Goal: Transaction & Acquisition: Download file/media

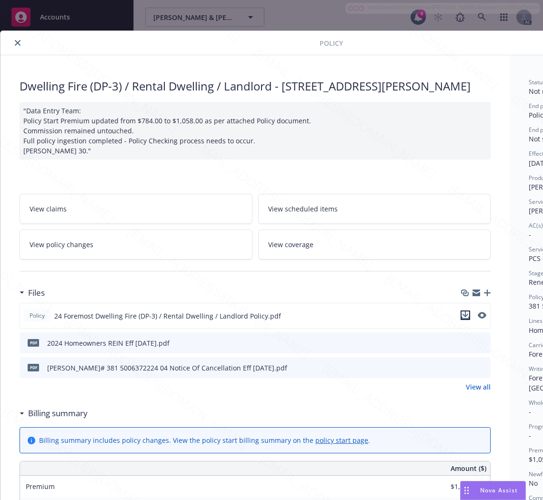
click at [465, 319] on icon "download file" at bounding box center [466, 316] width 8 height 8
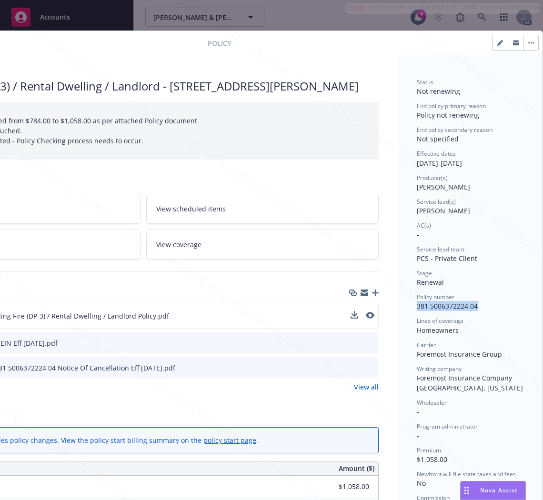
drag, startPoint x: 478, startPoint y: 305, endPoint x: 406, endPoint y: 307, distance: 72.5
click at [406, 307] on div "Status Not renewing End policy primary reason Policy not renewing End policy se…" at bounding box center [470, 499] width 145 height 888
copy span "381 5006372224 04"
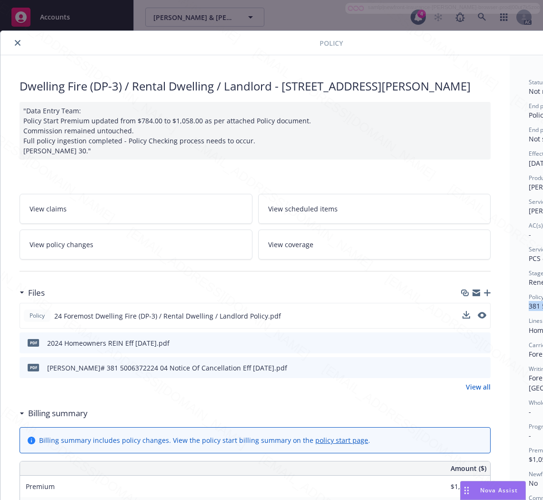
click at [50, 420] on h3 "Billing summary" at bounding box center [58, 413] width 60 height 12
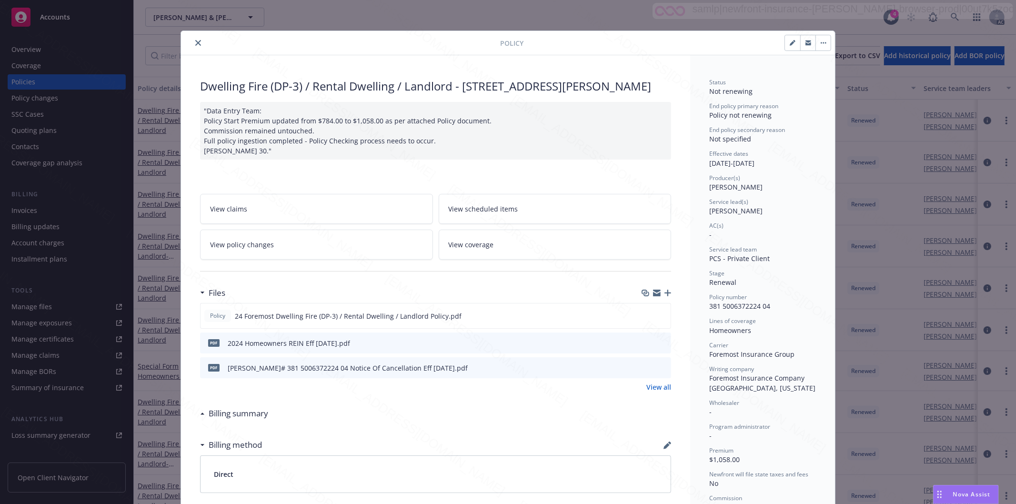
click at [195, 43] on icon "close" at bounding box center [198, 43] width 6 height 6
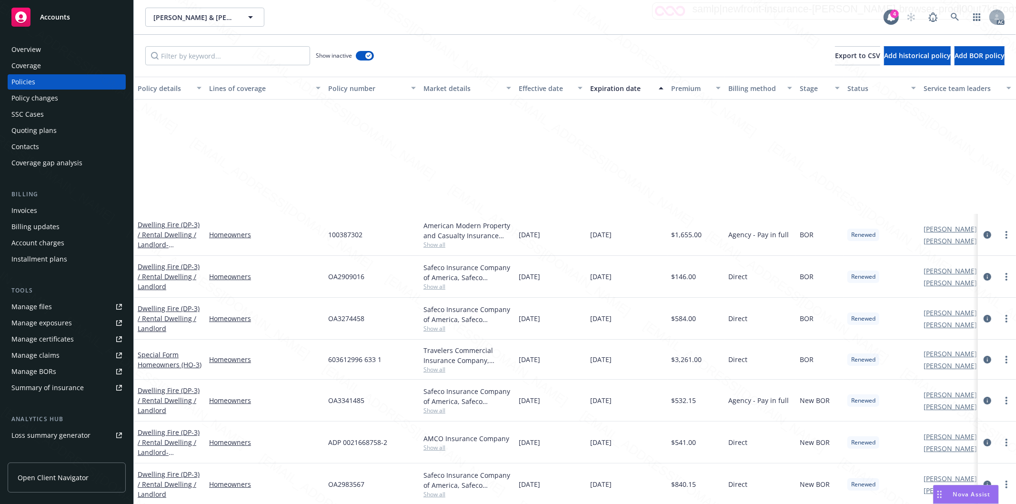
scroll to position [159, 0]
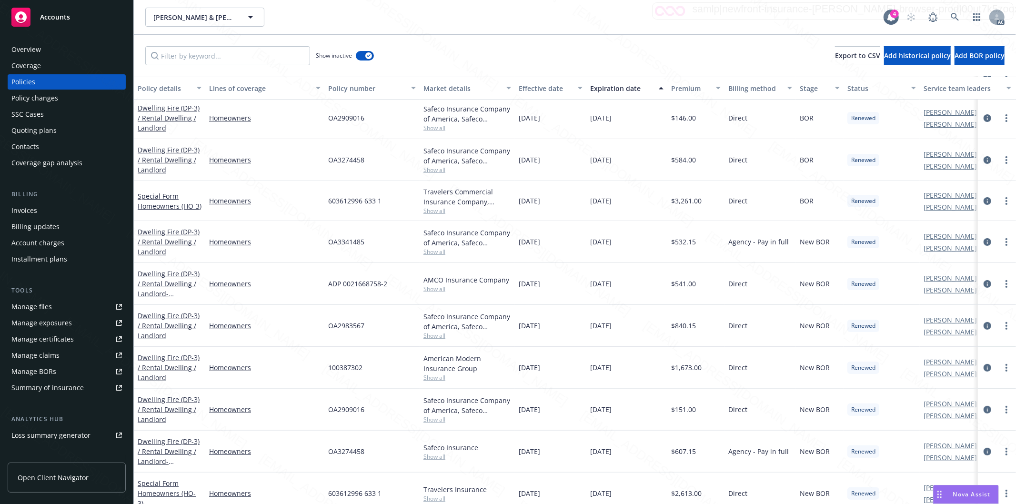
click at [564, 90] on div "Effective date" at bounding box center [545, 88] width 53 height 10
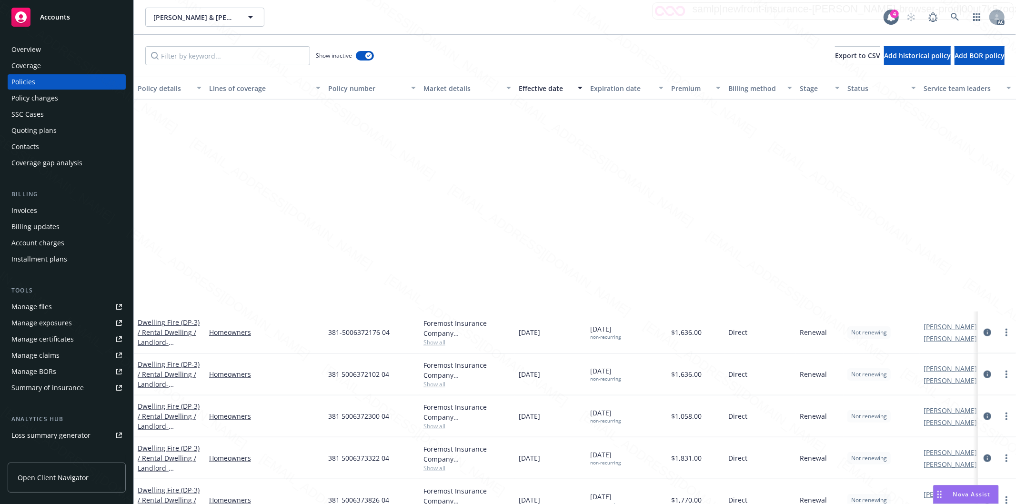
scroll to position [1006, 0]
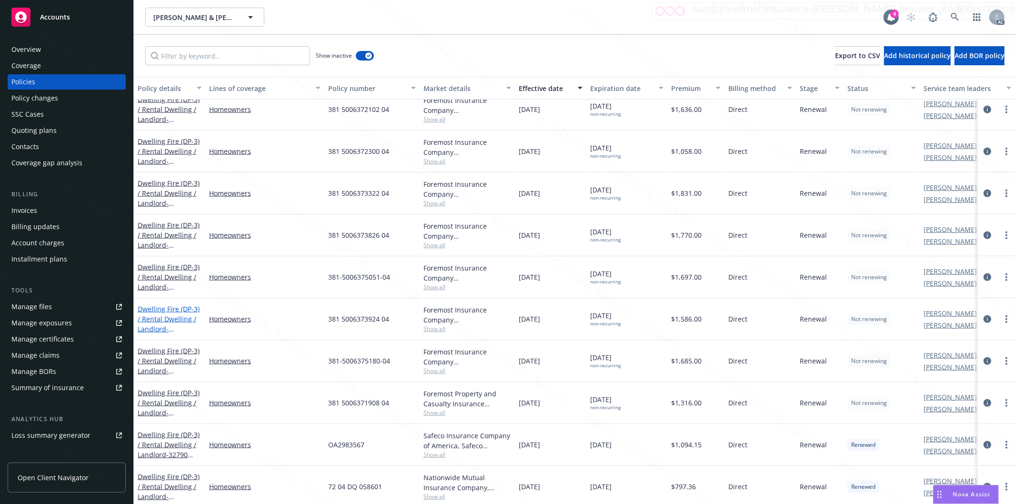
click at [175, 312] on link "Dwelling Fire (DP-3) / Rental Dwelling / Landlord - 18405 Bellflower St Adelant…" at bounding box center [169, 324] width 62 height 39
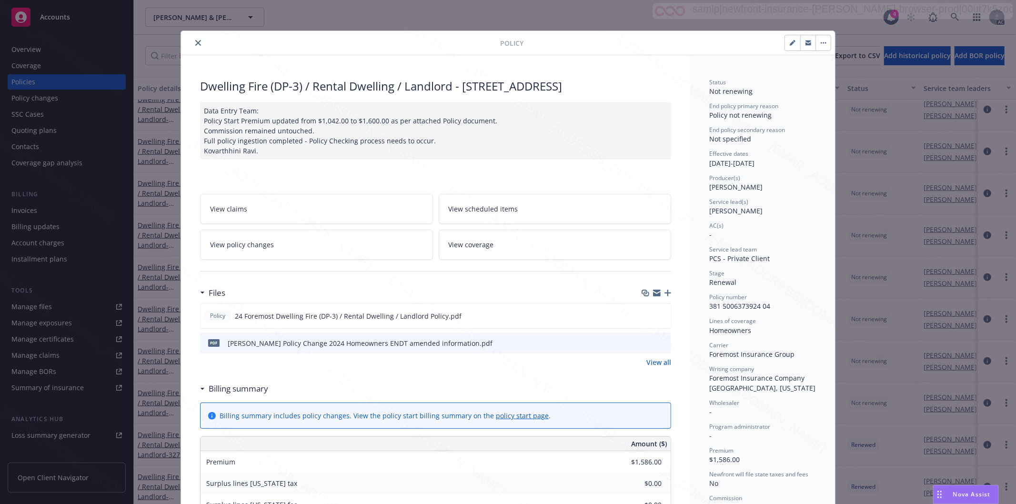
click at [320, 239] on link "View policy changes" at bounding box center [316, 245] width 233 height 30
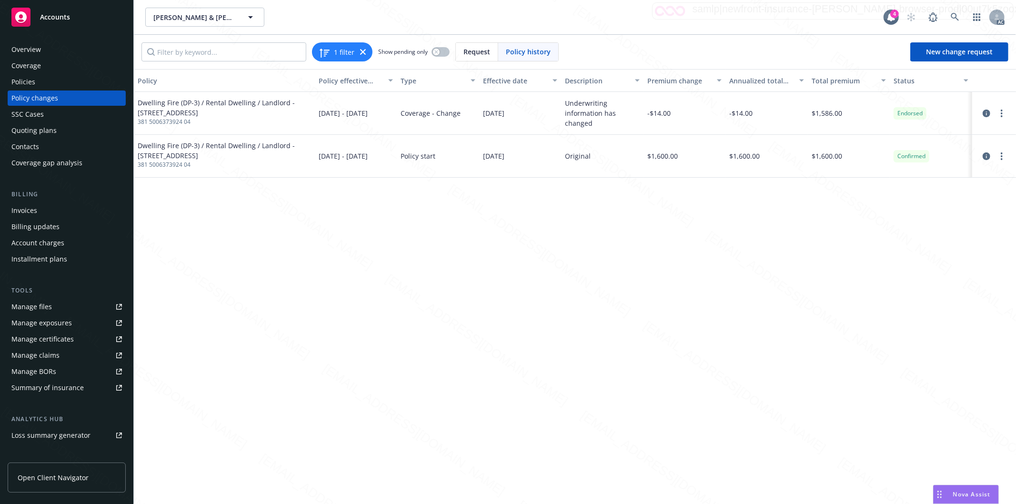
click at [51, 82] on div "Policies" at bounding box center [66, 81] width 111 height 15
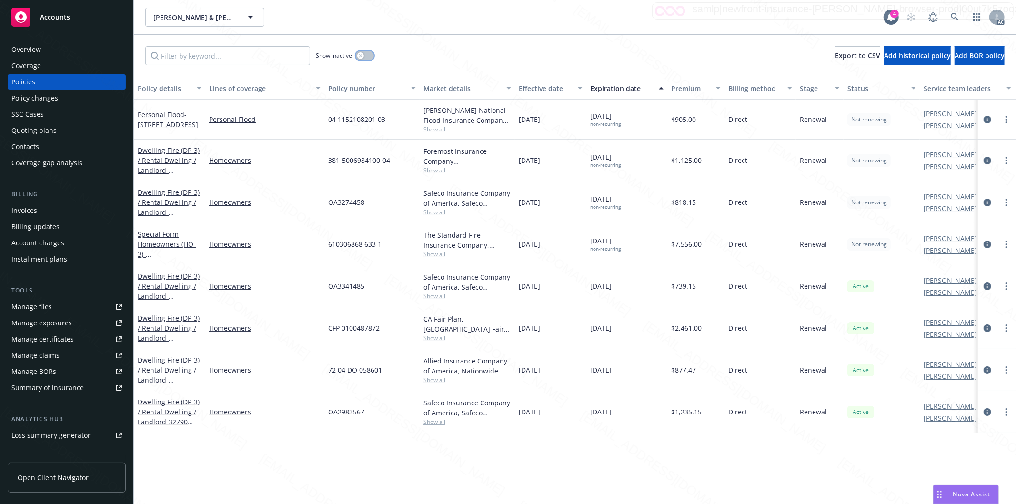
click at [368, 56] on button "button" at bounding box center [365, 56] width 18 height 10
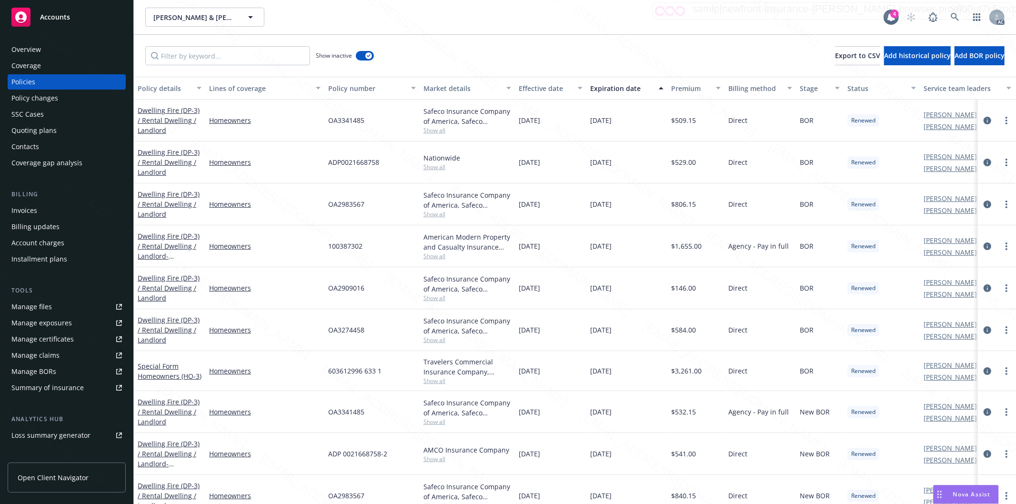
click at [568, 87] on div "Effective date" at bounding box center [545, 88] width 53 height 10
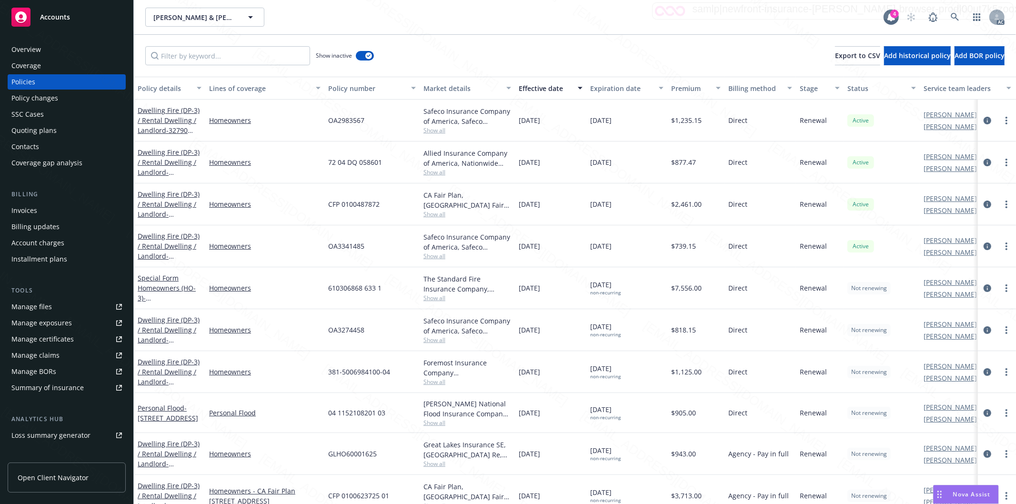
click at [568, 87] on div "Effective date" at bounding box center [545, 88] width 53 height 10
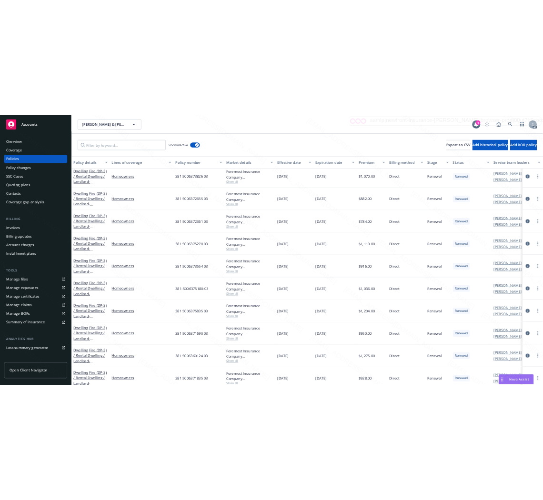
scroll to position [2012, 0]
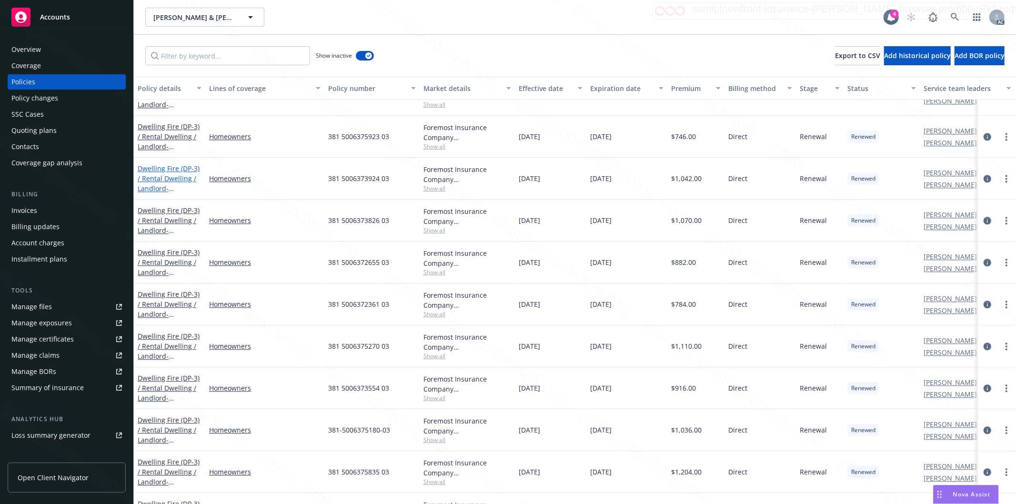
click at [165, 174] on link "Dwelling Fire (DP-3) / Rental Dwelling / Landlord - 18405 Bellflower St Adelant…" at bounding box center [169, 183] width 62 height 39
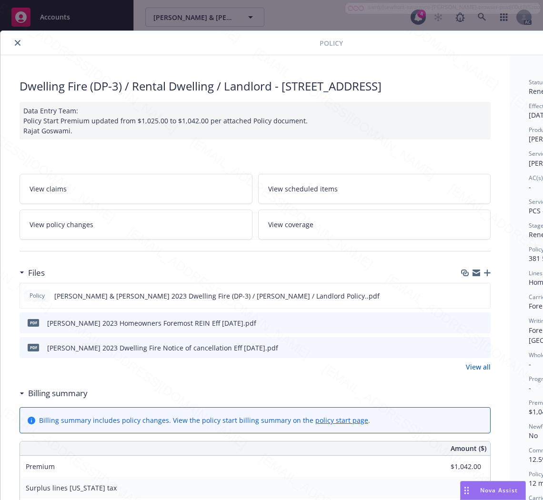
click at [57, 392] on h3 "Billing summary" at bounding box center [58, 393] width 60 height 12
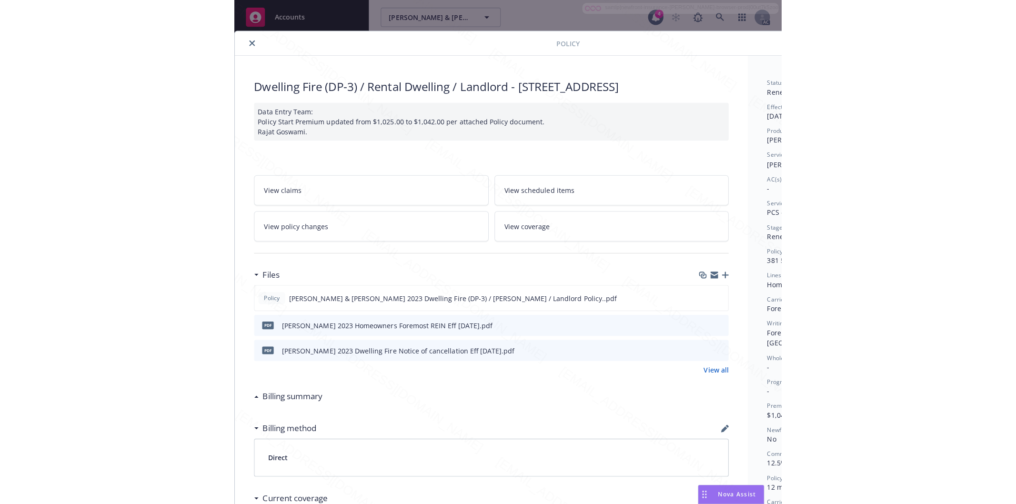
scroll to position [0, 120]
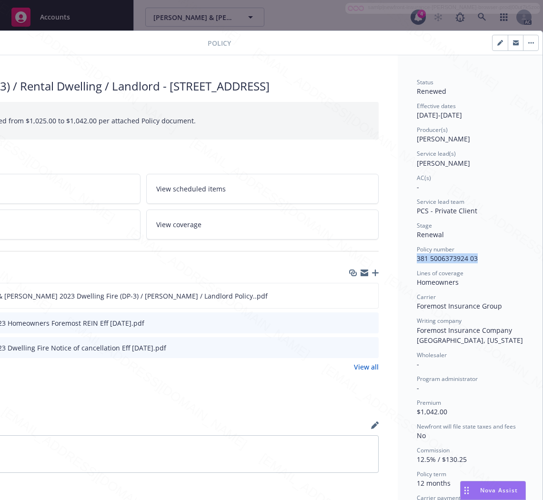
drag, startPoint x: 474, startPoint y: 258, endPoint x: 401, endPoint y: 256, distance: 72.9
click at [401, 256] on div "Status Renewed Effective dates 07/26/2023 - 07/26/2024 Producer(s) Kelsey Malon…" at bounding box center [470, 426] width 145 height 742
copy span "381 5006373924 03"
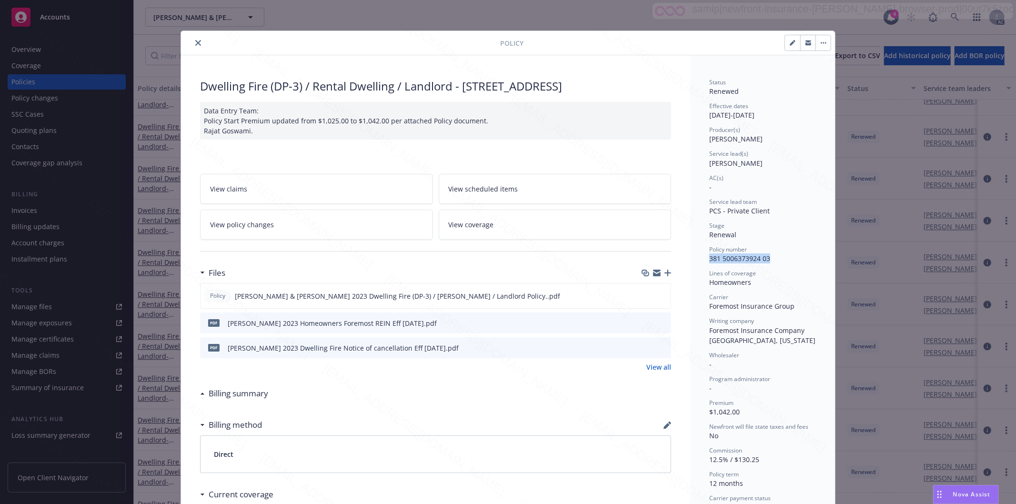
scroll to position [0, 0]
click at [195, 43] on icon "close" at bounding box center [198, 43] width 6 height 6
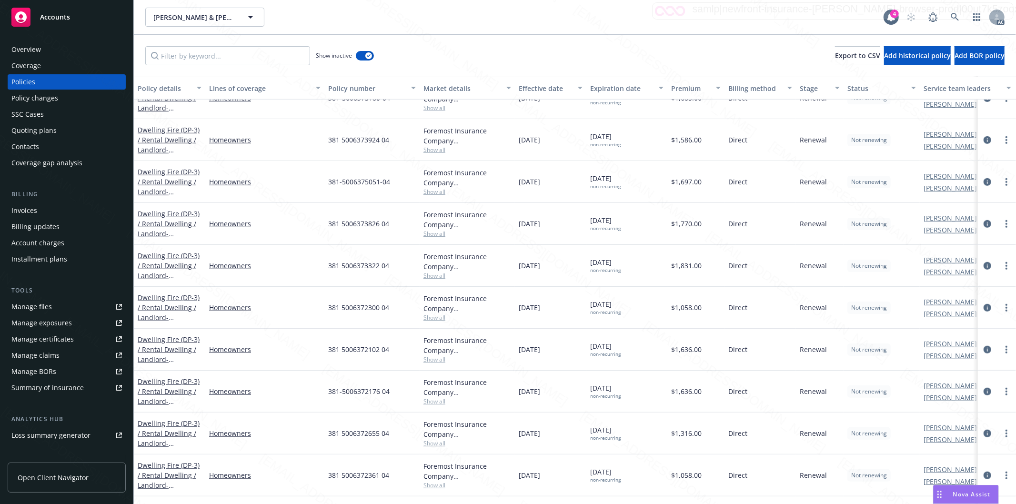
scroll to position [423, 0]
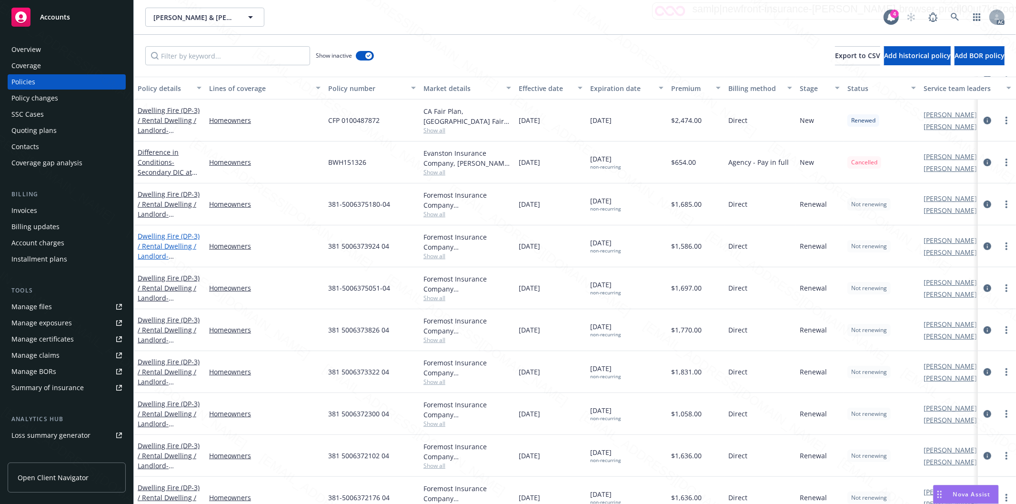
click at [164, 242] on link "Dwelling Fire (DP-3) / Rental Dwelling / Landlord - 18405 Bellflower St Adelant…" at bounding box center [169, 251] width 62 height 39
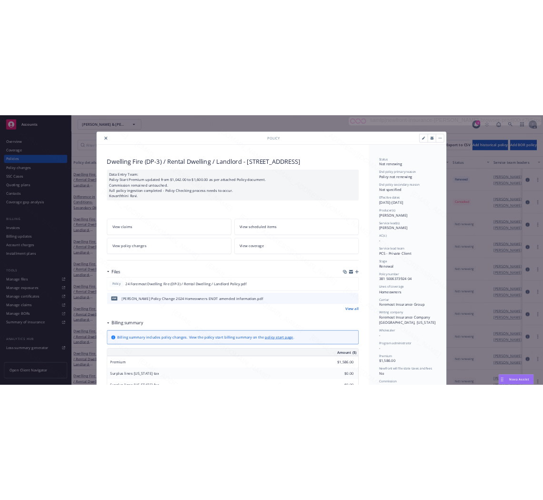
scroll to position [29, 0]
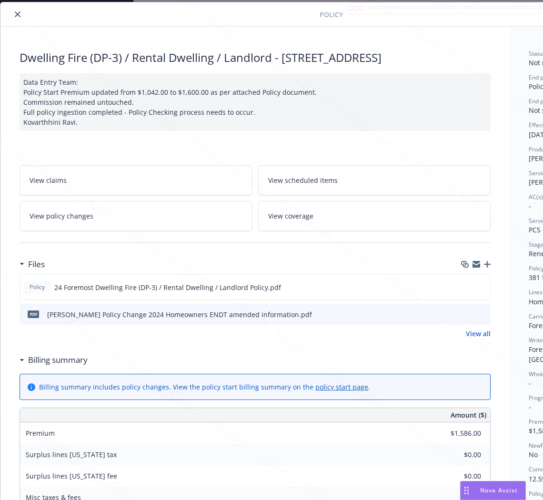
click at [31, 358] on h3 "Billing summary" at bounding box center [58, 360] width 60 height 12
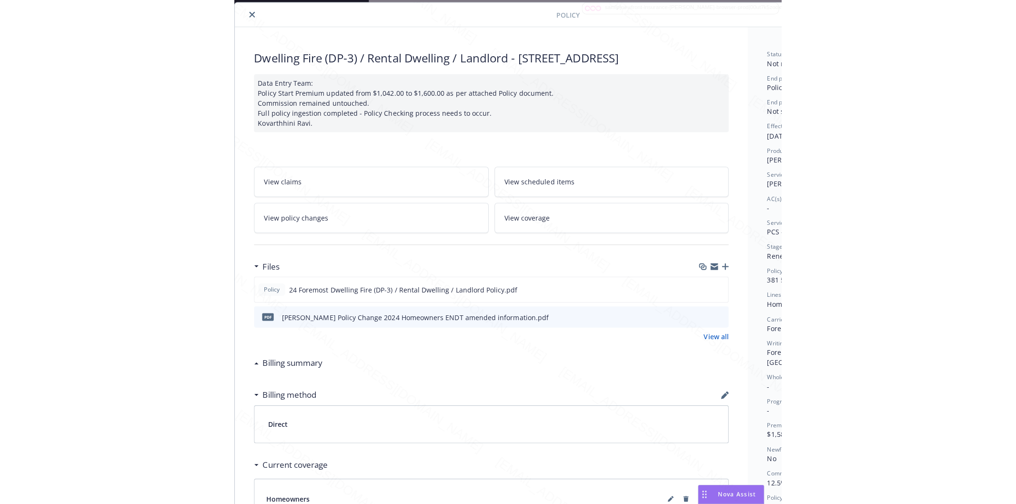
scroll to position [29, 120]
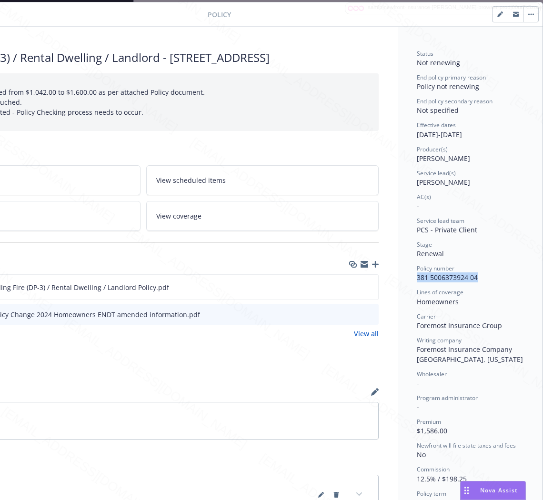
drag, startPoint x: 475, startPoint y: 275, endPoint x: 399, endPoint y: 279, distance: 75.9
click at [399, 279] on div "Status Not renewing End policy primary reason Policy not renewing End policy se…" at bounding box center [470, 339] width 145 height 625
copy span "381 5006373924 04"
click at [350, 286] on icon "download file" at bounding box center [354, 287] width 8 height 8
click at [350, 314] on icon "download file" at bounding box center [354, 314] width 8 height 8
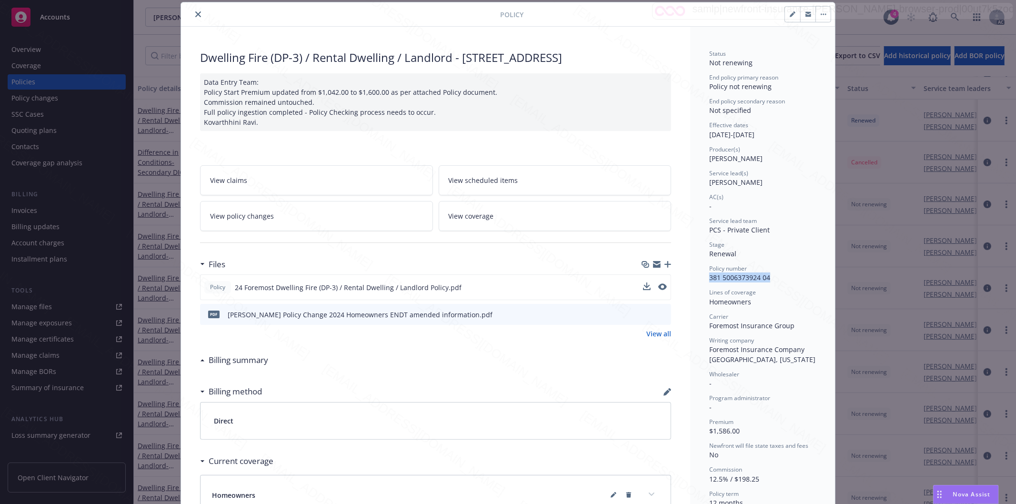
scroll to position [29, 0]
click at [195, 16] on icon "close" at bounding box center [198, 14] width 6 height 6
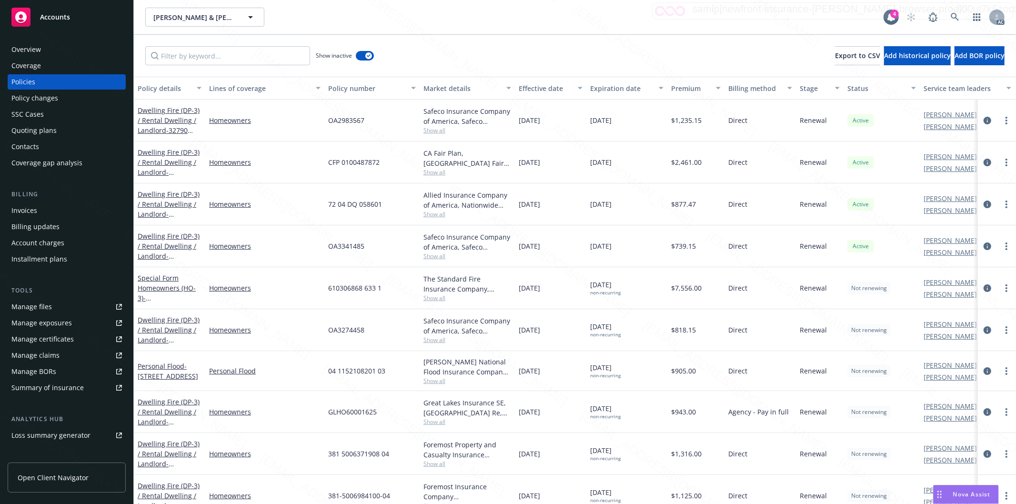
click at [554, 52] on div "Show inactive Export to CSV Add historical policy Add BOR policy" at bounding box center [575, 56] width 883 height 42
click at [168, 455] on link "Dwelling Fire (DP-3) / Rental Dwelling / Landlord - 9470 Ben Nevis BLVD Apt 7-8…" at bounding box center [169, 463] width 62 height 49
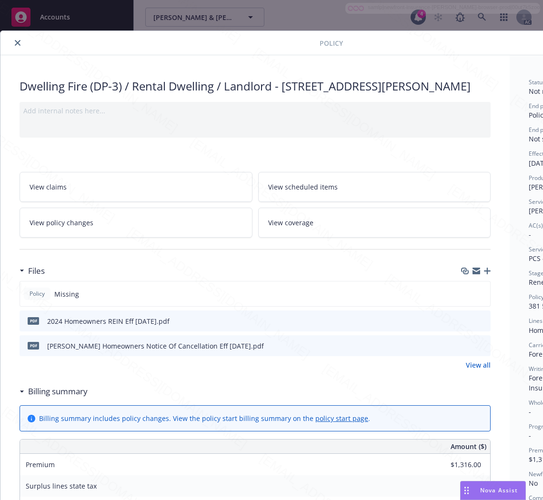
click at [49, 398] on h3 "Billing summary" at bounding box center [58, 392] width 60 height 12
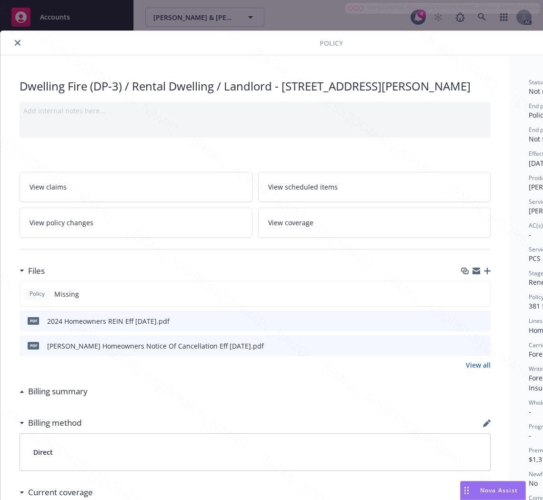
scroll to position [0, 120]
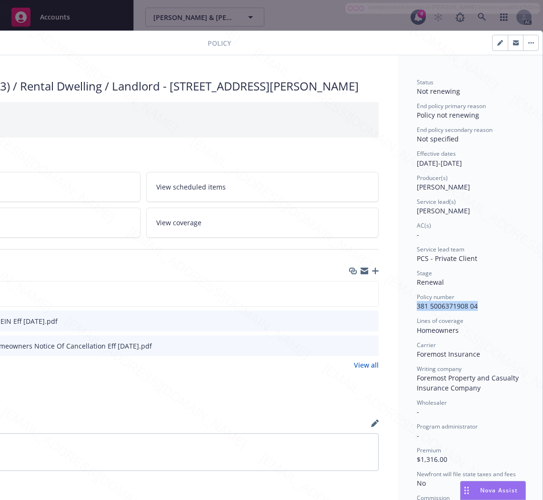
drag, startPoint x: 477, startPoint y: 302, endPoint x: 390, endPoint y: 303, distance: 86.7
click at [398, 303] on div "Status Not renewing End policy primary reason Policy not renewing End policy se…" at bounding box center [470, 369] width 145 height 628
copy span "381 5006371908 04"
click at [508, 328] on div "Homeowners" at bounding box center [470, 330] width 107 height 10
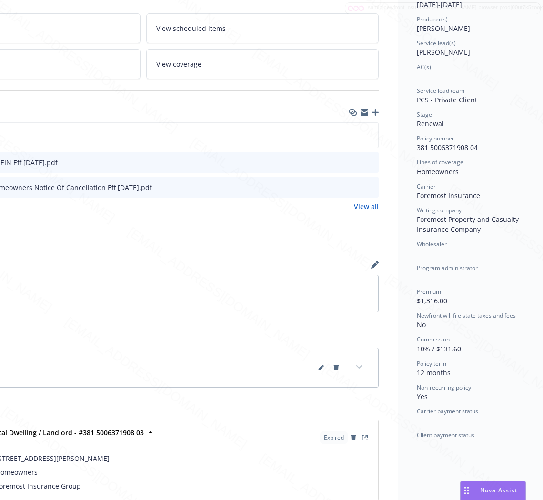
scroll to position [159, 0]
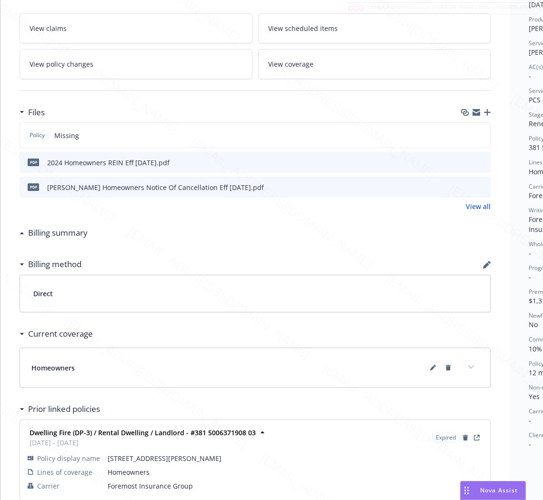
click at [468, 166] on icon "download file" at bounding box center [466, 162] width 8 height 8
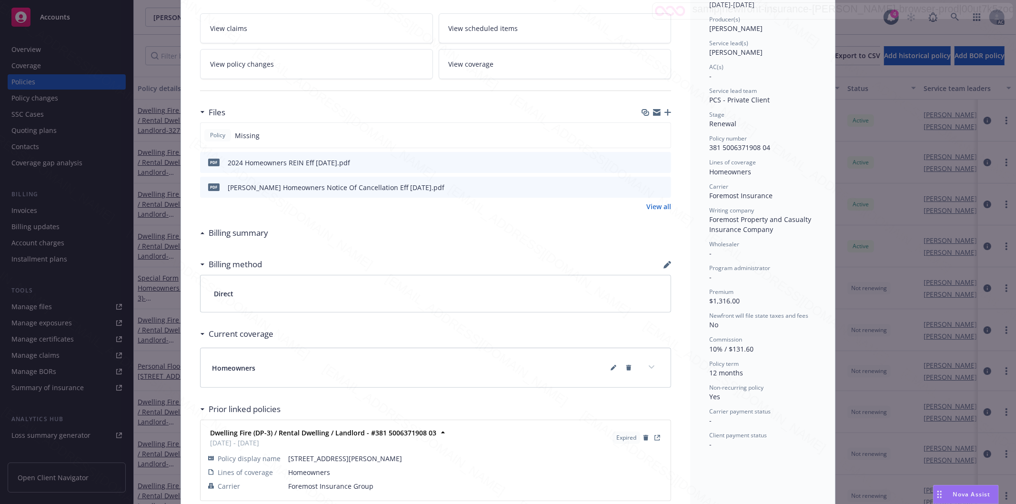
click at [337, 11] on div "Dwelling Fire (DP-3) / Rental Dwelling / Landlord - 9470 Ben Nevis BLVD Apt 7-8…" at bounding box center [435, 211] width 509 height 628
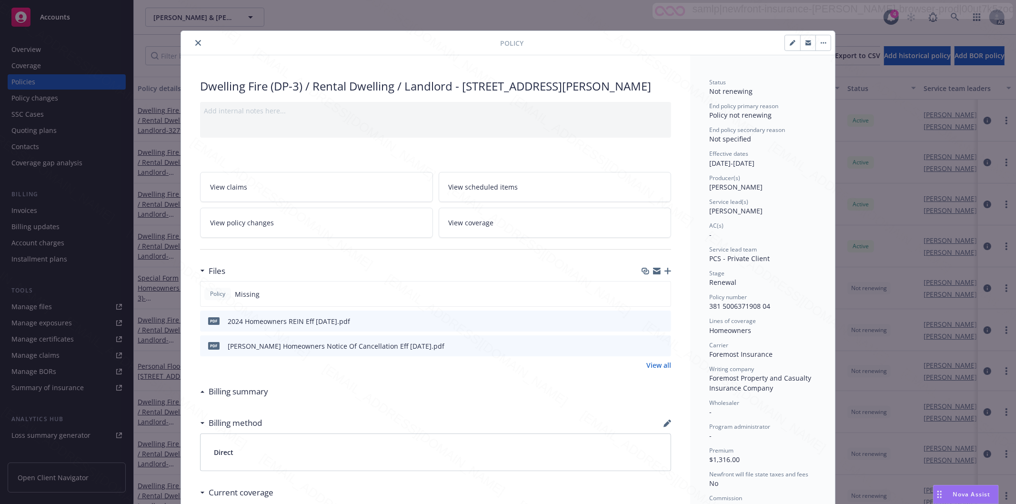
click at [195, 43] on icon "close" at bounding box center [198, 43] width 6 height 6
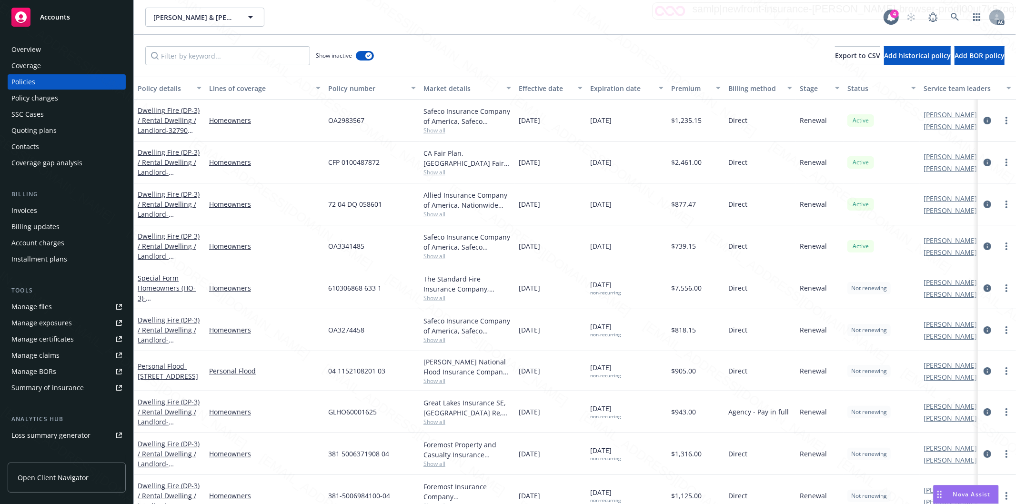
click at [467, 41] on div "Show inactive Export to CSV Add historical policy Add BOR policy" at bounding box center [575, 56] width 883 height 42
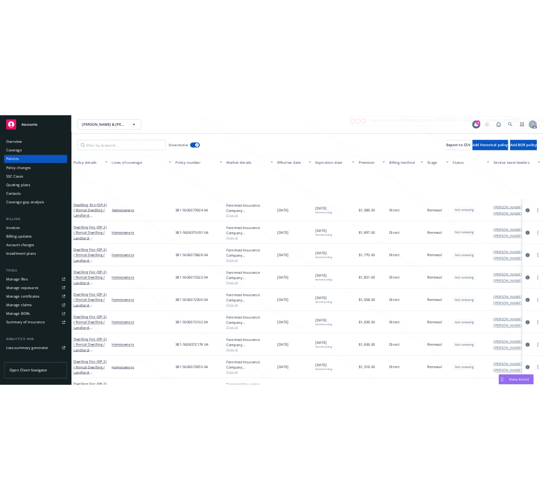
scroll to position [582, 0]
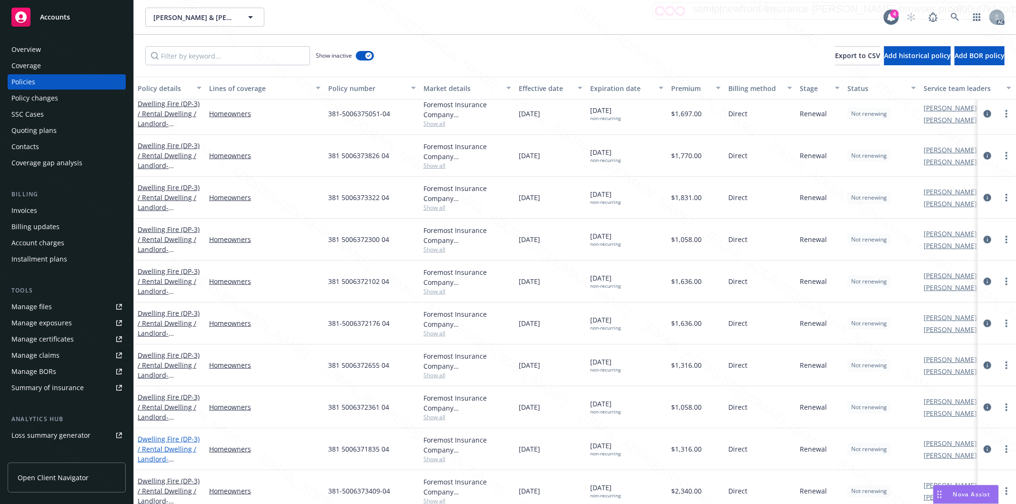
click at [151, 447] on link "Dwelling Fire (DP-3) / Rental Dwelling / Landlord - 9470 Ben Nevis Blvd Apt 5-6…" at bounding box center [169, 454] width 62 height 39
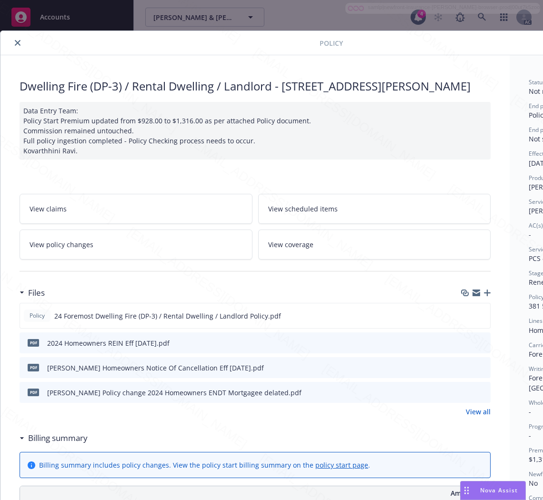
scroll to position [0, 120]
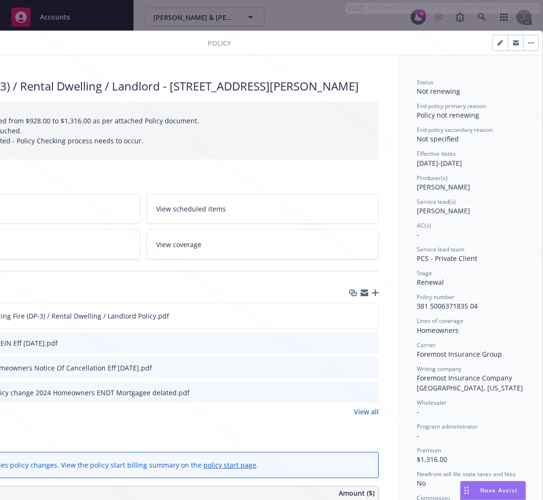
click at [470, 305] on div "Policy number 381 5006371835 04" at bounding box center [470, 302] width 107 height 18
drag, startPoint x: 474, startPoint y: 306, endPoint x: 404, endPoint y: 304, distance: 70.1
copy span "381 5006371835 04"
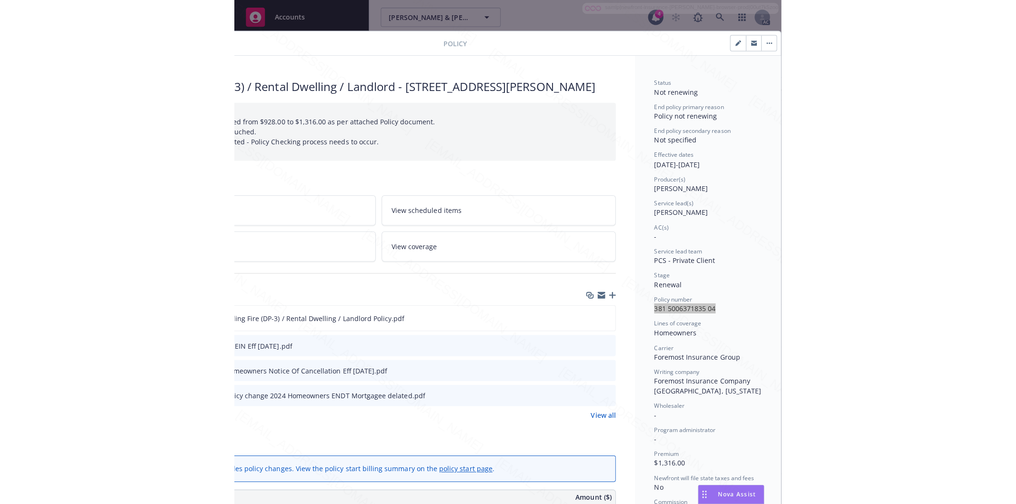
scroll to position [0, 0]
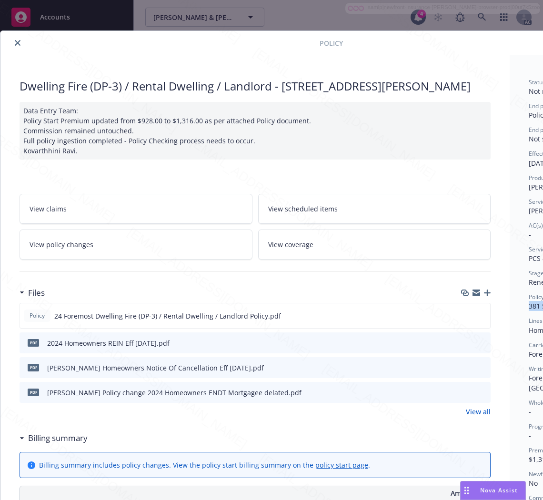
click at [119, 260] on link "View policy changes" at bounding box center [136, 245] width 233 height 30
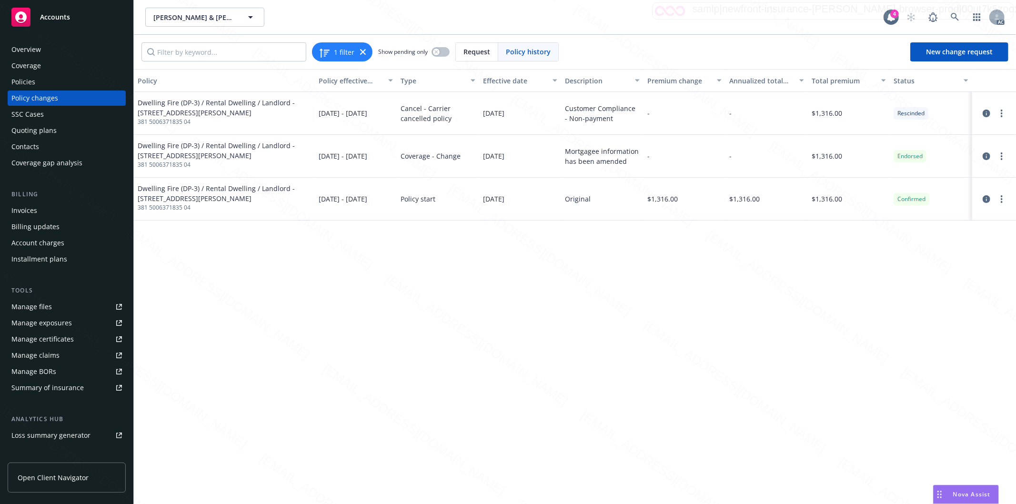
click at [32, 82] on div "Policies" at bounding box center [23, 81] width 24 height 15
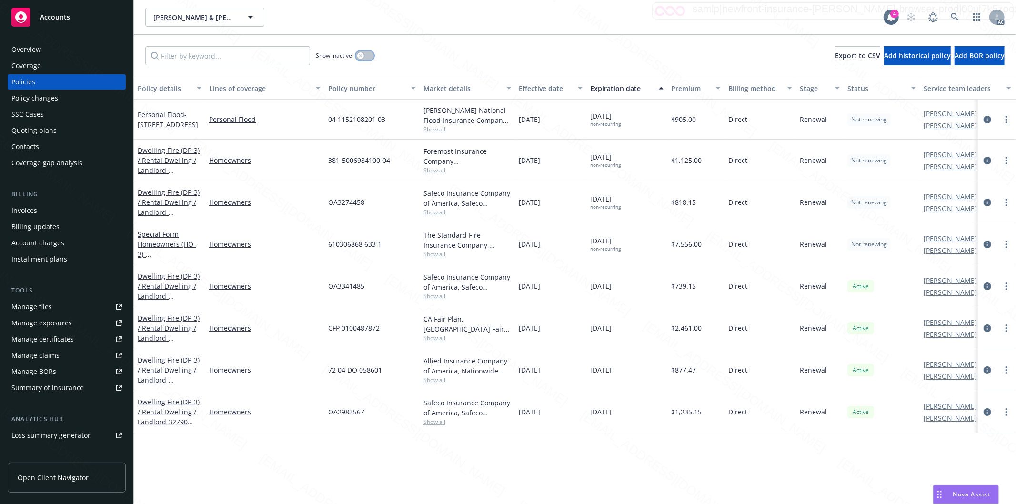
click at [370, 55] on button "button" at bounding box center [365, 56] width 18 height 10
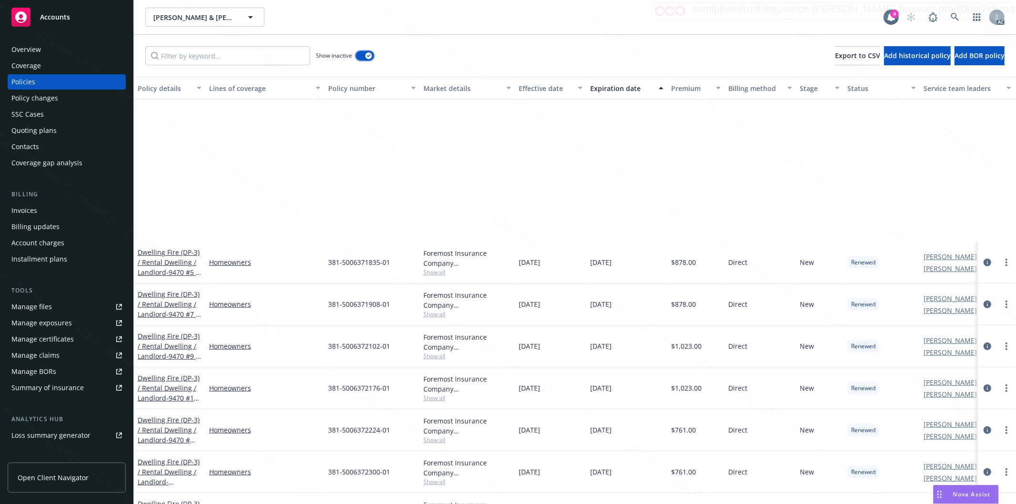
scroll to position [794, 0]
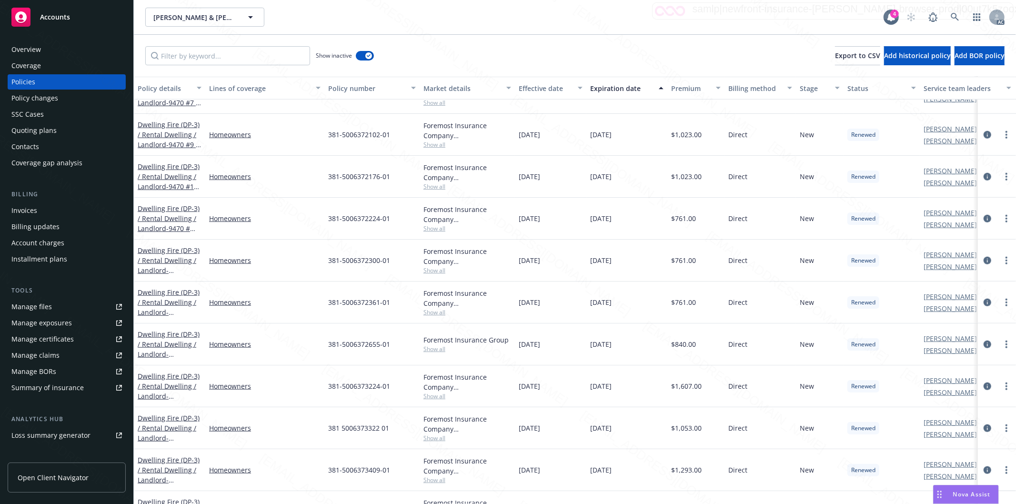
click at [446, 68] on div "Show inactive Export to CSV Add historical policy Add BOR policy" at bounding box center [575, 56] width 883 height 42
click at [533, 44] on div "Show inactive Export to CSV Add historical policy Add BOR policy" at bounding box center [575, 56] width 883 height 42
click at [483, 67] on div "Show inactive Export to CSV Add historical policy Add BOR policy" at bounding box center [575, 56] width 883 height 42
click at [444, 64] on div "Show inactive Export to CSV Add historical policy Add BOR policy" at bounding box center [575, 56] width 883 height 42
click at [503, 63] on div "Show inactive Export to CSV Add historical policy Add BOR policy" at bounding box center [575, 56] width 883 height 42
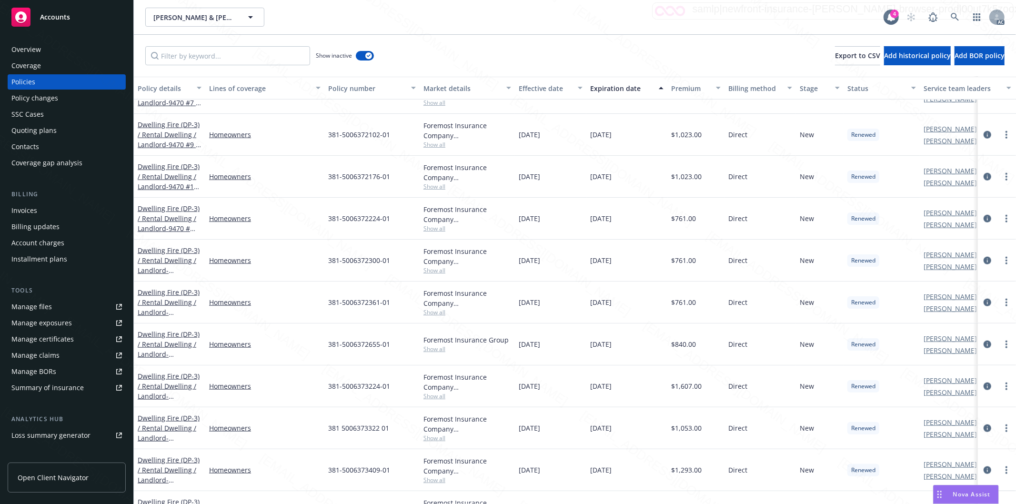
click at [565, 88] on div "Effective date" at bounding box center [545, 88] width 53 height 10
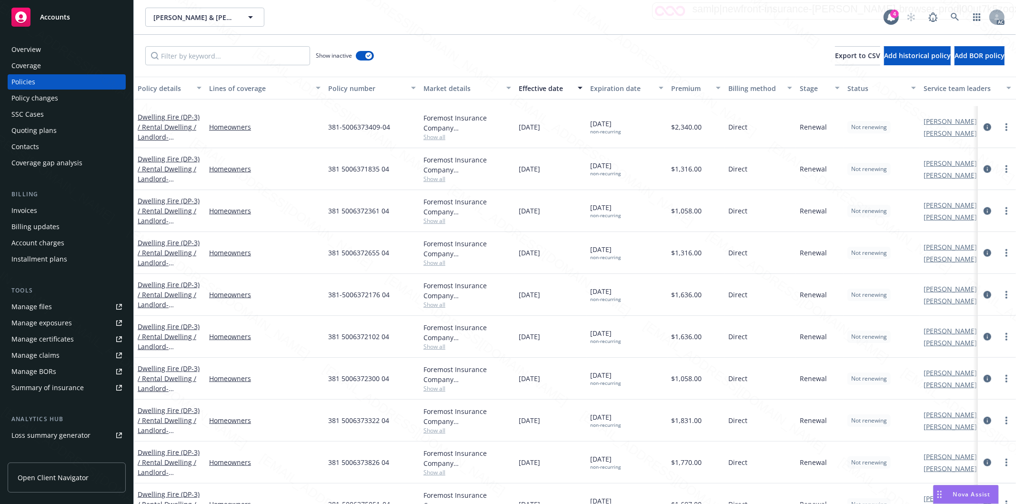
scroll to position [1006, 0]
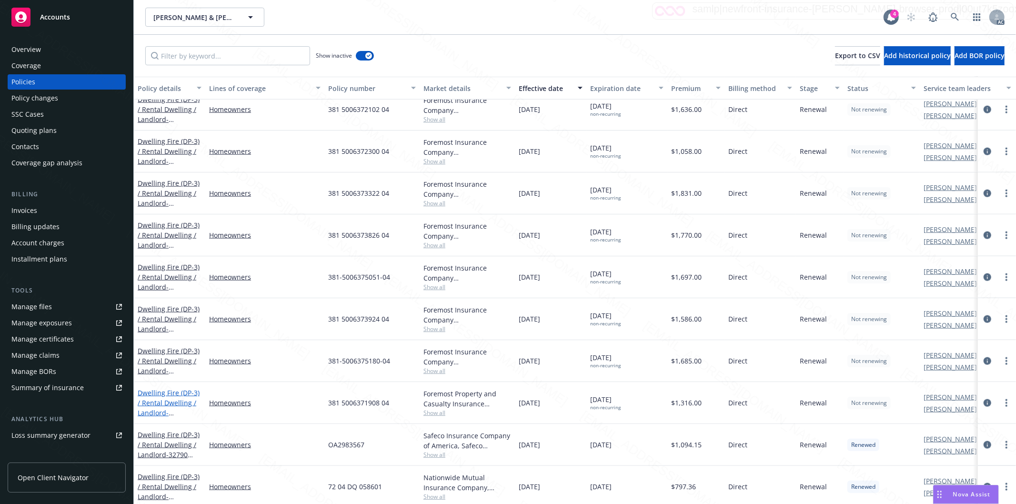
click at [174, 401] on link "Dwelling Fire (DP-3) / Rental Dwelling / Landlord - 9470 Ben Nevis BLVD Apt 7-8…" at bounding box center [169, 412] width 62 height 49
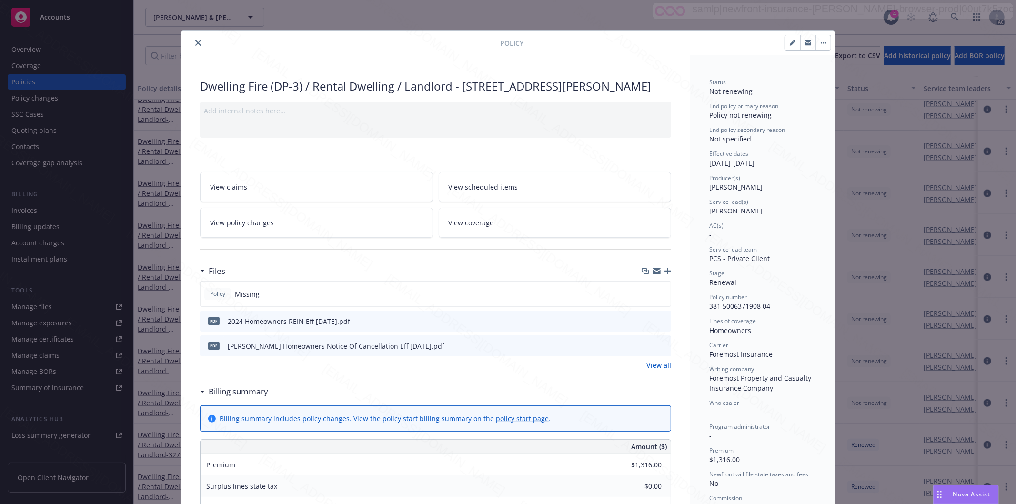
scroll to position [29, 0]
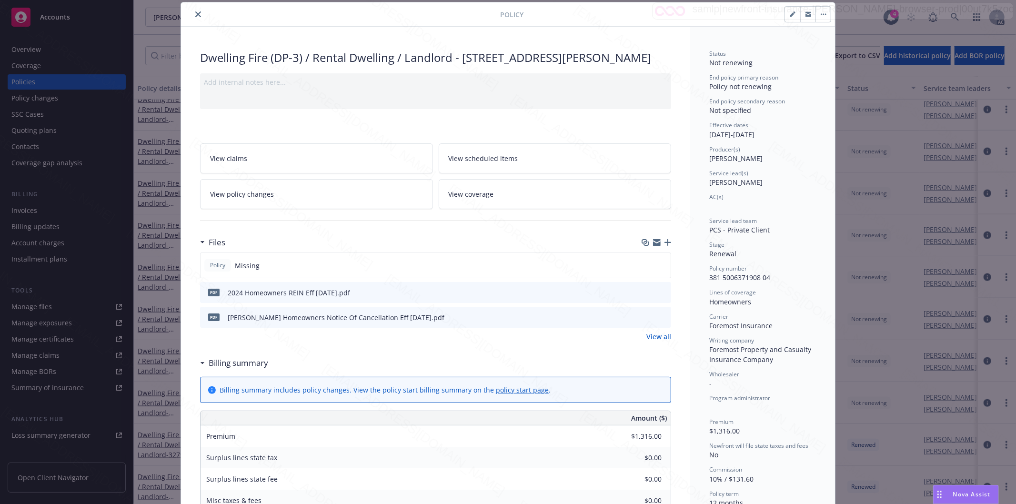
click at [195, 16] on icon "close" at bounding box center [198, 14] width 6 height 6
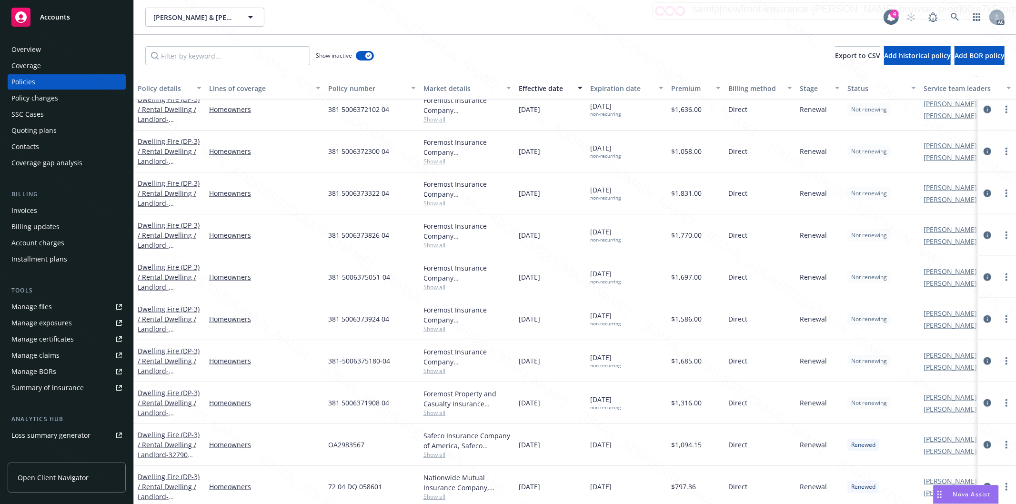
click at [469, 61] on div "Show inactive Export to CSV Add historical policy Add BOR policy" at bounding box center [575, 56] width 883 height 42
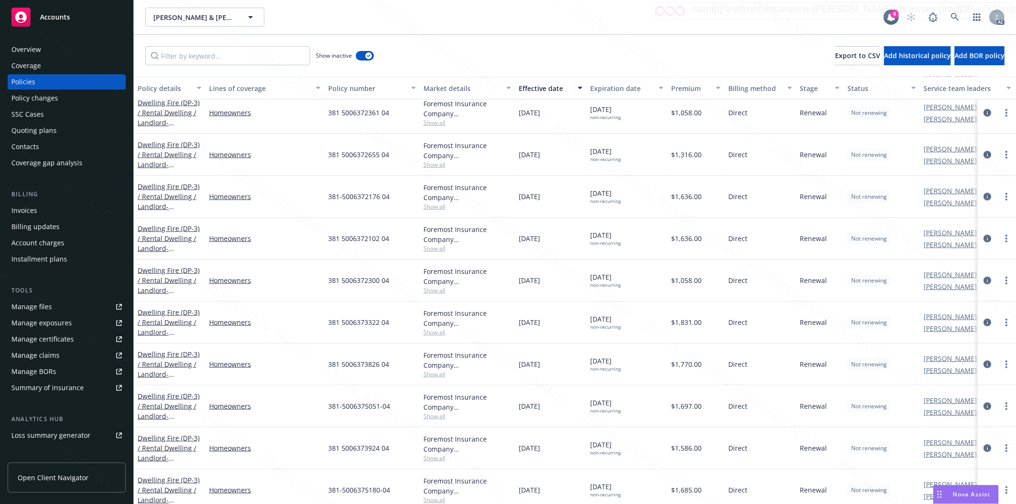
scroll to position [794, 0]
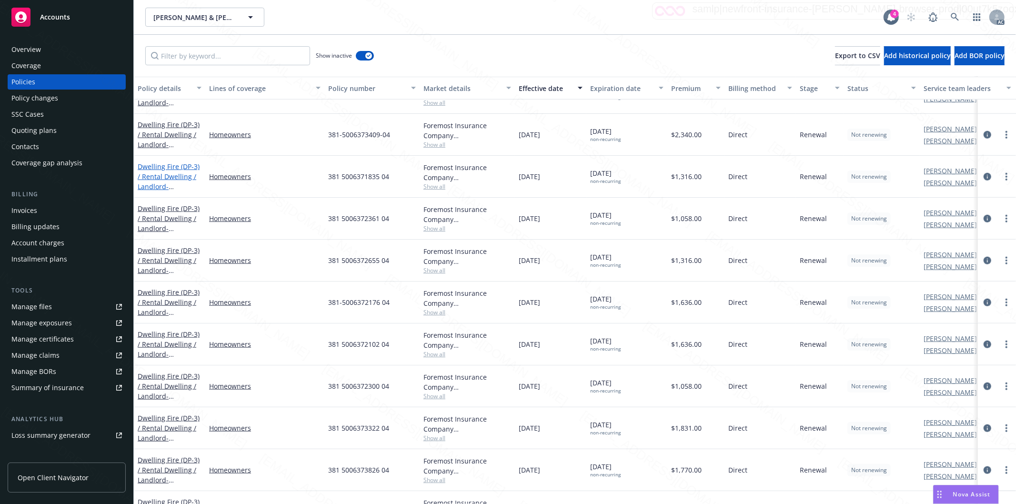
click at [171, 173] on link "Dwelling Fire (DP-3) / Rental Dwelling / Landlord - 9470 Ben Nevis Blvd Apt 5-6…" at bounding box center [169, 181] width 62 height 39
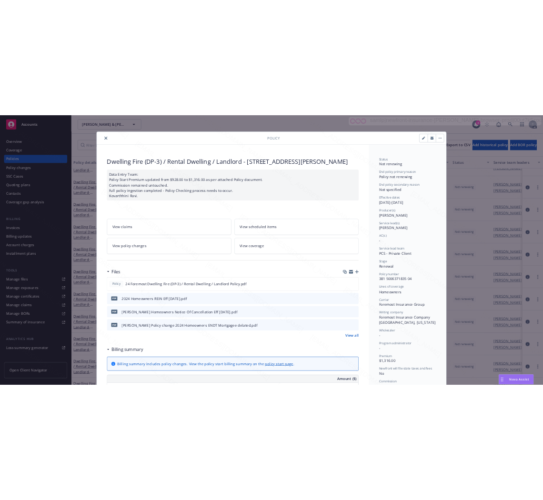
scroll to position [29, 0]
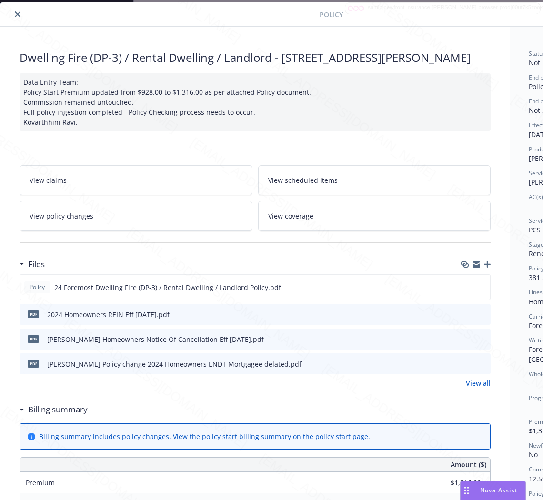
click at [46, 416] on h3 "Billing summary" at bounding box center [58, 410] width 60 height 12
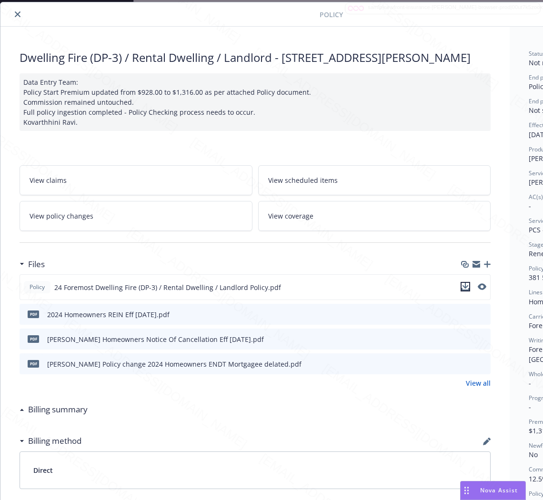
click at [465, 291] on icon "download file" at bounding box center [466, 287] width 8 height 8
click at [470, 367] on icon "download file" at bounding box center [466, 366] width 8 height 2
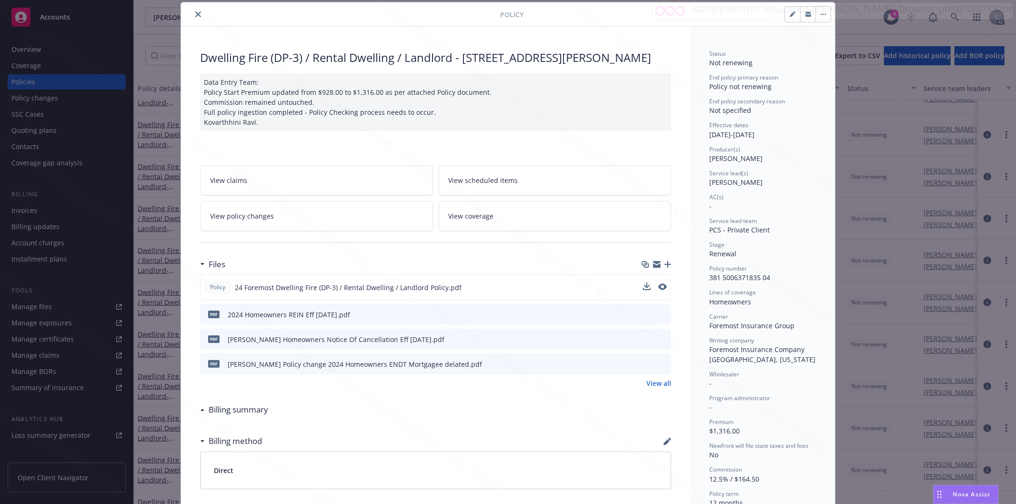
click at [195, 15] on icon "close" at bounding box center [198, 14] width 6 height 6
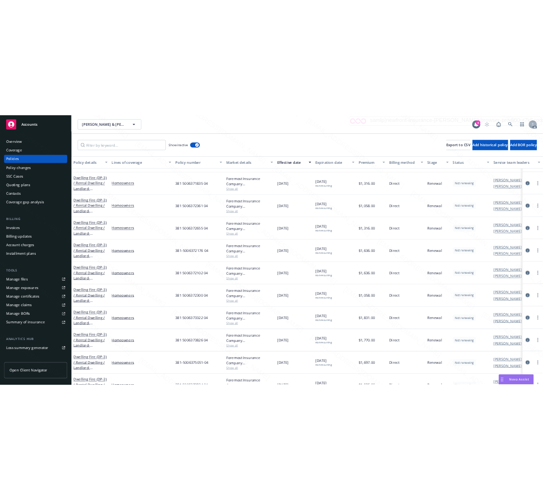
scroll to position [741, 0]
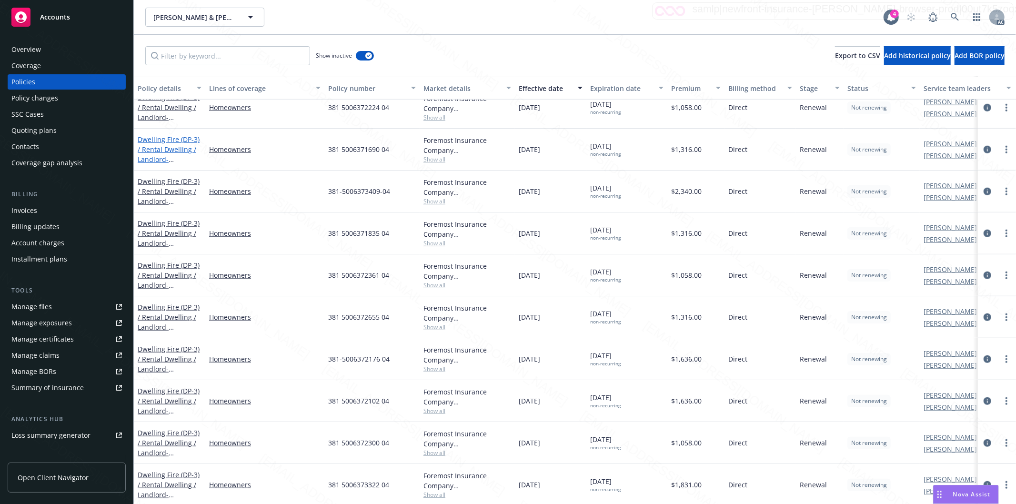
click at [163, 144] on link "Dwelling Fire (DP-3) / Rental Dwelling / Landlord - 9470 Ben Nevis Blvd Apt 3-4…" at bounding box center [169, 154] width 62 height 39
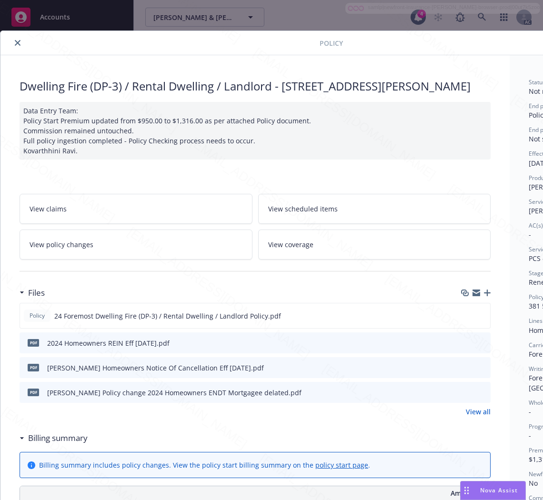
click at [67, 445] on h3 "Billing summary" at bounding box center [58, 438] width 60 height 12
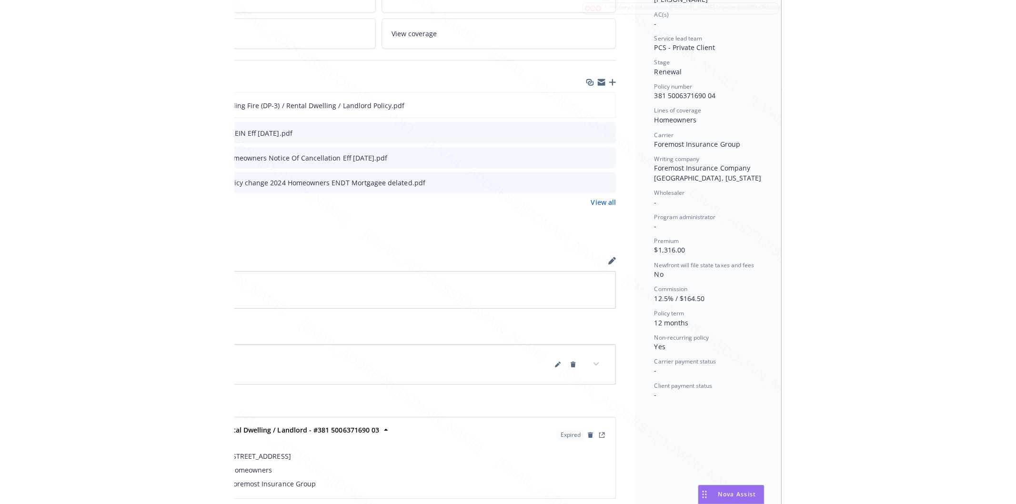
scroll to position [106, 120]
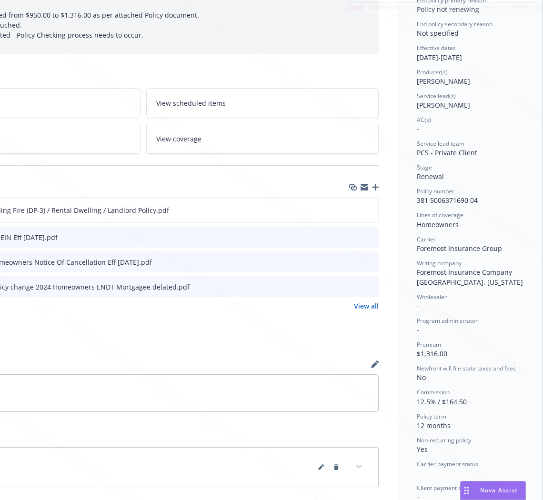
click at [475, 206] on div "Status Not renewing End policy primary reason Policy not renewing End policy se…" at bounding box center [470, 237] width 107 height 530
drag, startPoint x: 475, startPoint y: 205, endPoint x: 405, endPoint y: 201, distance: 70.2
click at [405, 201] on div "Status Not renewing End policy primary reason Policy not renewing End policy se…" at bounding box center [470, 286] width 145 height 674
copy span "381 5006371690 04"
click at [149, 374] on div "Billing method" at bounding box center [143, 364] width 471 height 20
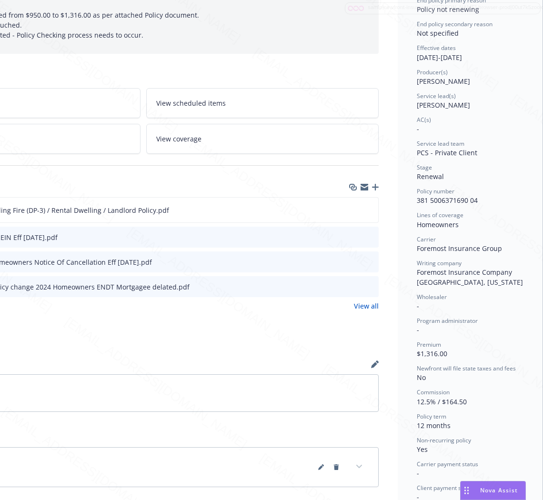
click at [32, 154] on link "View policy changes" at bounding box center [24, 139] width 233 height 30
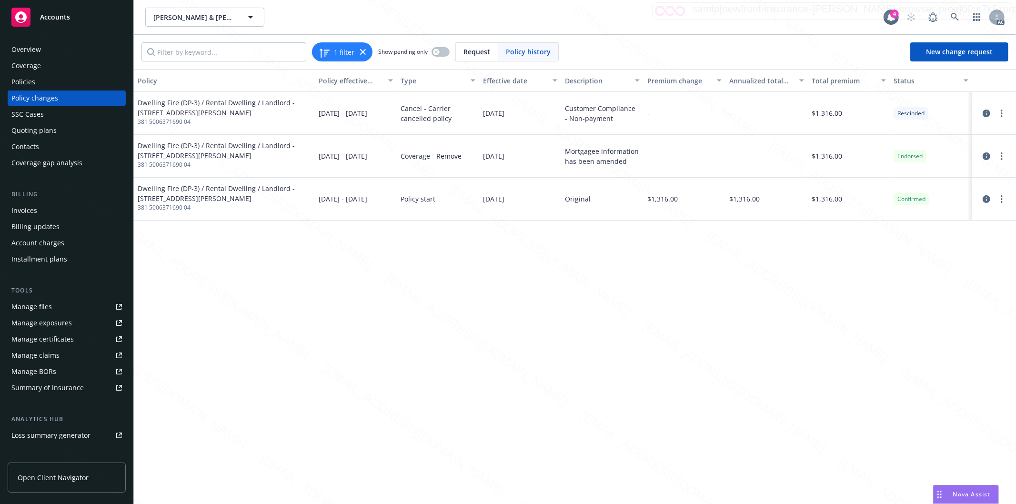
click at [30, 82] on div "Policies" at bounding box center [23, 81] width 24 height 15
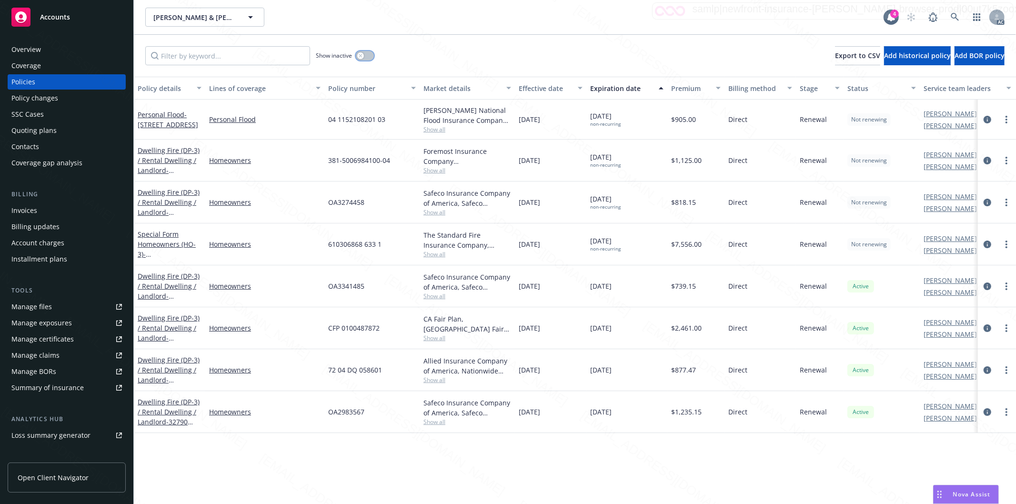
click at [367, 58] on button "button" at bounding box center [365, 56] width 18 height 10
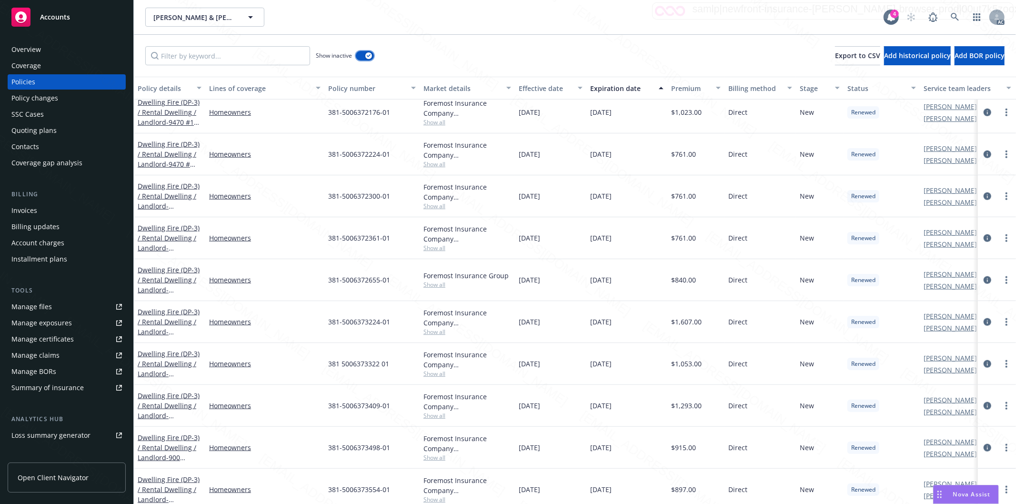
scroll to position [900, 0]
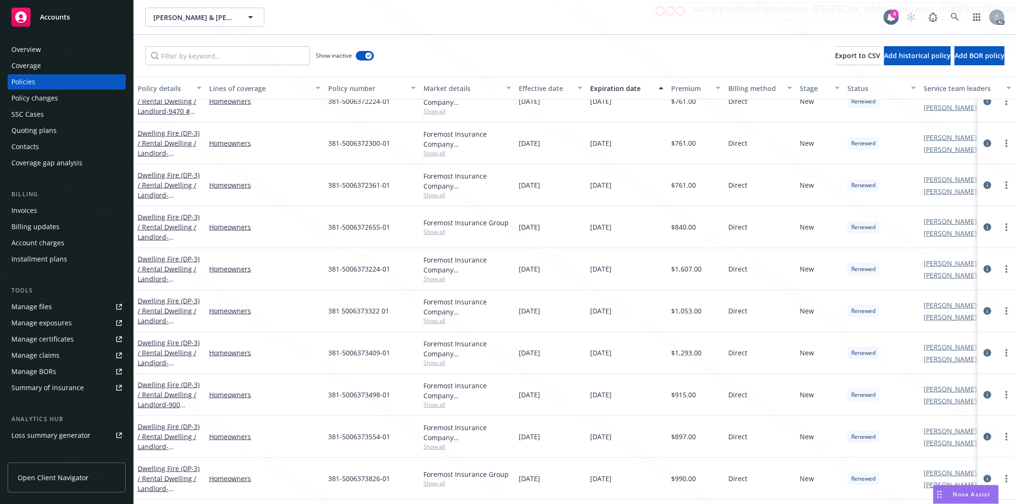
click at [568, 89] on div "Effective date" at bounding box center [545, 88] width 53 height 10
click at [506, 58] on div "Show inactive Export to CSV Add historical policy Add BOR policy" at bounding box center [575, 56] width 883 height 42
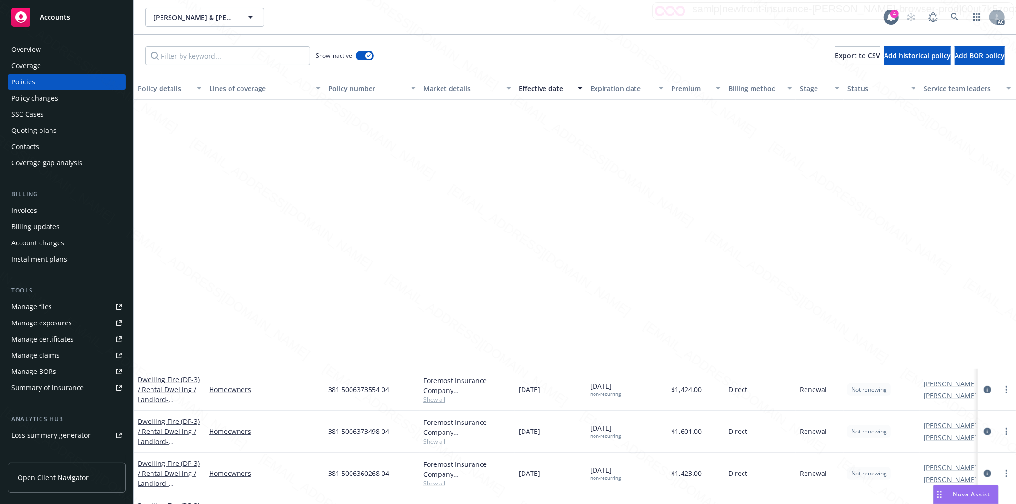
scroll to position [582, 0]
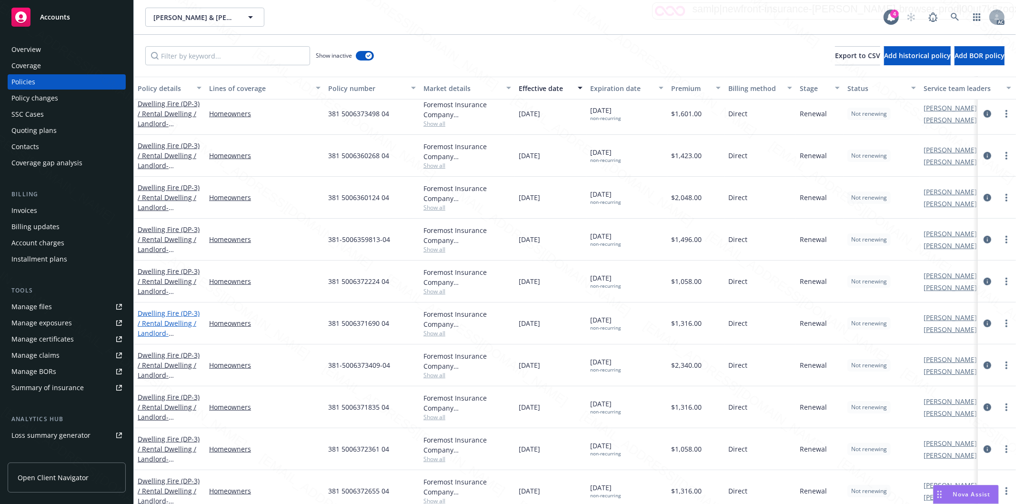
click at [175, 329] on span "- 9470 Ben Nevis Blvd Apt 3-4 Riverside CA 92509" at bounding box center [168, 338] width 61 height 19
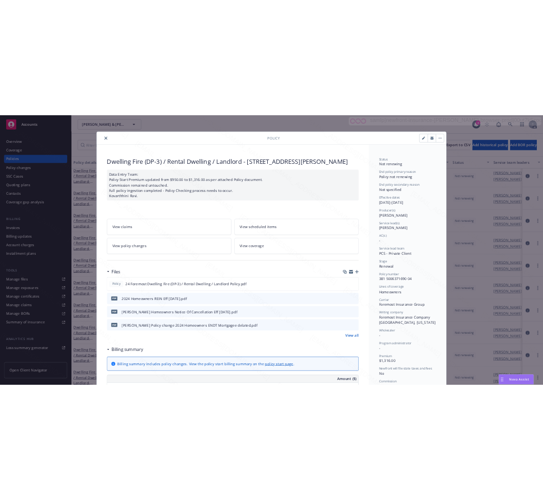
scroll to position [29, 0]
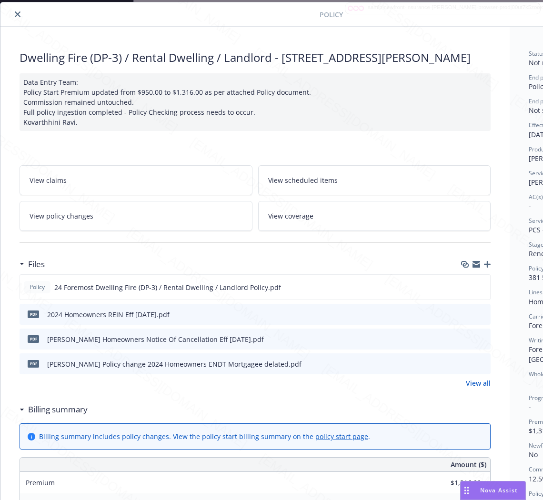
click at [60, 416] on h3 "Billing summary" at bounding box center [58, 410] width 60 height 12
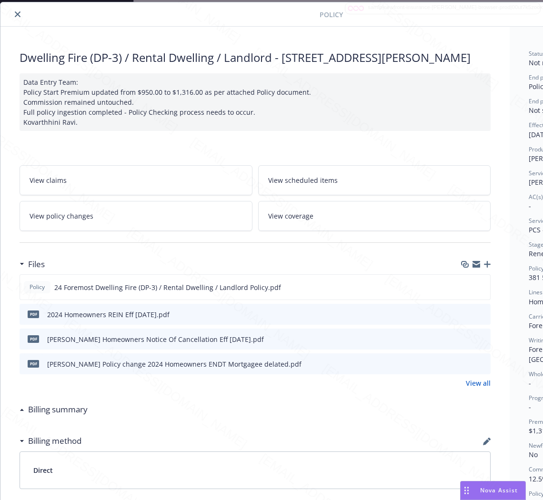
scroll to position [29, 120]
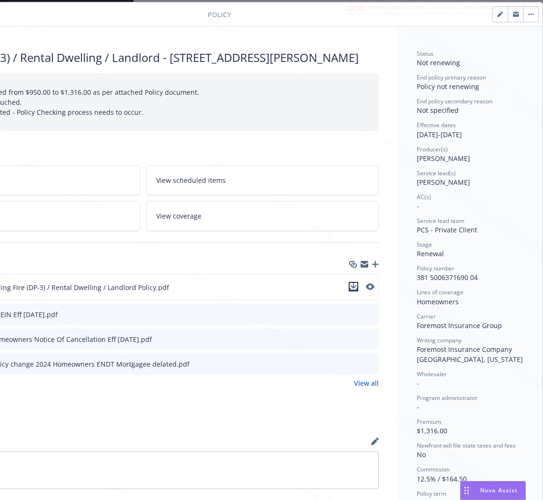
click at [350, 291] on icon "download file" at bounding box center [354, 287] width 8 height 8
click at [351, 365] on icon "download file" at bounding box center [354, 363] width 6 height 6
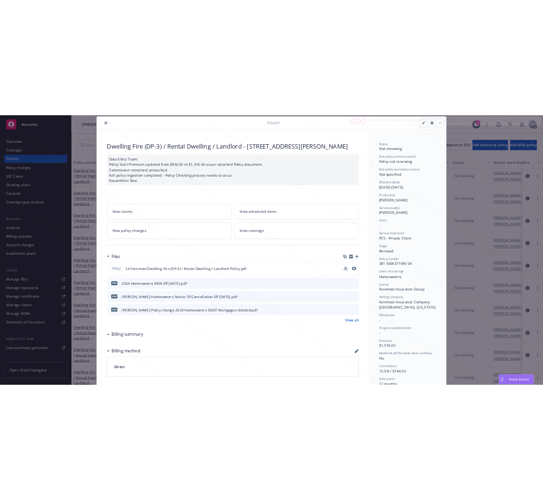
scroll to position [29, 0]
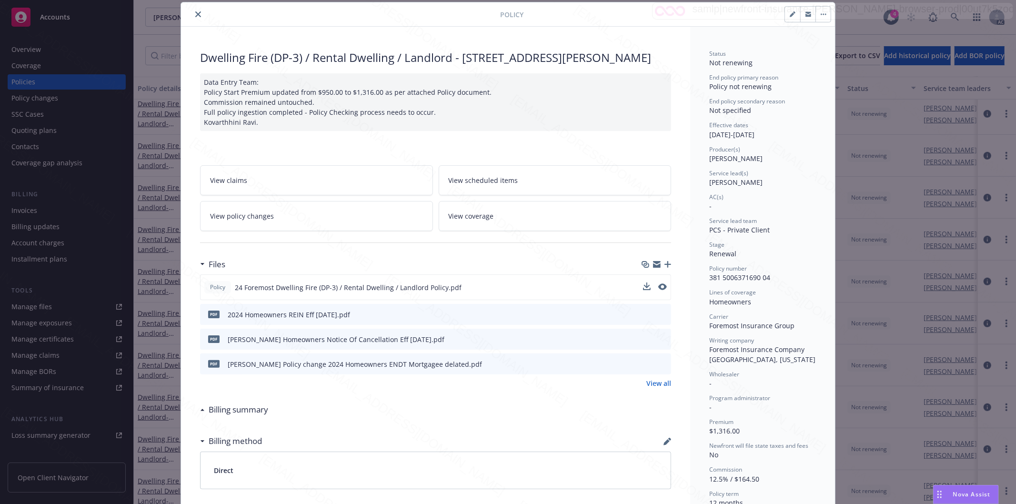
click at [195, 12] on icon "close" at bounding box center [198, 14] width 6 height 6
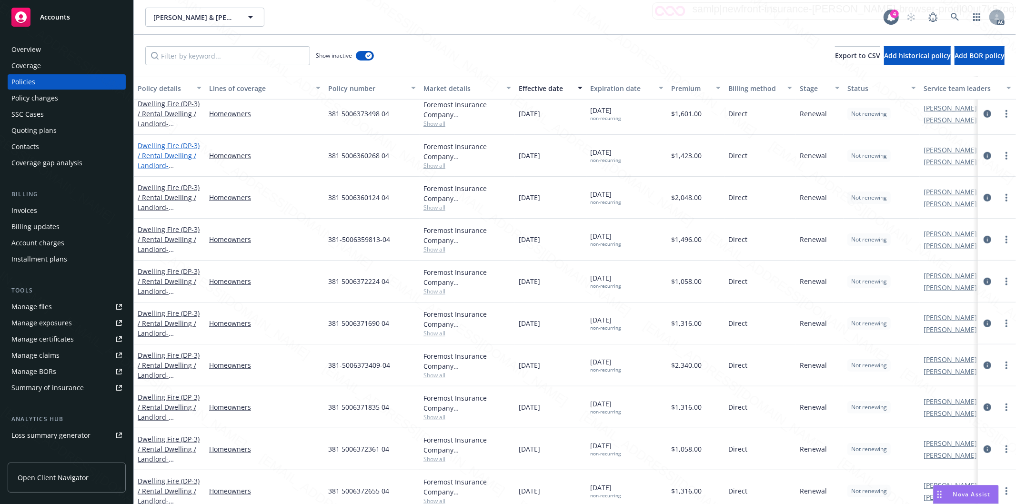
click at [162, 155] on link "Dwelling Fire (DP-3) / Rental Dwelling / Landlord - 9470 Ben Nevis Blvd Apt 1&2…" at bounding box center [169, 160] width 62 height 39
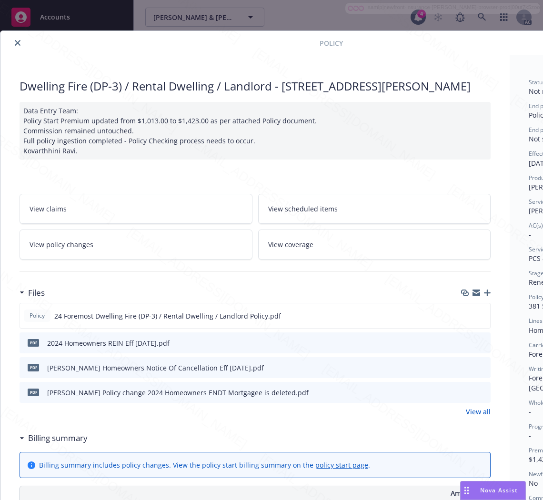
click at [62, 445] on h3 "Billing summary" at bounding box center [58, 438] width 60 height 12
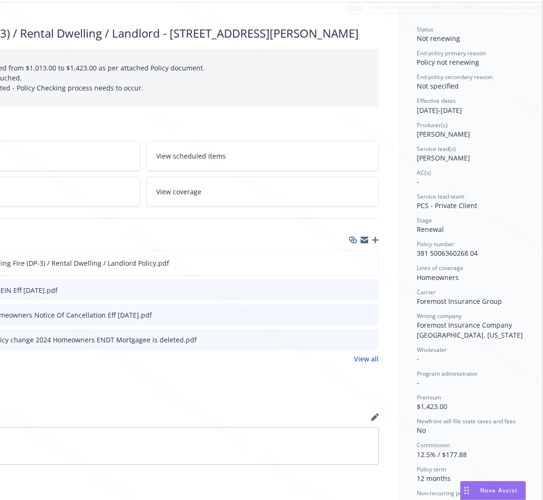
scroll to position [0, 120]
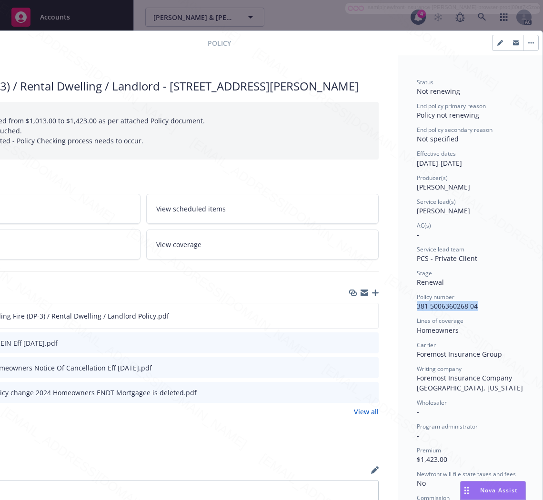
drag, startPoint x: 470, startPoint y: 305, endPoint x: 396, endPoint y: 303, distance: 73.9
click at [398, 303] on div "Status Not renewing End policy primary reason Policy not renewing End policy se…" at bounding box center [470, 392] width 145 height 674
copy span "381 5006360268 04"
click at [98, 260] on link "View policy changes" at bounding box center [24, 245] width 233 height 30
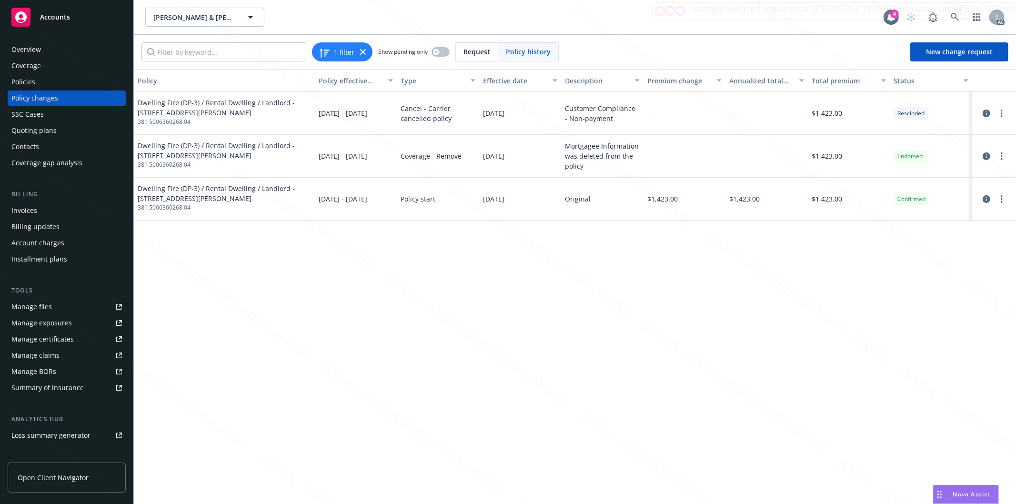
click at [59, 83] on div "Policies" at bounding box center [66, 81] width 111 height 15
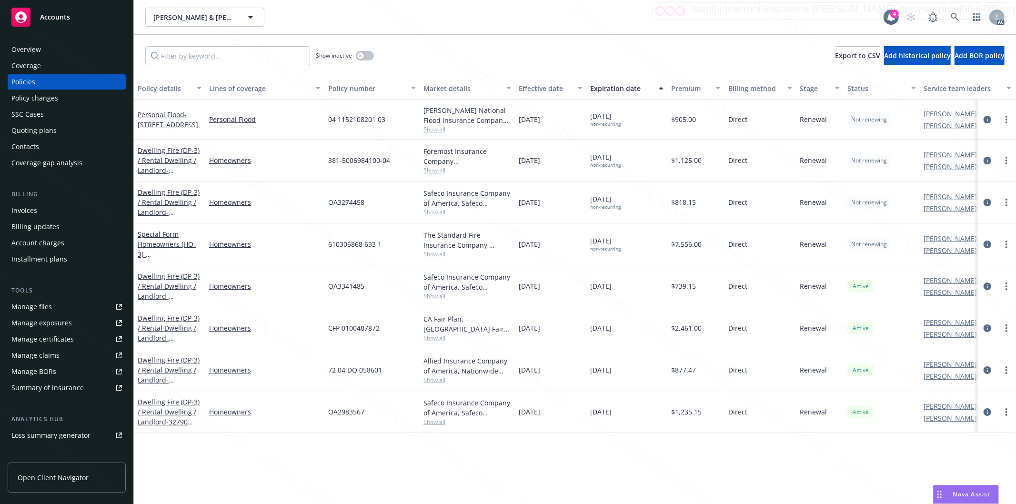
click at [374, 55] on div "Show inactive Export to CSV Add historical policy Add BOR policy" at bounding box center [575, 56] width 883 height 42
click at [372, 56] on button "button" at bounding box center [365, 56] width 18 height 10
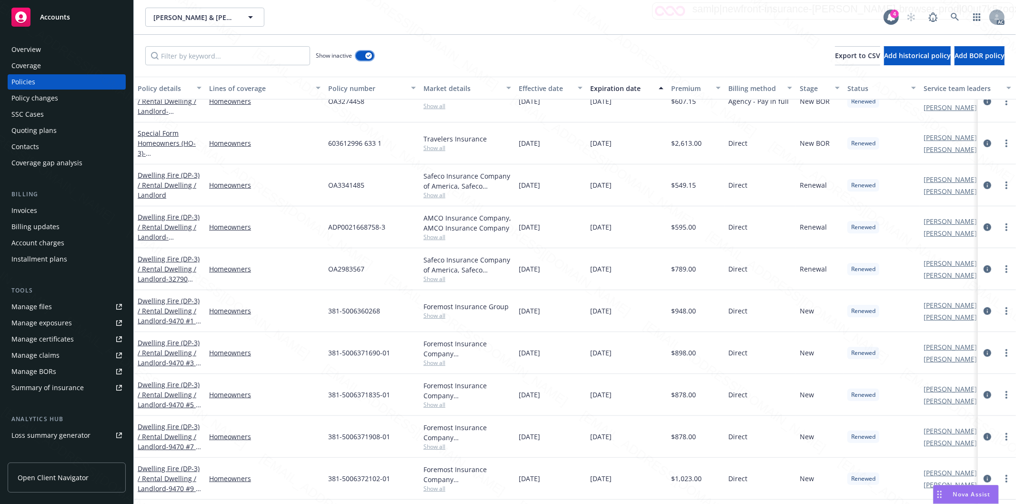
scroll to position [529, 0]
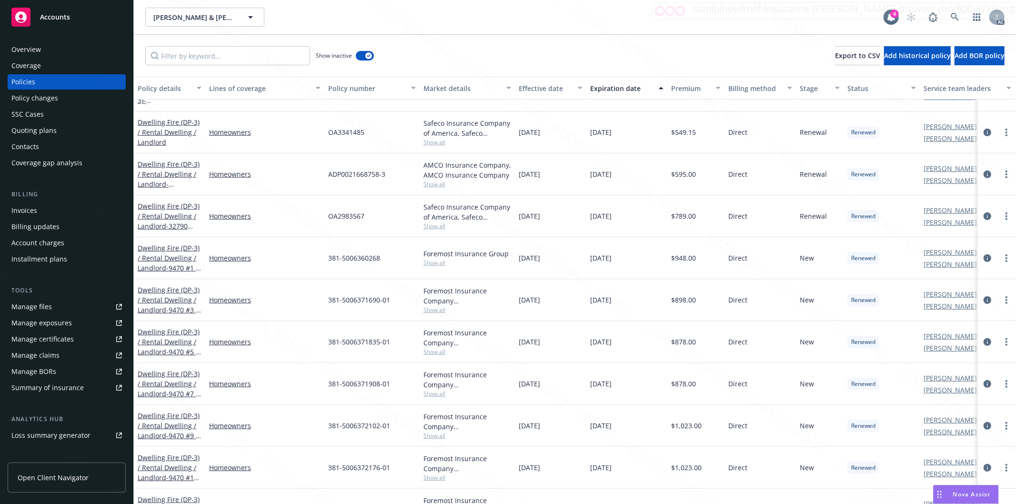
click at [566, 92] on div "Effective date" at bounding box center [545, 88] width 53 height 10
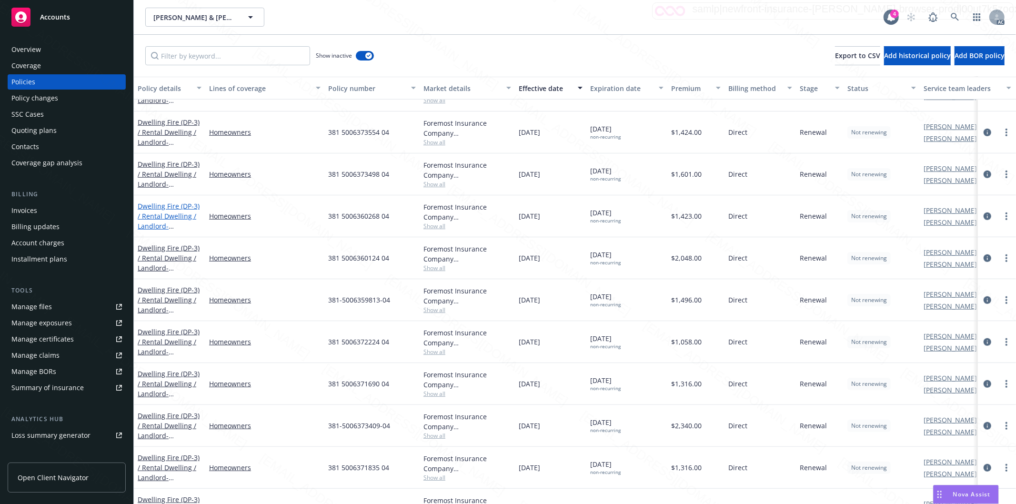
click at [158, 213] on link "Dwelling Fire (DP-3) / Rental Dwelling / Landlord - 9470 Ben Nevis Blvd Apt 1&2…" at bounding box center [169, 221] width 62 height 39
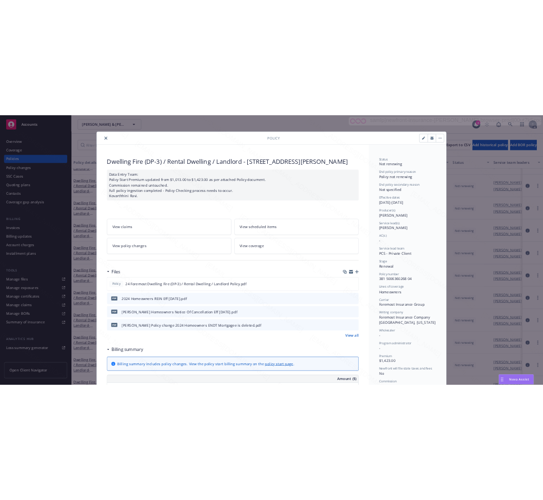
scroll to position [29, 0]
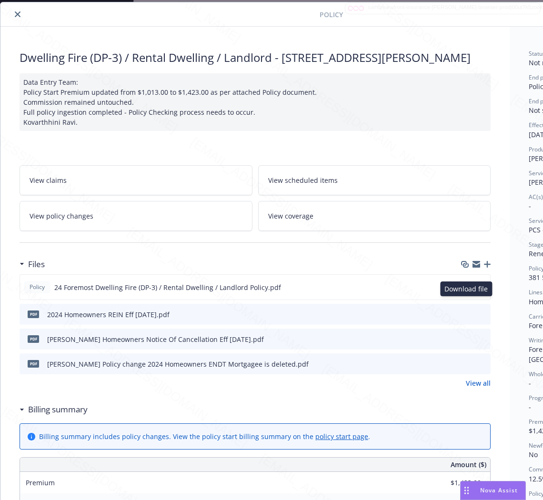
click at [467, 291] on icon "download file" at bounding box center [466, 287] width 8 height 8
click at [466, 367] on icon "download file" at bounding box center [466, 364] width 8 height 8
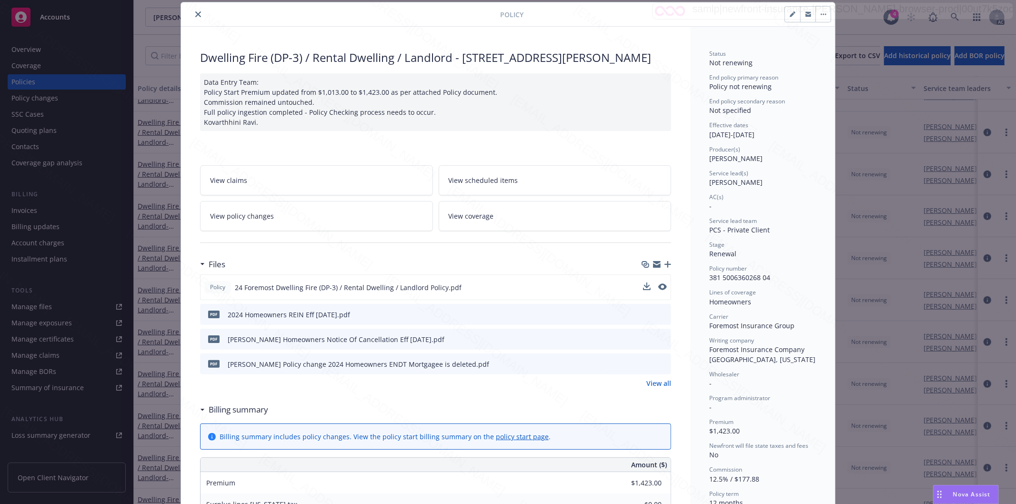
click at [195, 17] on icon "close" at bounding box center [198, 14] width 6 height 6
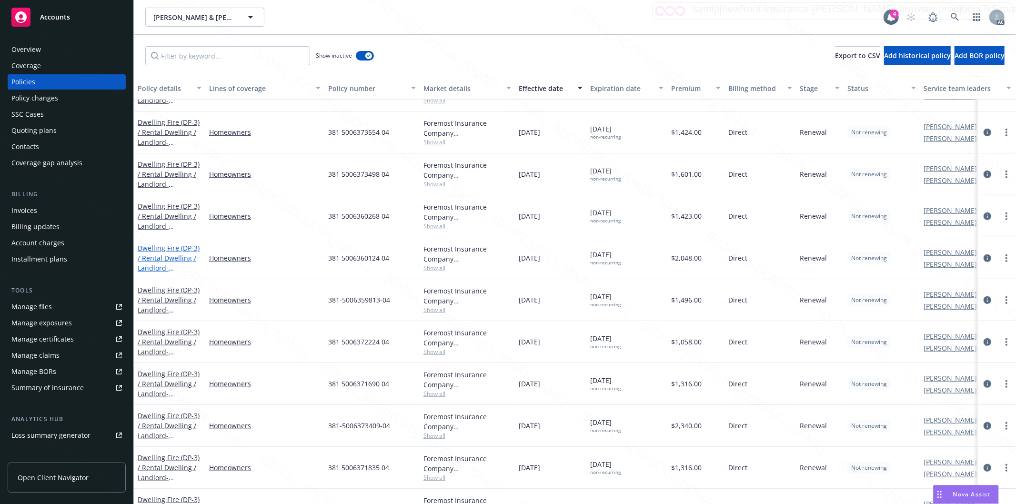
click at [163, 256] on link "Dwelling Fire (DP-3) / Rental Dwelling / Landlord - 920 Lance Dr Barstow CA 923…" at bounding box center [169, 273] width 62 height 59
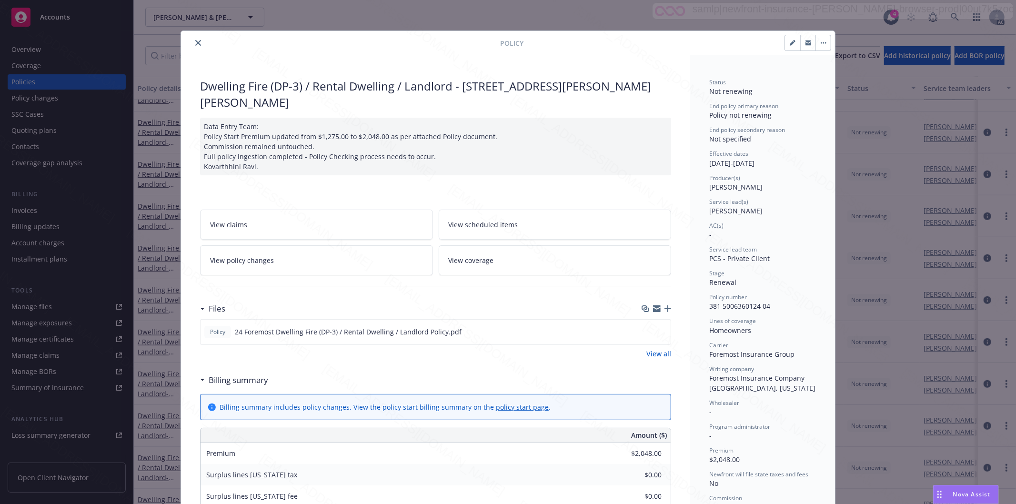
click at [234, 374] on h3 "Billing summary" at bounding box center [239, 380] width 60 height 12
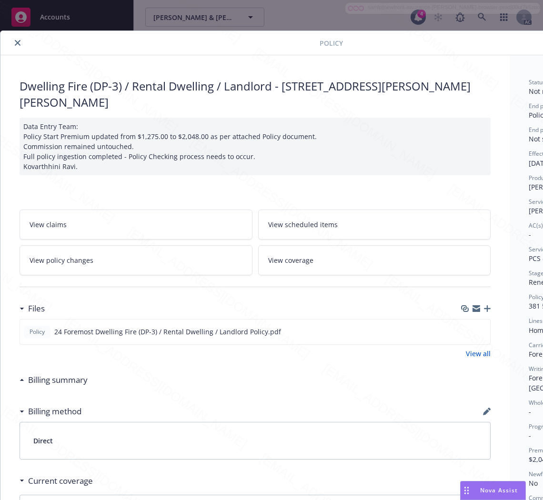
scroll to position [0, 120]
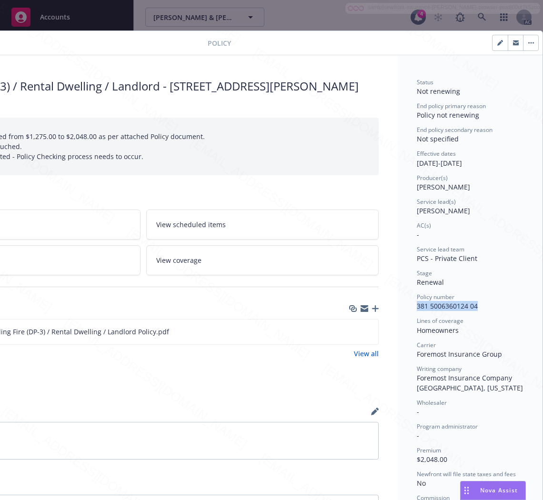
drag, startPoint x: 473, startPoint y: 305, endPoint x: 405, endPoint y: 304, distance: 68.2
click at [405, 304] on div "Status Not renewing End policy primary reason Policy not renewing End policy se…" at bounding box center [470, 363] width 145 height 616
copy span "381 5006360124 04"
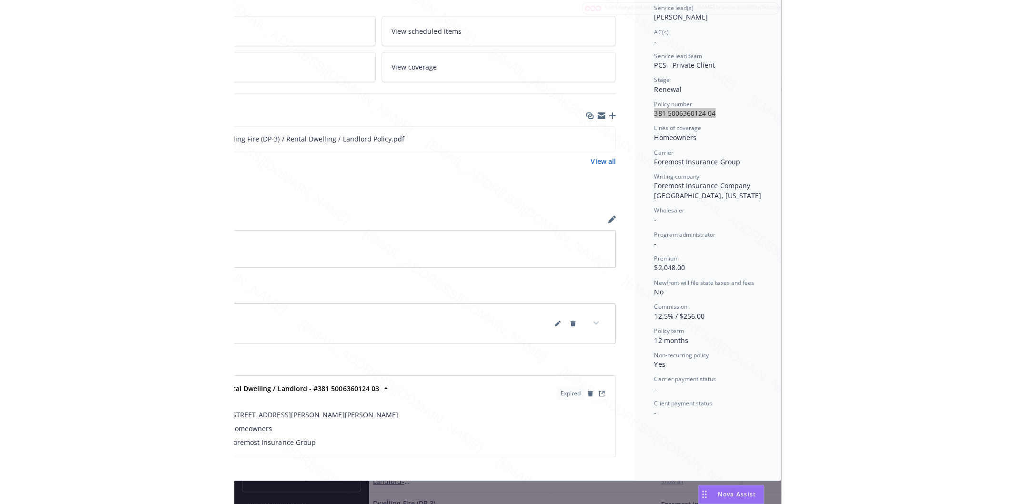
scroll to position [35, 120]
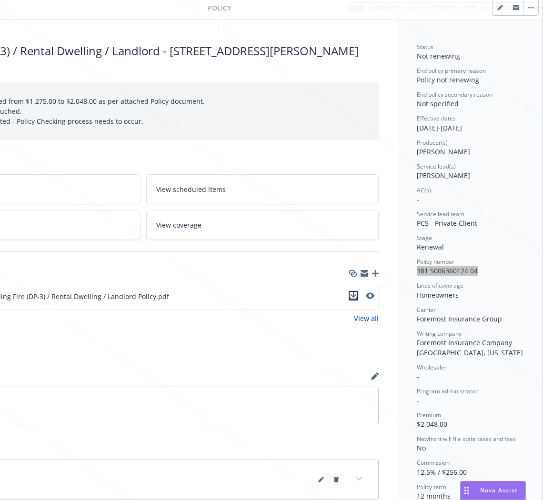
click at [350, 292] on icon "download file" at bounding box center [354, 296] width 8 height 8
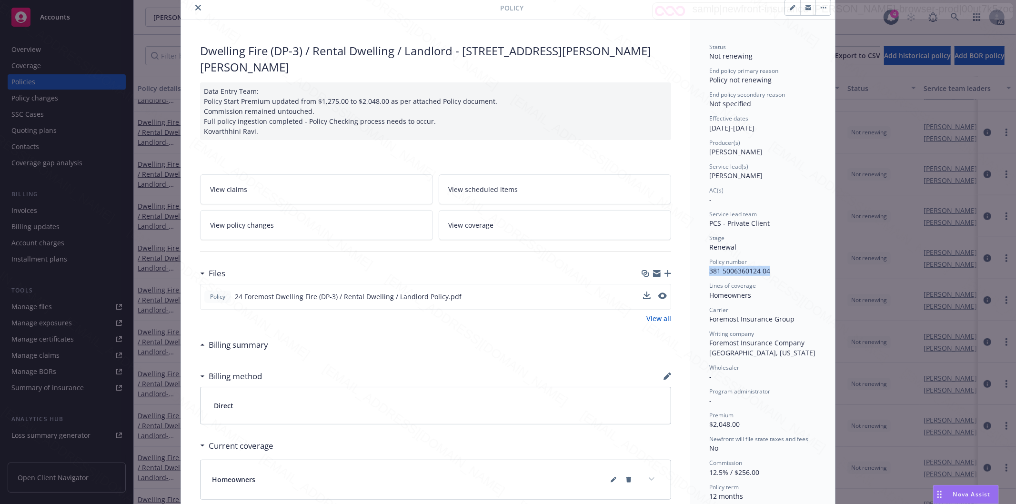
scroll to position [35, 0]
click at [195, 5] on icon "close" at bounding box center [198, 8] width 6 height 6
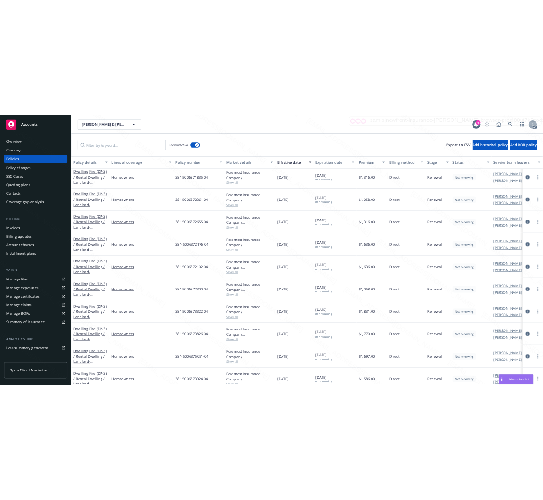
scroll to position [953, 0]
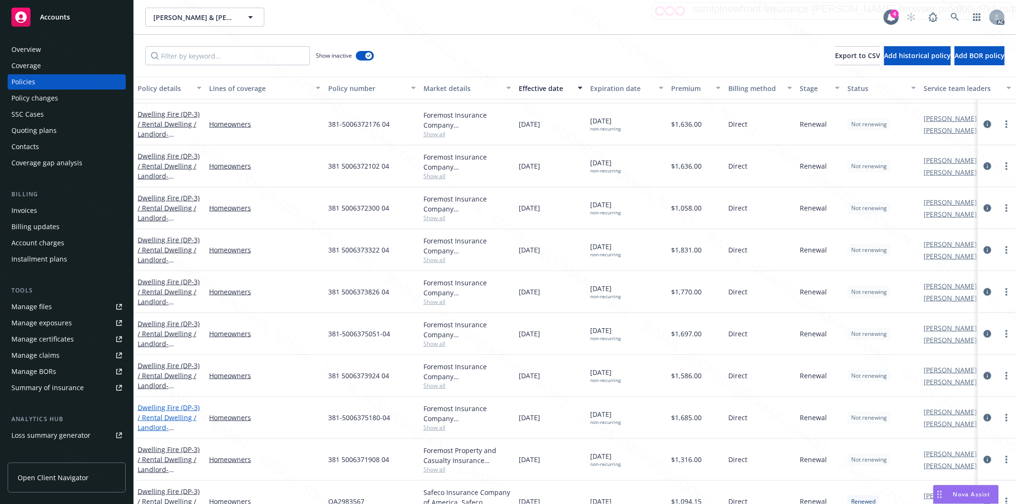
click at [171, 416] on link "Dwelling Fire (DP-3) / Rental Dwelling / Landlord - 310 Windy Pass Barstow CA 9…" at bounding box center [169, 422] width 62 height 39
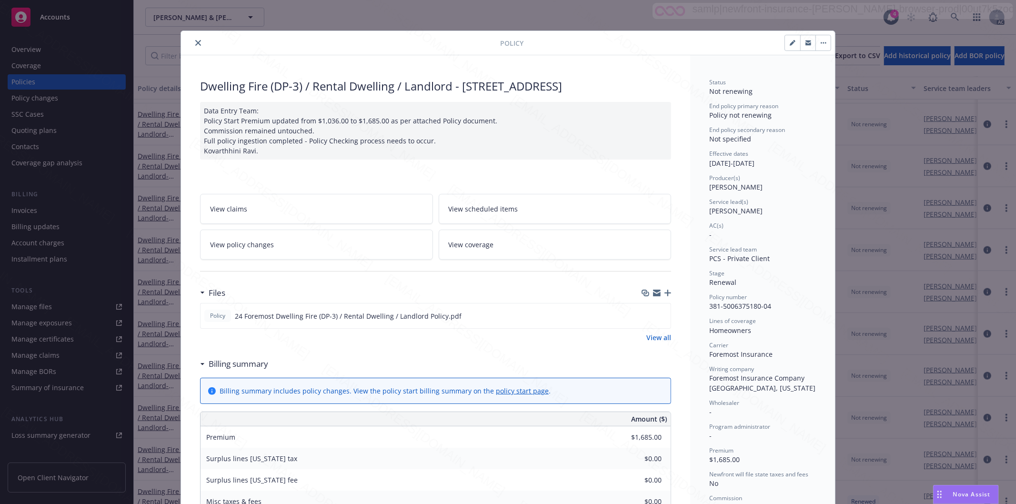
click at [248, 367] on h3 "Billing summary" at bounding box center [239, 364] width 60 height 12
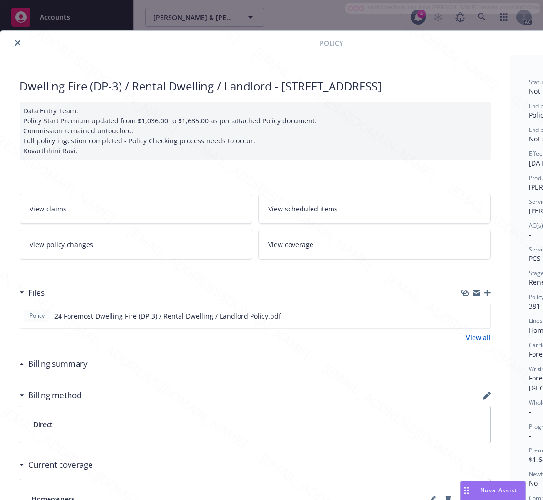
scroll to position [0, 120]
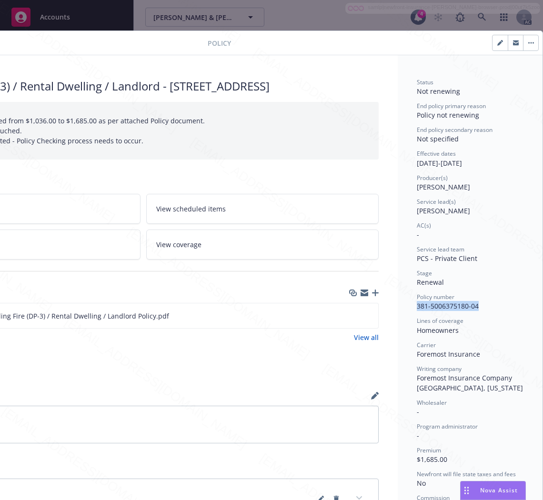
drag, startPoint x: 472, startPoint y: 306, endPoint x: 403, endPoint y: 307, distance: 68.6
click at [403, 307] on div "Status Not renewing End policy primary reason Policy not renewing End policy se…" at bounding box center [470, 355] width 145 height 600
copy span "381-5006375180-04"
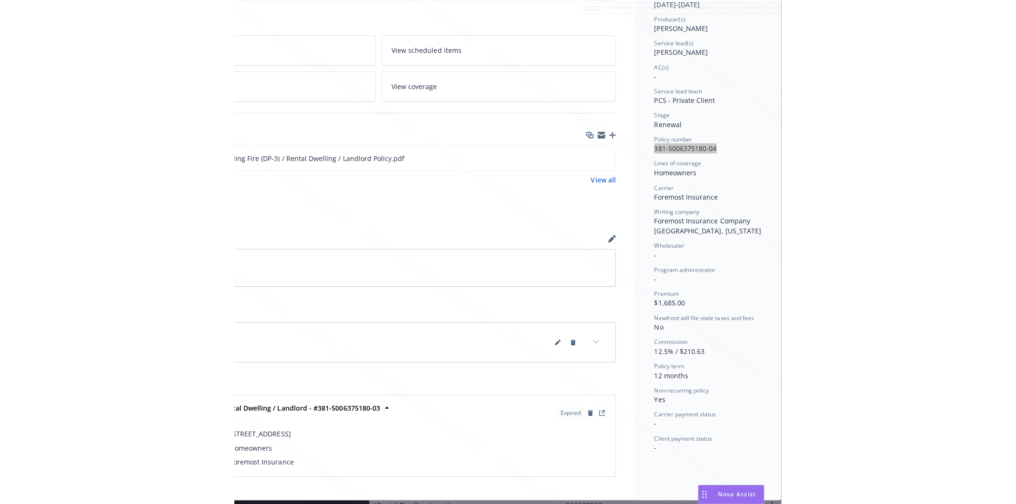
scroll to position [194, 120]
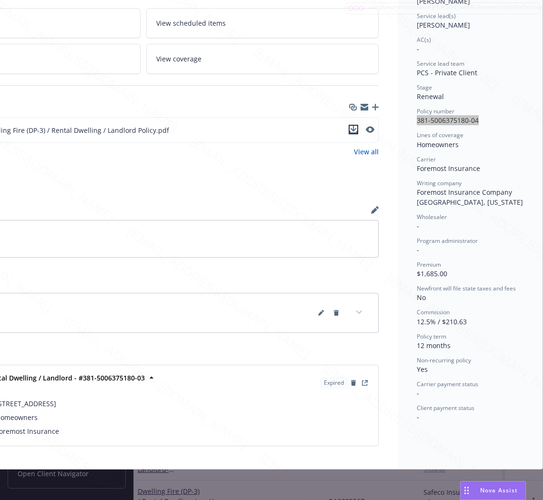
click at [351, 126] on icon "download file" at bounding box center [354, 129] width 6 height 6
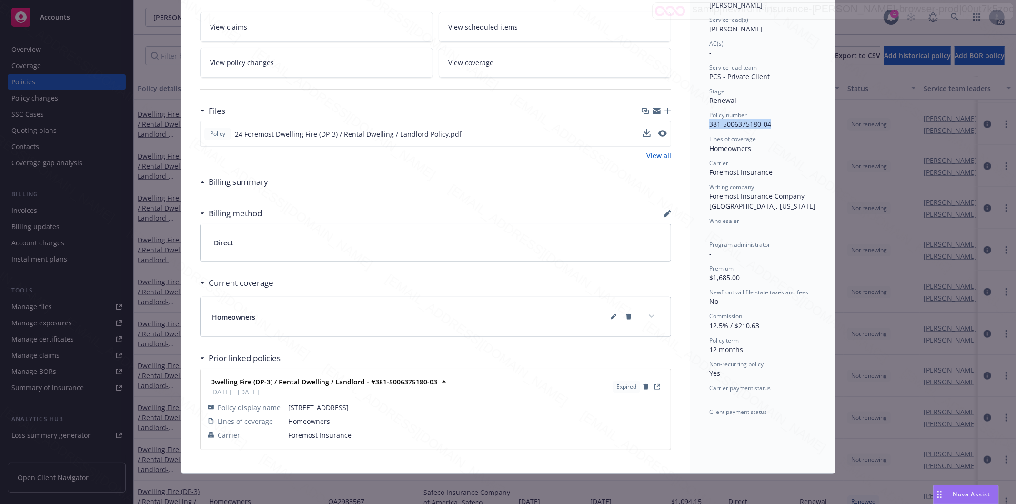
scroll to position [0, 0]
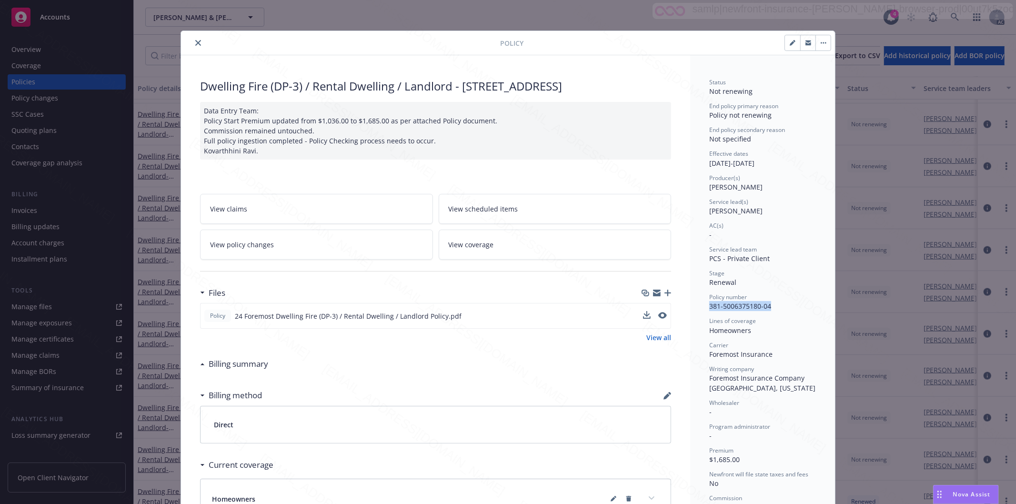
click at [195, 44] on icon "close" at bounding box center [198, 43] width 6 height 6
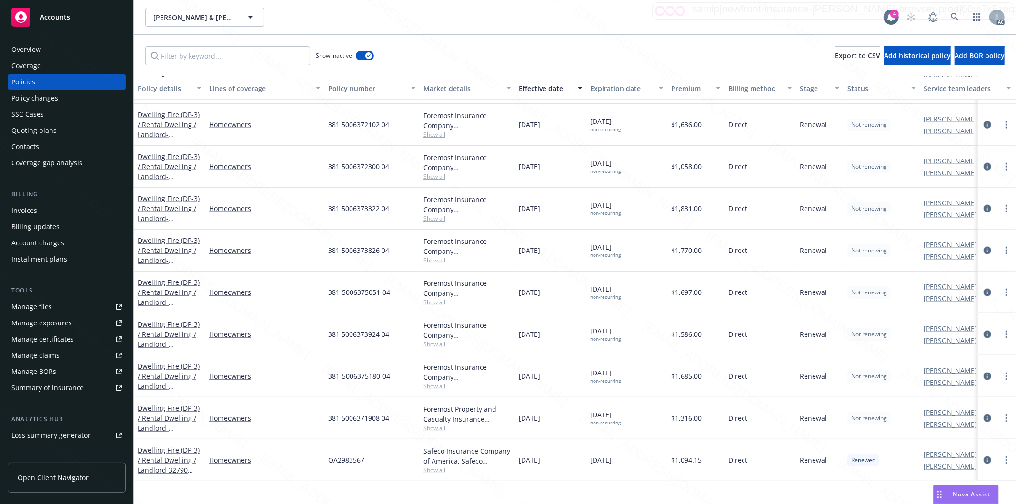
scroll to position [847, 0]
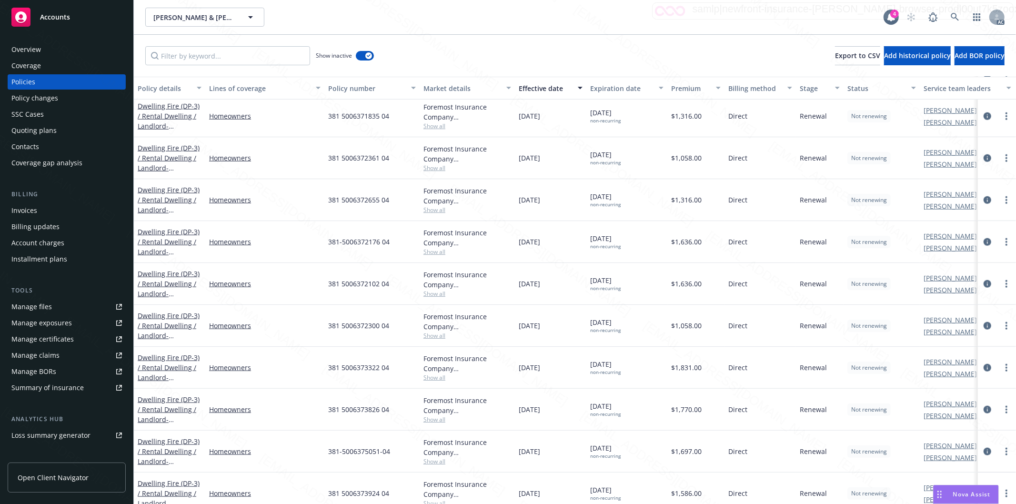
click at [570, 44] on div "Show inactive Export to CSV Add historical policy Add BOR policy" at bounding box center [575, 56] width 883 height 42
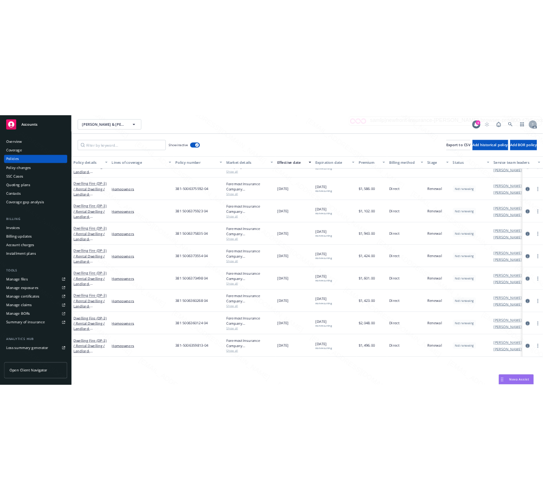
scroll to position [264, 0]
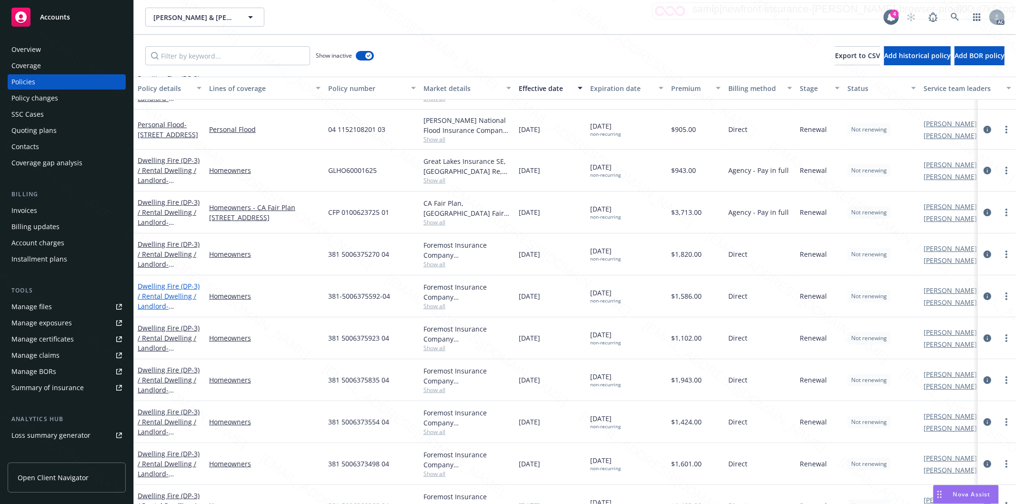
click at [172, 294] on link "Dwelling Fire (DP-3) / Rental Dwelling / Landlord - 660 S Muriel Dr Barstow CA …" at bounding box center [169, 311] width 62 height 59
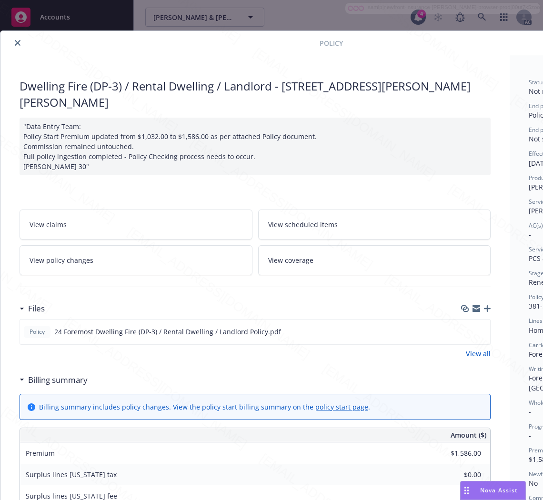
click at [76, 374] on h3 "Billing summary" at bounding box center [58, 380] width 60 height 12
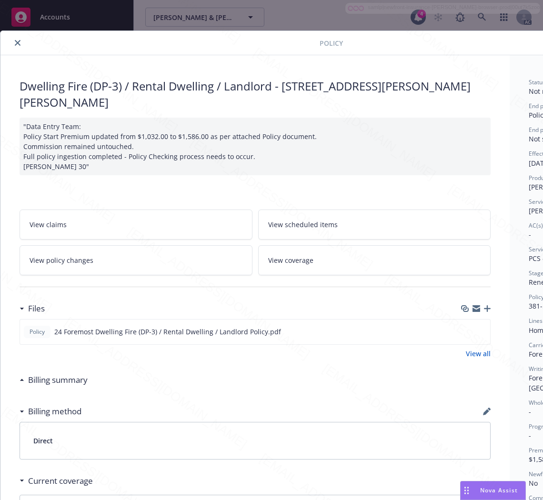
scroll to position [0, 120]
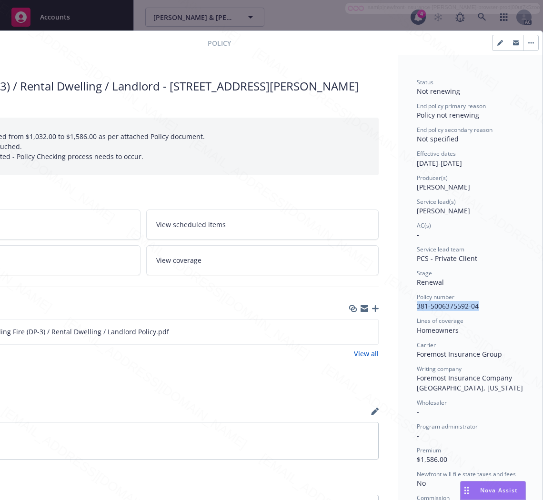
drag, startPoint x: 480, startPoint y: 307, endPoint x: 406, endPoint y: 308, distance: 73.9
click at [406, 308] on div "Status Not renewing End policy primary reason Policy not renewing End policy se…" at bounding box center [470, 363] width 145 height 616
copy span "381-5006375592-04"
click at [524, 359] on div "Status Not renewing End policy primary reason Policy not renewing End policy se…" at bounding box center [470, 363] width 145 height 616
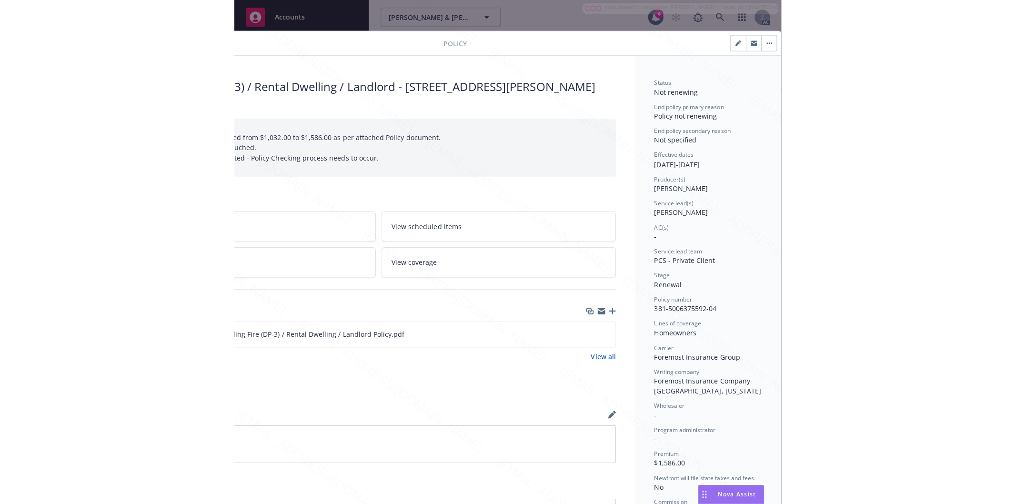
scroll to position [106, 120]
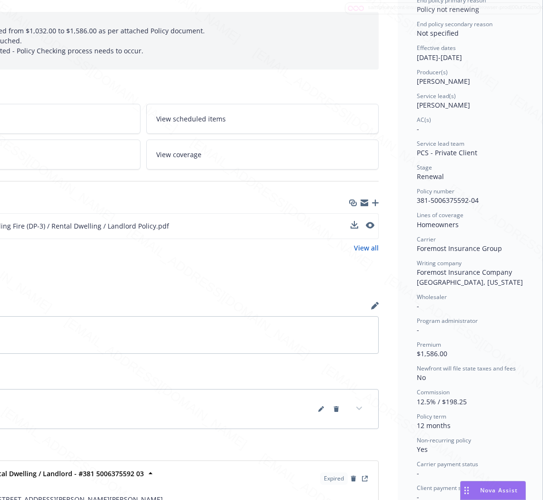
click at [305, 213] on div "Policy 24 Foremost Dwelling Fire (DP-3) / Rental Dwelling / Landlord Policy.pdf" at bounding box center [143, 226] width 471 height 26
click at [350, 222] on icon "download file" at bounding box center [354, 226] width 8 height 8
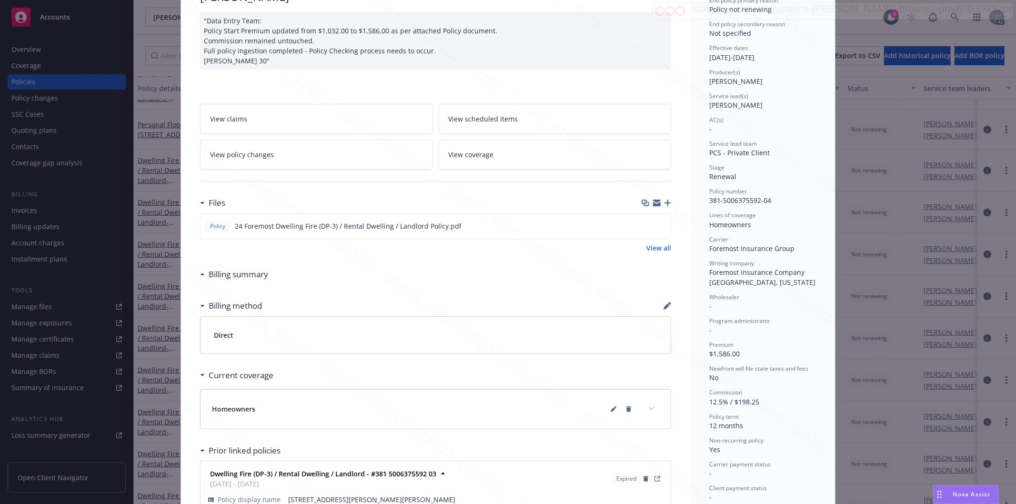
scroll to position [0, 0]
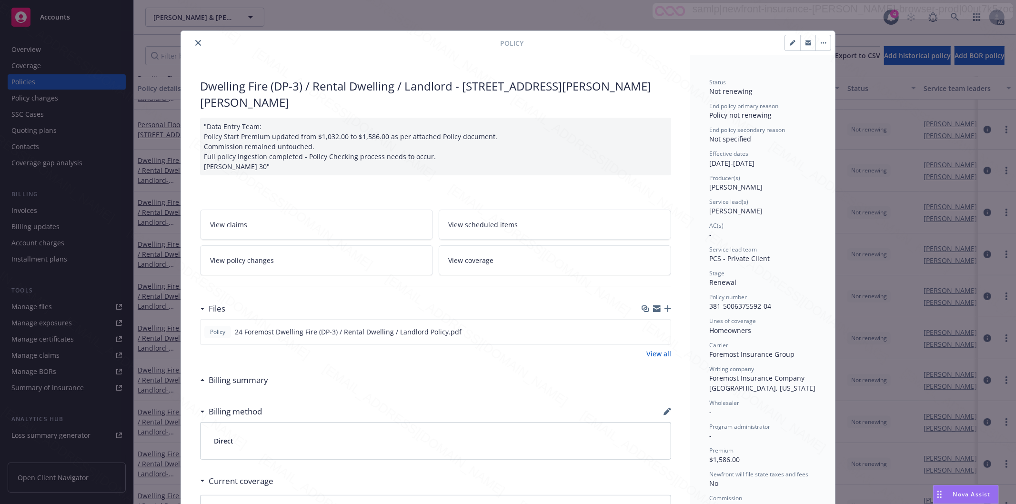
click at [193, 39] on button "close" at bounding box center [198, 42] width 11 height 11
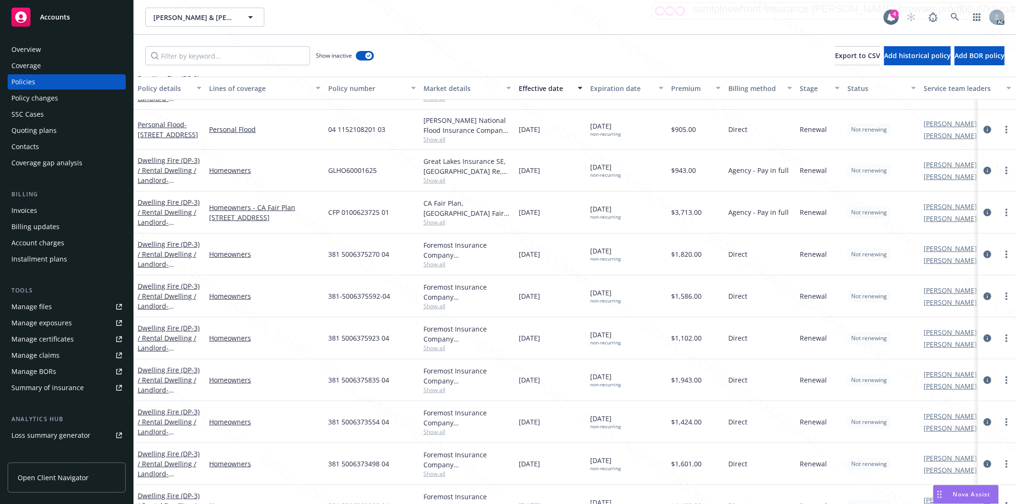
click at [568, 49] on div "Show inactive Export to CSV Add historical policy Add BOR policy" at bounding box center [575, 56] width 883 height 42
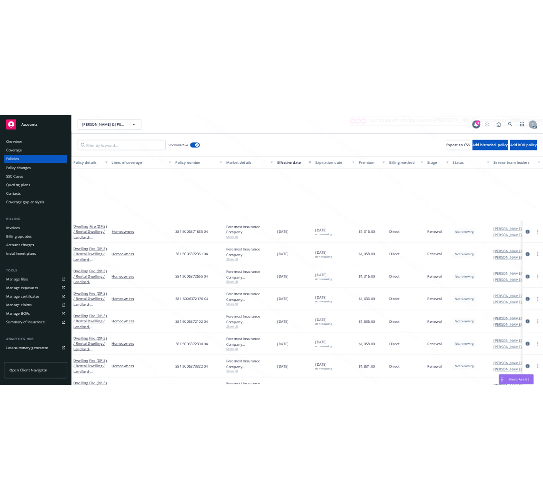
scroll to position [900, 0]
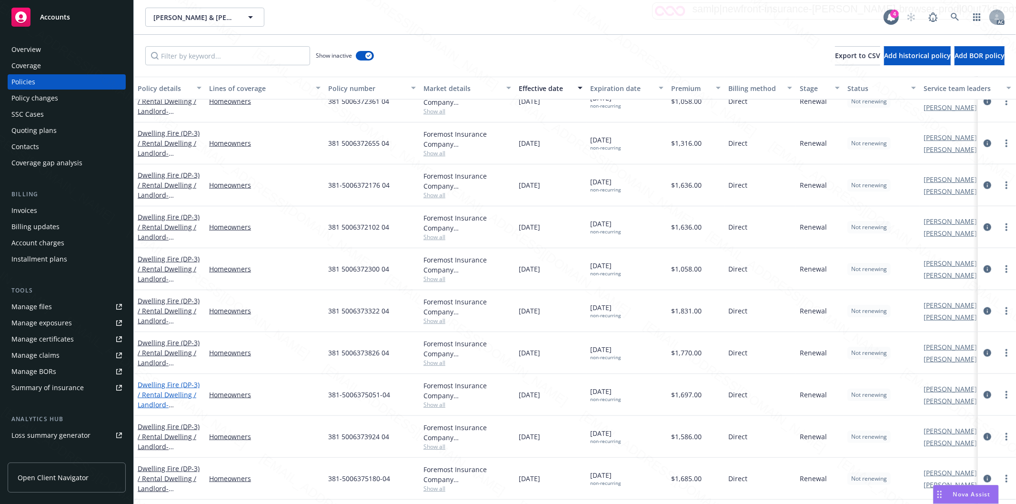
click at [169, 397] on link "Dwelling Fire (DP-3) / Rental Dwelling / Landlord - 27740 Crestview RD Barstow …" at bounding box center [169, 399] width 62 height 39
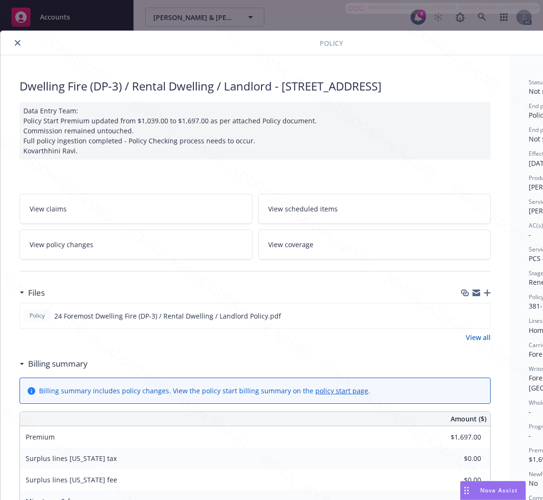
click at [55, 361] on h3 "Billing summary" at bounding box center [58, 364] width 60 height 12
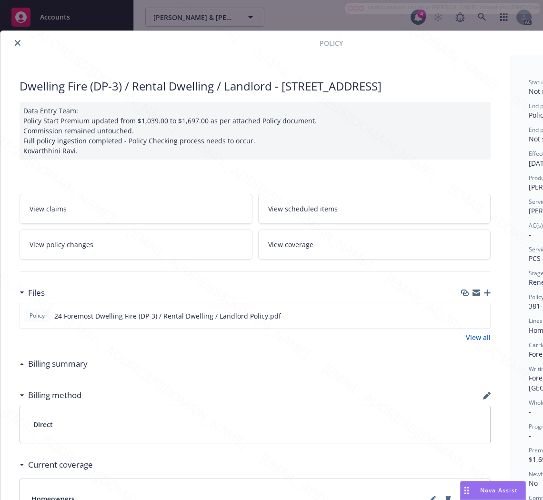
scroll to position [0, 120]
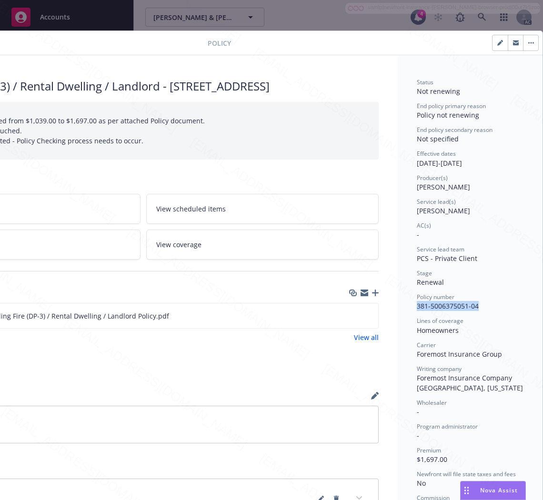
drag, startPoint x: 434, startPoint y: 308, endPoint x: 402, endPoint y: 306, distance: 31.5
click at [402, 306] on div "Status Not renewing End policy primary reason Policy not renewing End policy se…" at bounding box center [470, 355] width 145 height 600
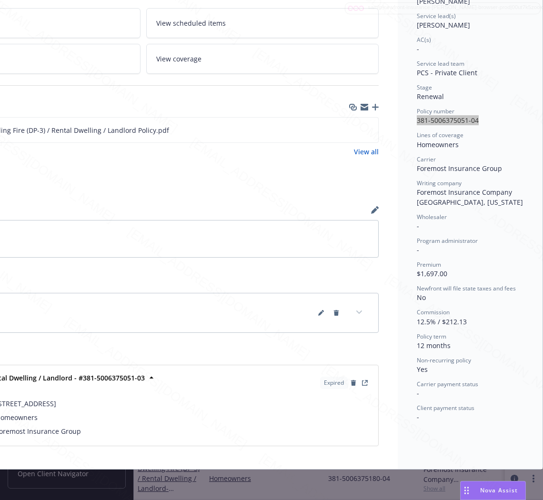
scroll to position [88, 120]
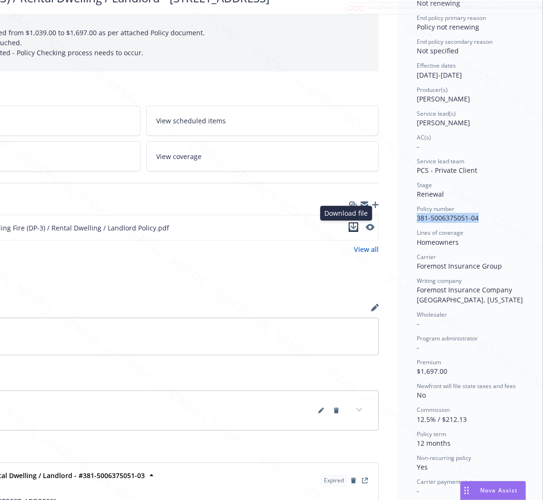
click at [351, 226] on icon "download file" at bounding box center [354, 226] width 6 height 6
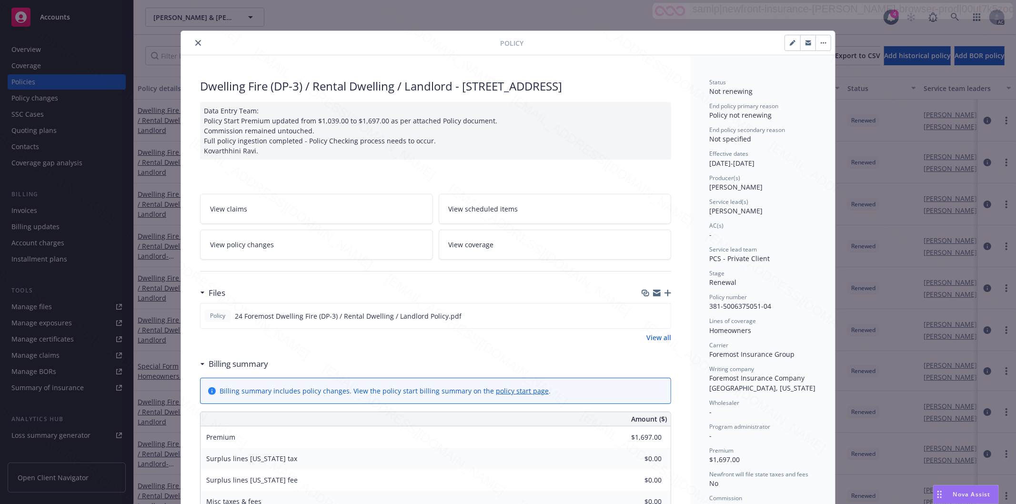
click at [195, 42] on icon "close" at bounding box center [198, 43] width 6 height 6
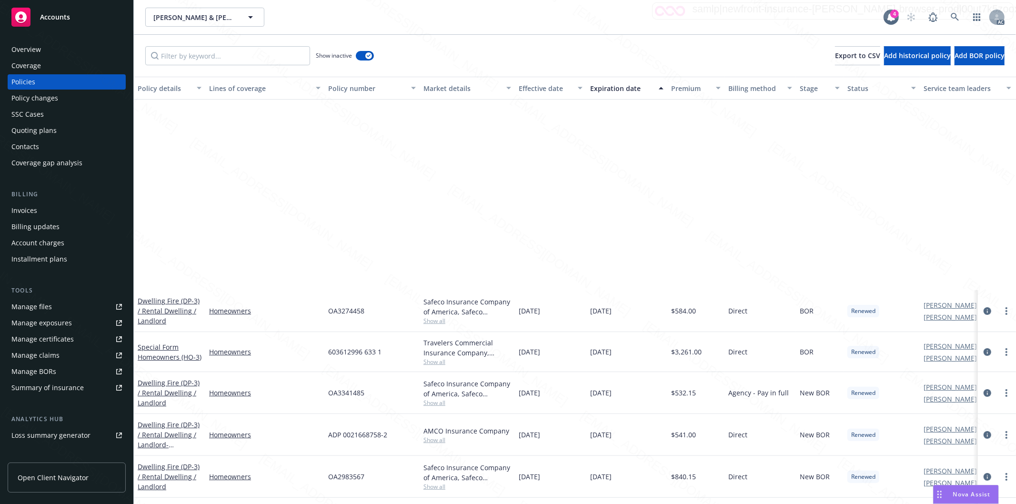
scroll to position [264, 0]
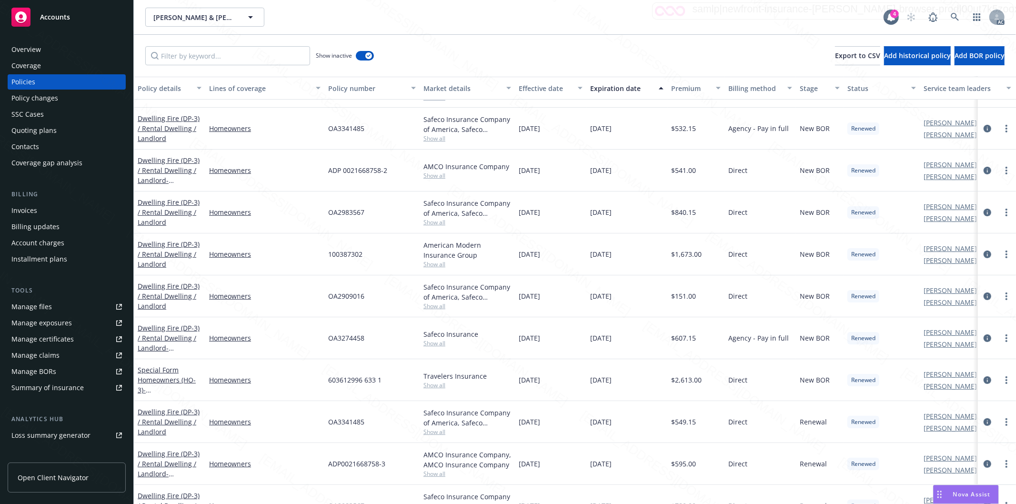
click at [570, 89] on div "Effective date" at bounding box center [545, 88] width 53 height 10
click at [564, 89] on div "Effective date" at bounding box center [545, 88] width 53 height 10
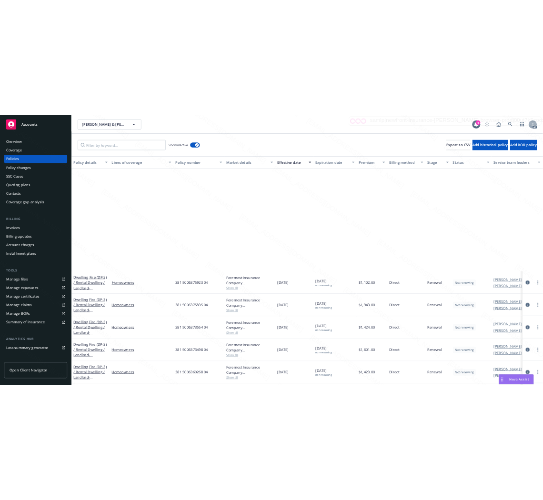
scroll to position [529, 0]
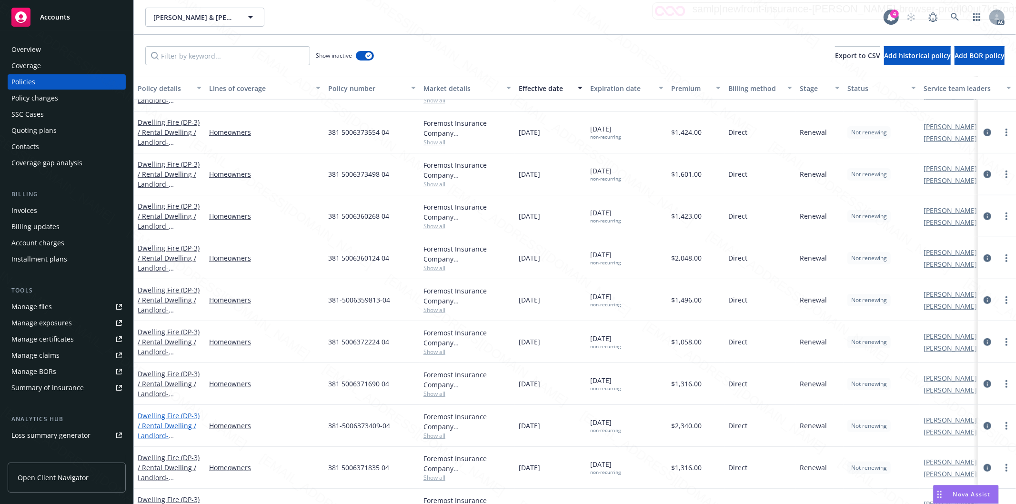
click at [174, 425] on link "Dwelling Fire (DP-3) / Rental Dwelling / Landlord - [STREET_ADDRESS]" at bounding box center [169, 430] width 62 height 39
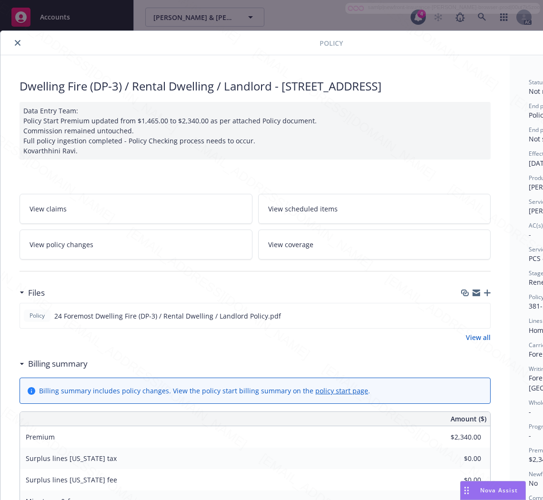
scroll to position [0, 120]
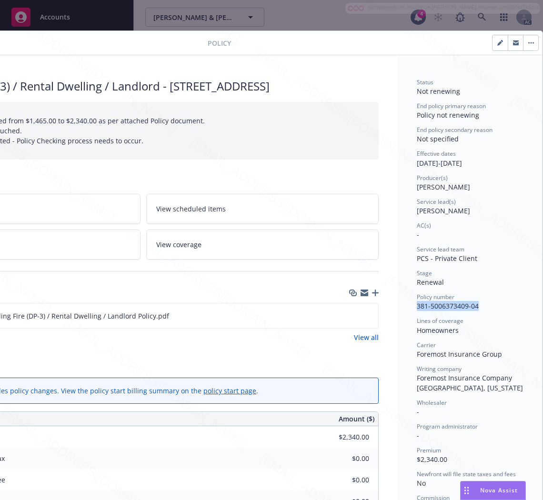
drag, startPoint x: 470, startPoint y: 306, endPoint x: 401, endPoint y: 304, distance: 69.6
click at [401, 304] on div "Status Not renewing End policy primary reason Policy not renewing End policy se…" at bounding box center [470, 474] width 145 height 839
copy span "381-5006373409-04"
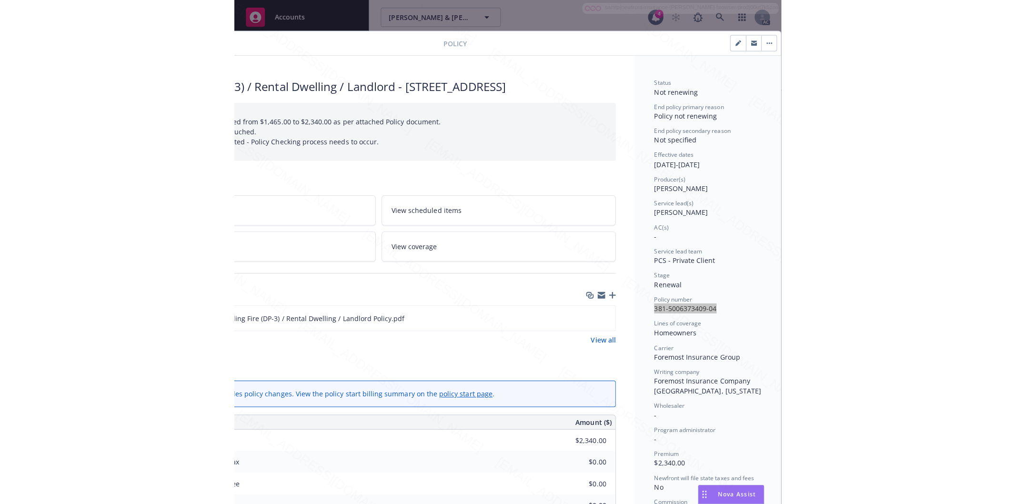
scroll to position [106, 120]
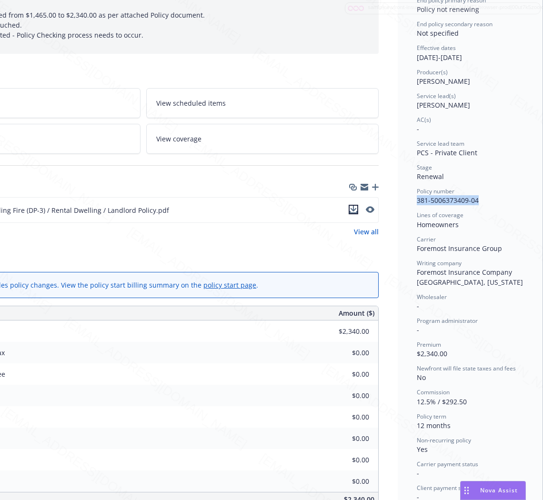
click at [350, 213] on icon "download file" at bounding box center [354, 210] width 8 height 8
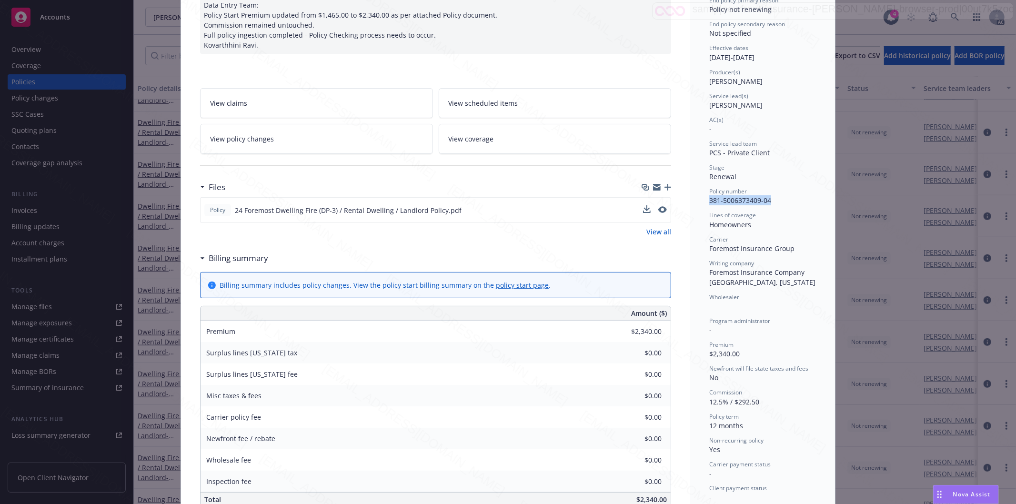
scroll to position [0, 0]
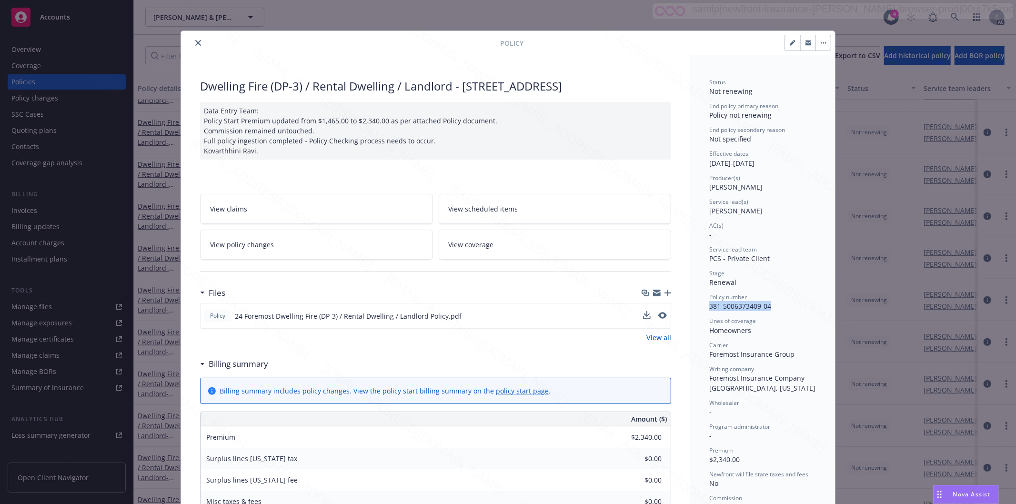
click at [195, 43] on icon "close" at bounding box center [198, 43] width 6 height 6
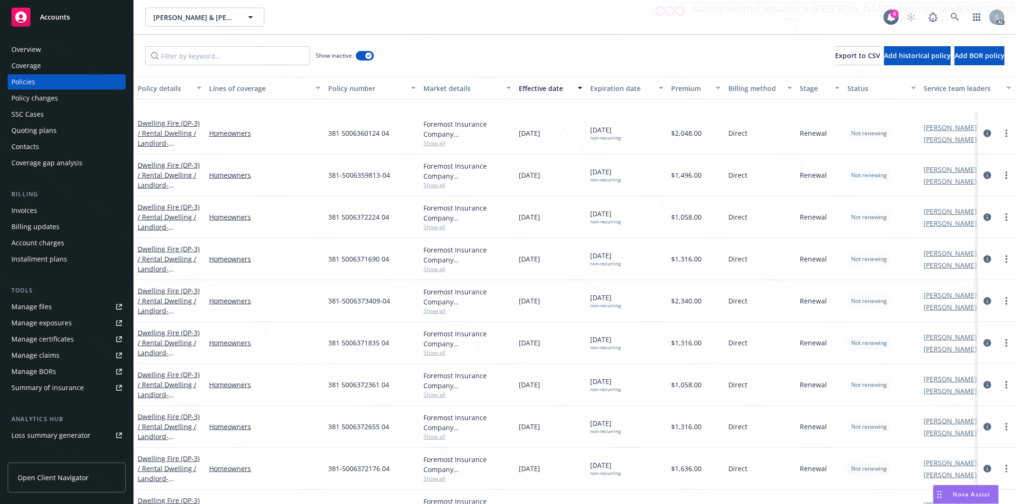
scroll to position [688, 0]
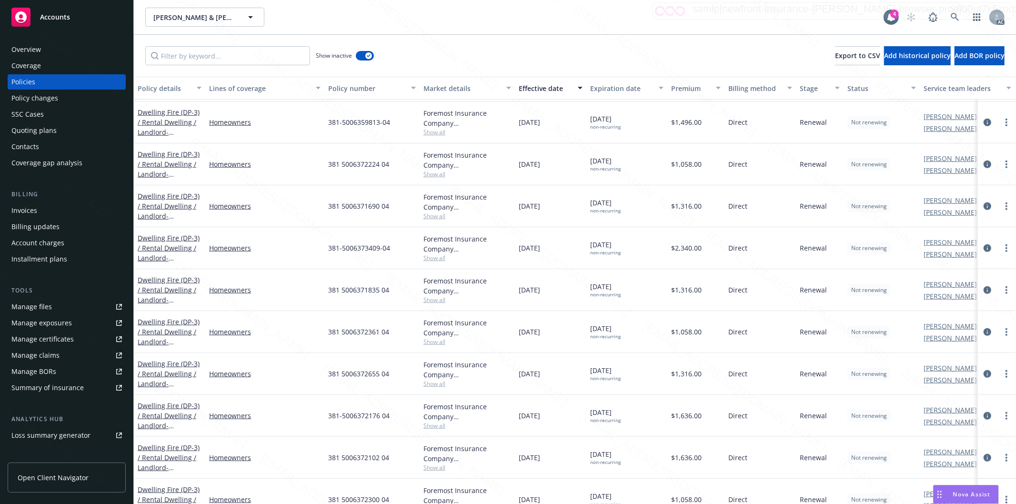
click at [159, 410] on div "Dwelling Fire (DP-3) / Rental Dwelling / Landlord - [STREET_ADDRESS][PERSON_NAM…" at bounding box center [170, 416] width 64 height 30
click at [159, 413] on link "Dwelling Fire (DP-3) / Rental Dwelling / Landlord - [STREET_ADDRESS][PERSON_NAM…" at bounding box center [169, 425] width 62 height 49
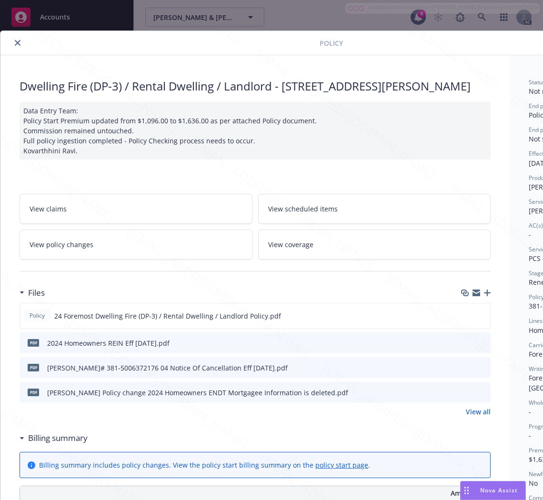
click at [163, 260] on link "View policy changes" at bounding box center [136, 245] width 233 height 30
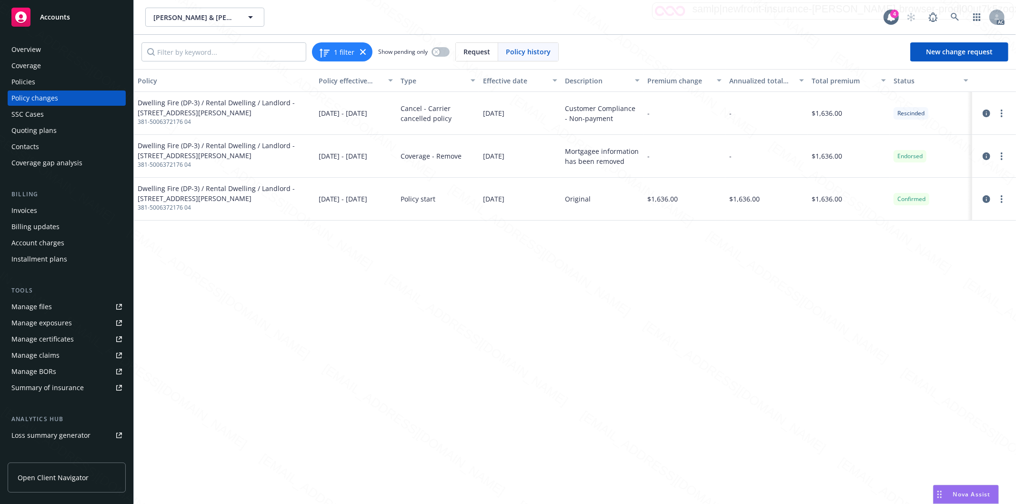
click at [31, 79] on div "Policies" at bounding box center [23, 81] width 24 height 15
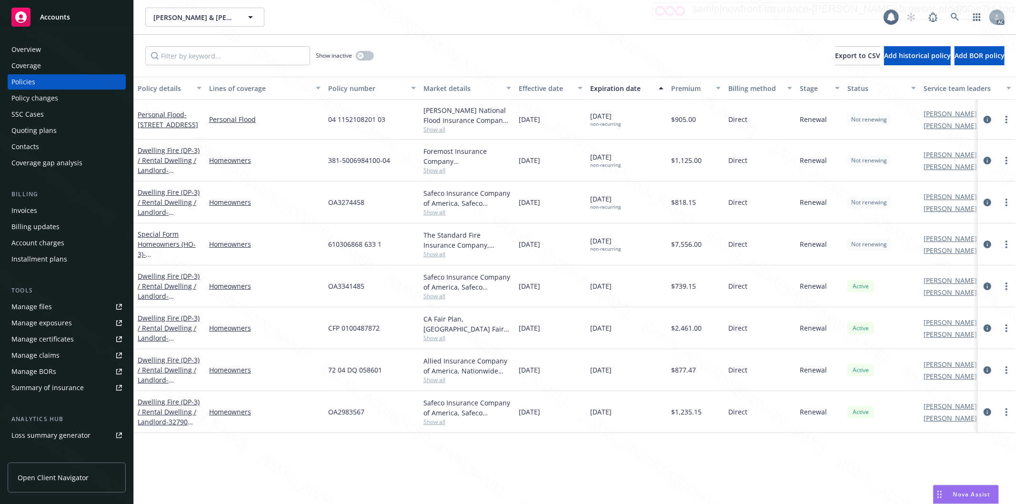
click at [31, 79] on div "Policies" at bounding box center [23, 81] width 24 height 15
click at [368, 55] on button "button" at bounding box center [365, 56] width 18 height 10
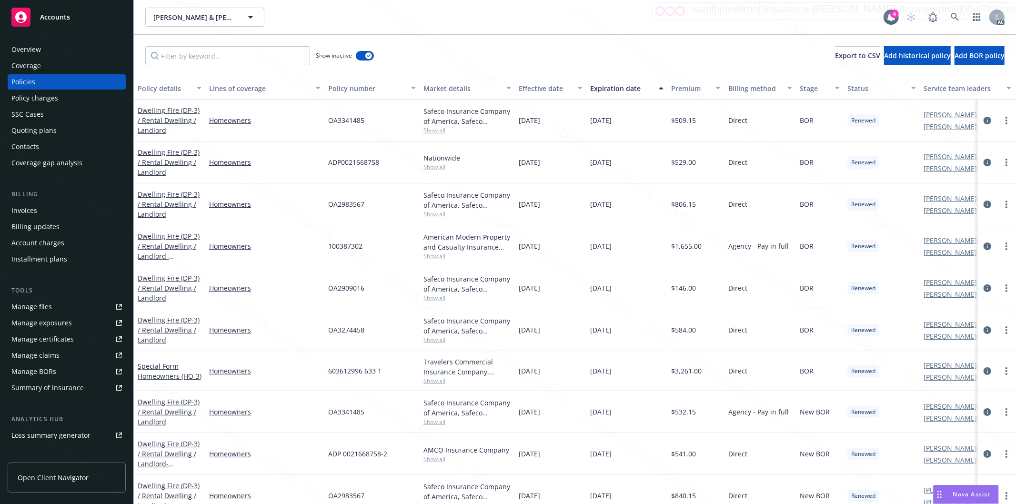
click at [642, 46] on div "Show inactive Export to CSV Add historical policy Add BOR policy" at bounding box center [575, 56] width 883 height 42
click at [569, 89] on div "Effective date" at bounding box center [545, 88] width 53 height 10
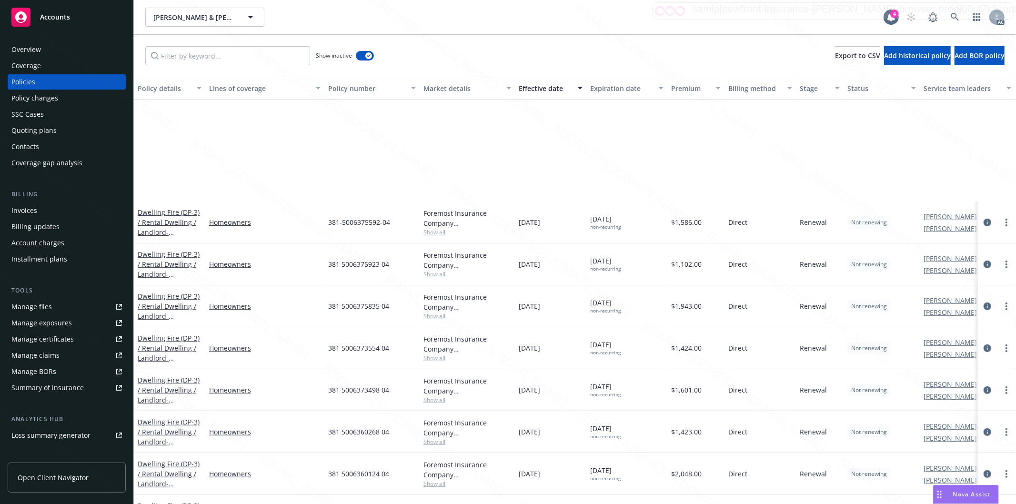
scroll to position [529, 0]
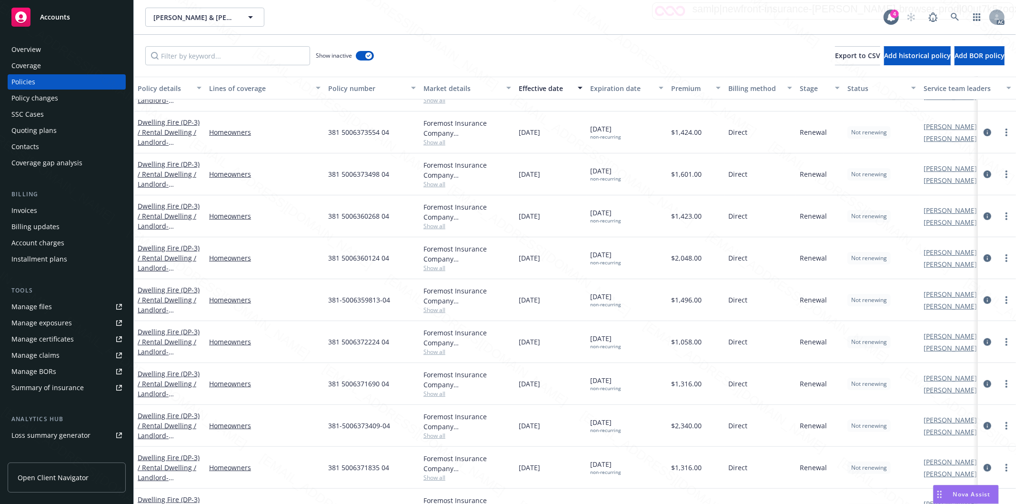
drag, startPoint x: 566, startPoint y: 58, endPoint x: 450, endPoint y: 95, distance: 121.6
click at [566, 58] on div "Show inactive Export to CSV Add historical policy Add BOR policy" at bounding box center [575, 56] width 883 height 42
click at [515, 51] on div "Show inactive Export to CSV Add historical policy Add BOR policy" at bounding box center [575, 56] width 883 height 42
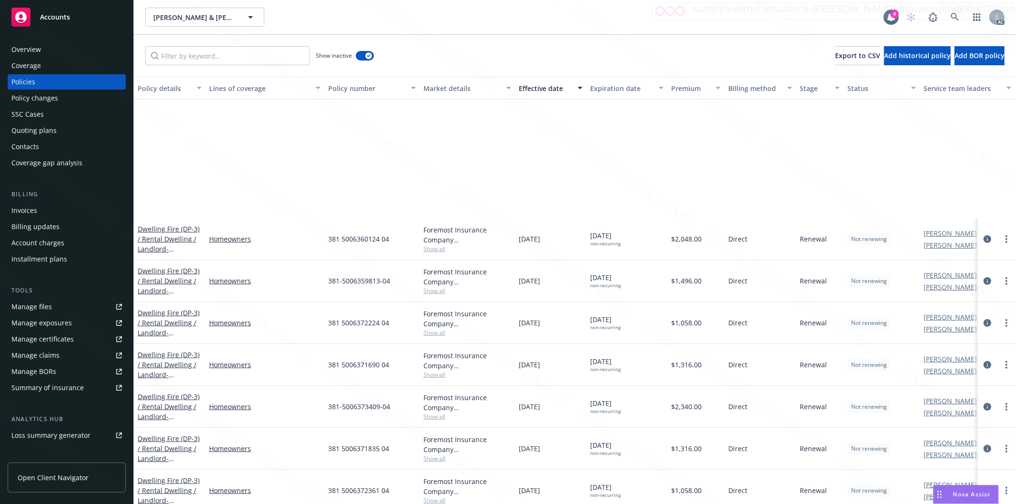
scroll to position [688, 0]
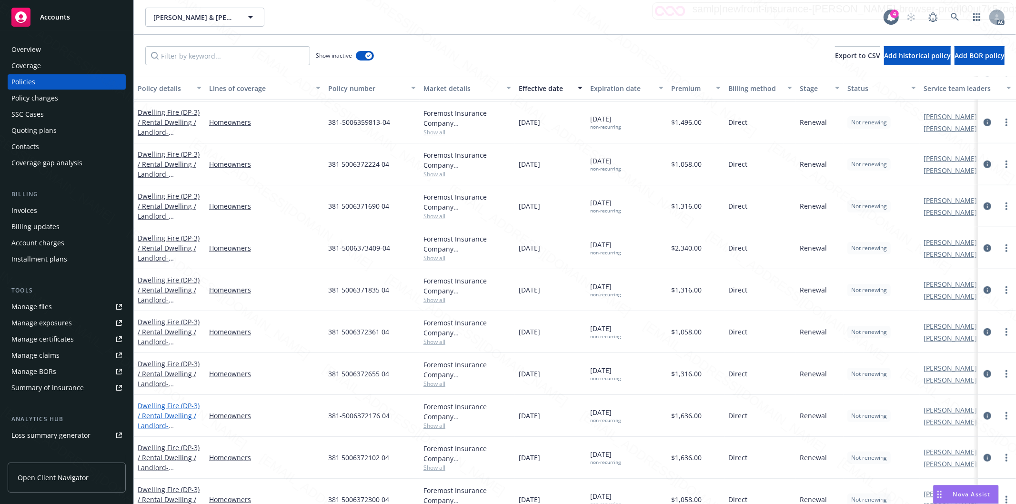
click at [167, 421] on span "- [STREET_ADDRESS][PERSON_NAME]" at bounding box center [168, 435] width 61 height 29
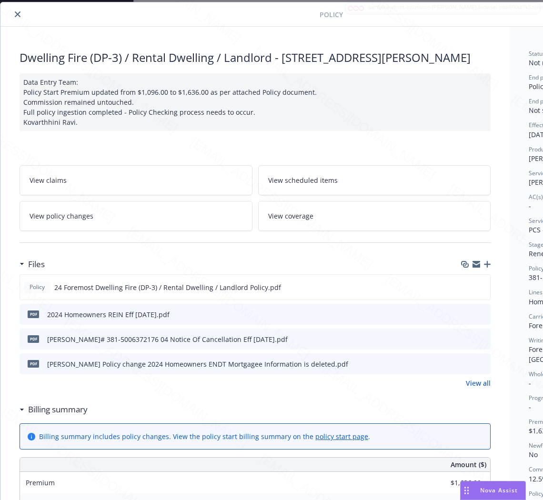
scroll to position [29, 120]
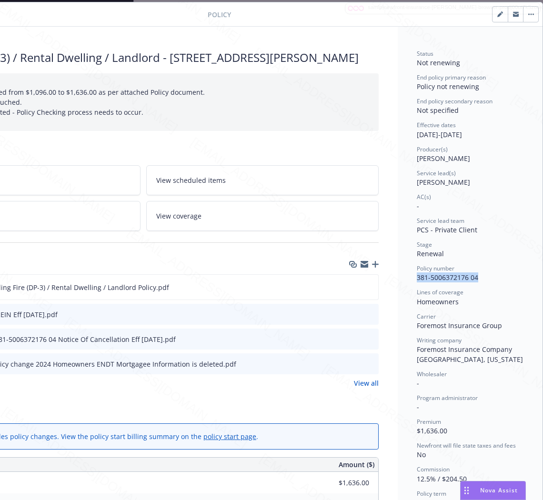
drag, startPoint x: 450, startPoint y: 282, endPoint x: 406, endPoint y: 279, distance: 44.4
click at [406, 279] on div "Status Not renewing End policy primary reason Policy not renewing End policy se…" at bounding box center [470, 483] width 145 height 913
copy span "381-5006372176 04"
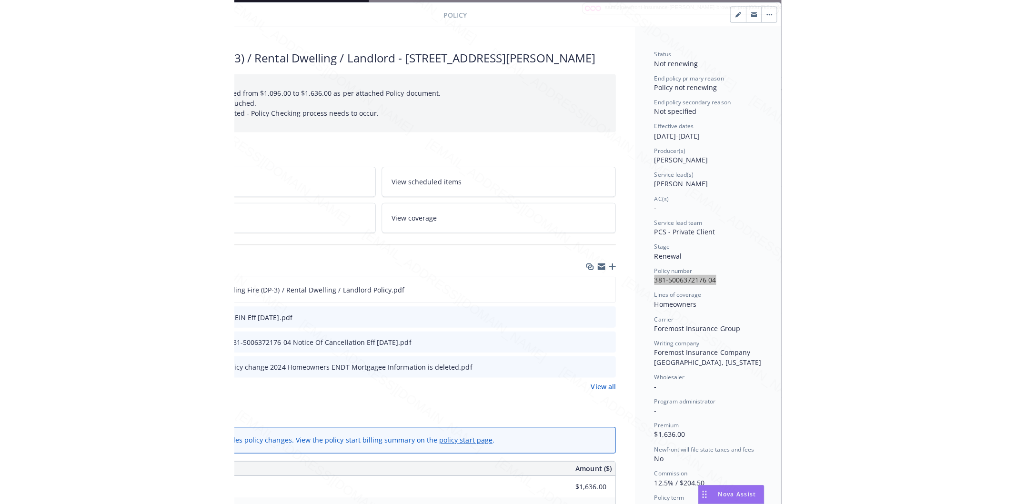
scroll to position [81, 120]
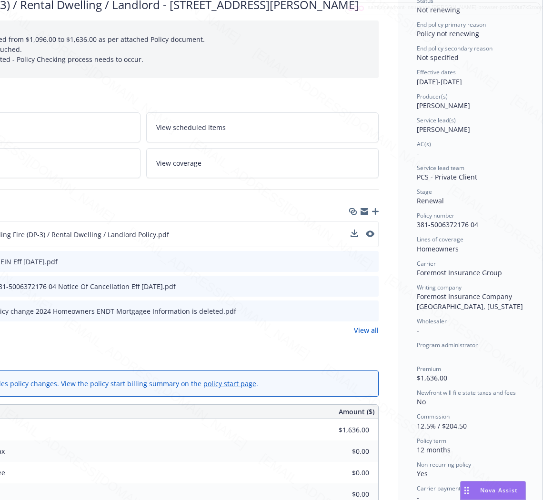
click at [244, 245] on div "Policy 24 Foremost Dwelling Fire (DP-3) / Rental Dwelling / Landlord Policy.pdf" at bounding box center [143, 235] width 471 height 26
click at [350, 238] on icon "download file" at bounding box center [354, 234] width 8 height 8
click at [351, 313] on icon "download file" at bounding box center [354, 310] width 6 height 6
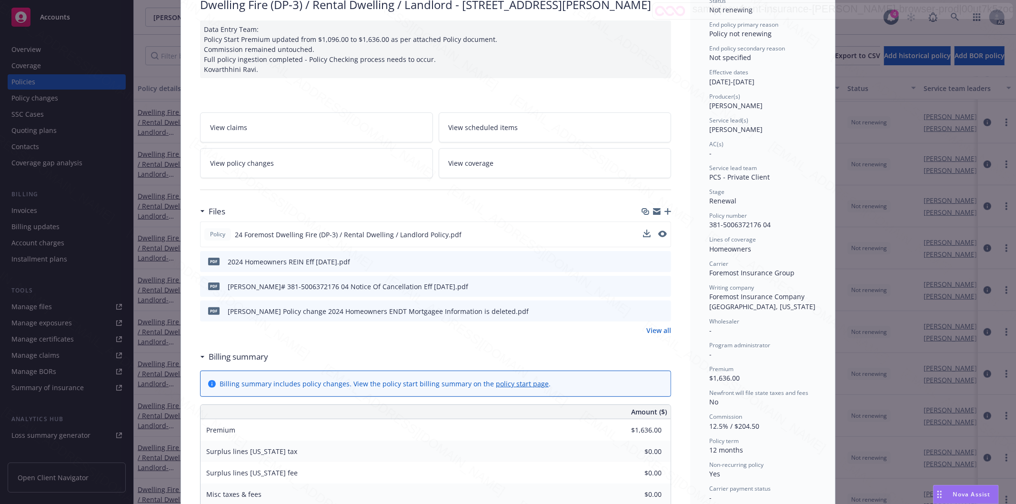
scroll to position [81, 0]
drag, startPoint x: 759, startPoint y: 11, endPoint x: 261, endPoint y: 27, distance: 497.7
click at [758, 10] on div "Status Not renewing" at bounding box center [763, 6] width 107 height 18
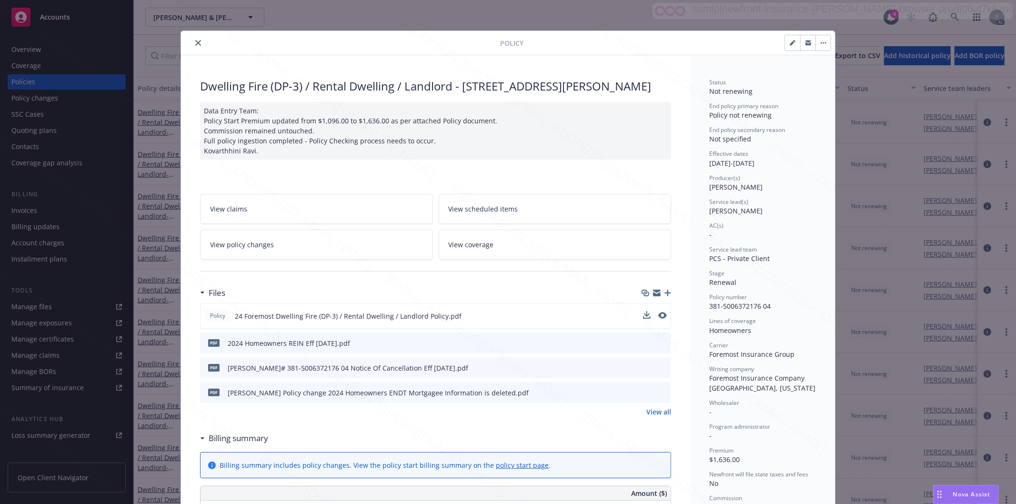
click at [193, 48] on button "close" at bounding box center [198, 42] width 11 height 11
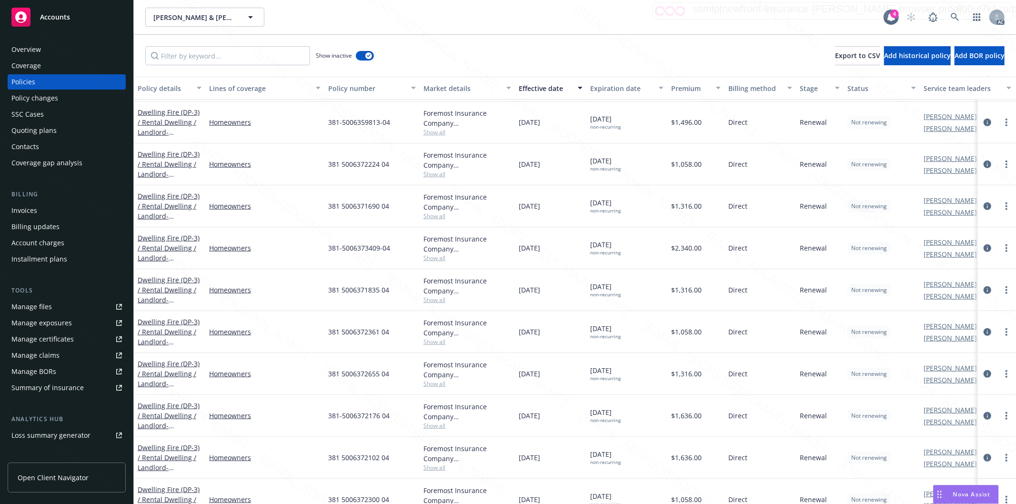
click at [193, 42] on div "Show inactive Export to CSV Add historical policy Add BOR policy" at bounding box center [575, 56] width 883 height 42
click at [957, 14] on icon at bounding box center [955, 17] width 9 height 9
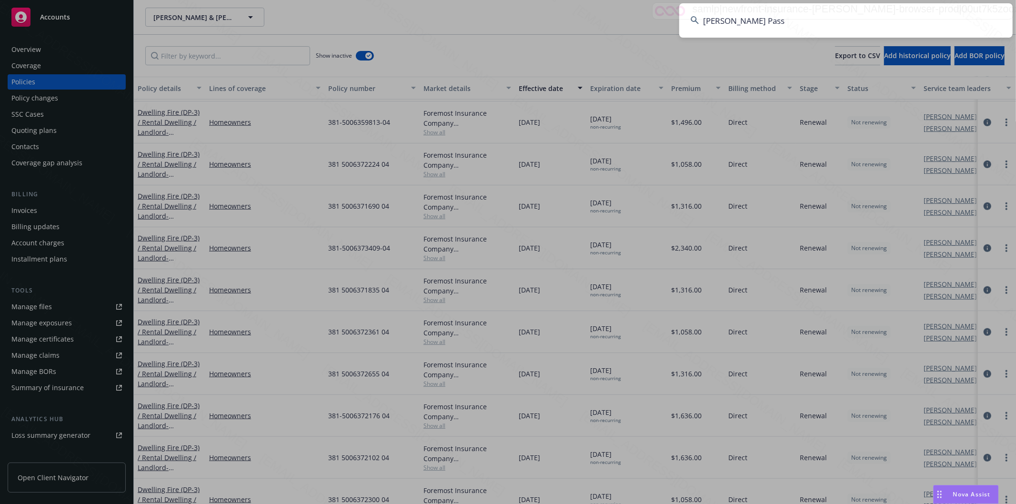
type input "[PERSON_NAME] Pass"
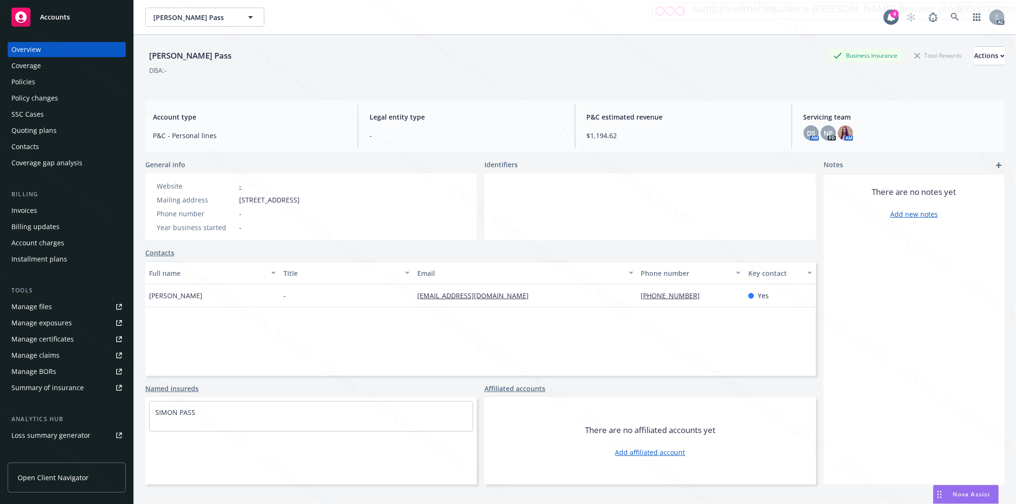
click at [25, 80] on div "Policies" at bounding box center [23, 81] width 24 height 15
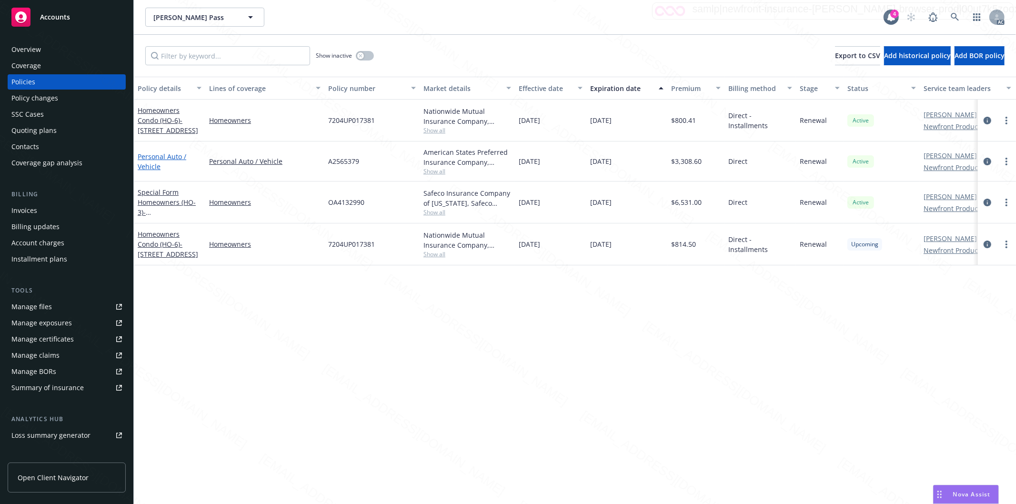
click at [159, 157] on link "Personal Auto / Vehicle" at bounding box center [162, 161] width 49 height 19
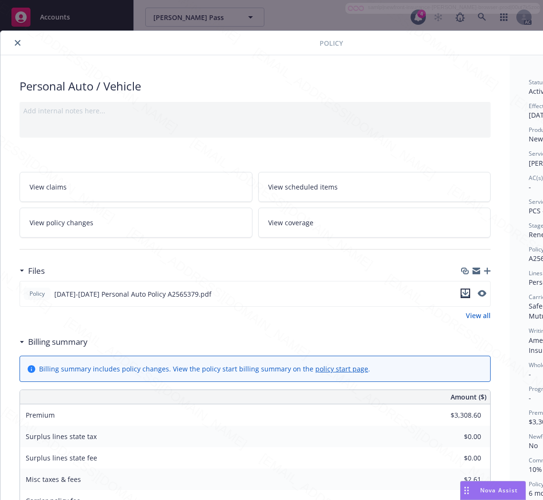
click at [464, 294] on icon "download file" at bounding box center [466, 294] width 8 height 8
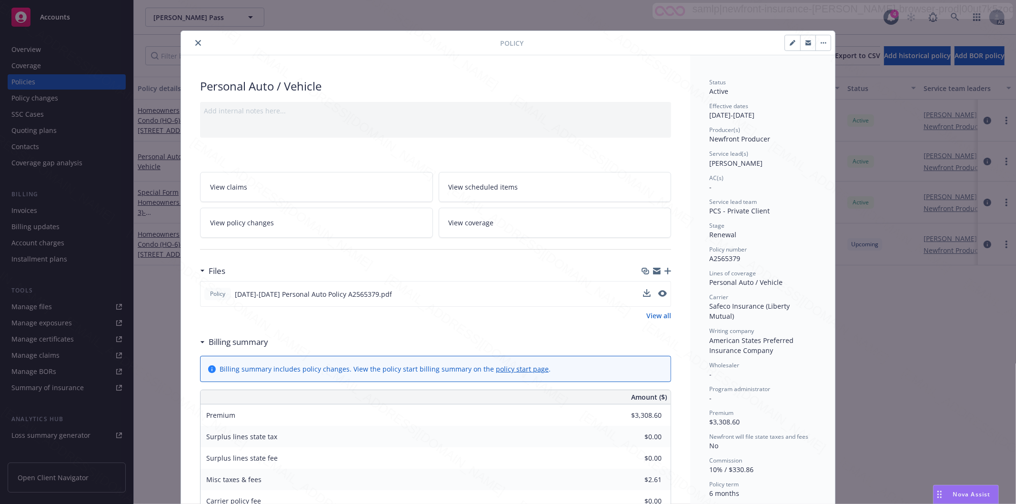
click at [197, 41] on icon "close" at bounding box center [198, 43] width 6 height 6
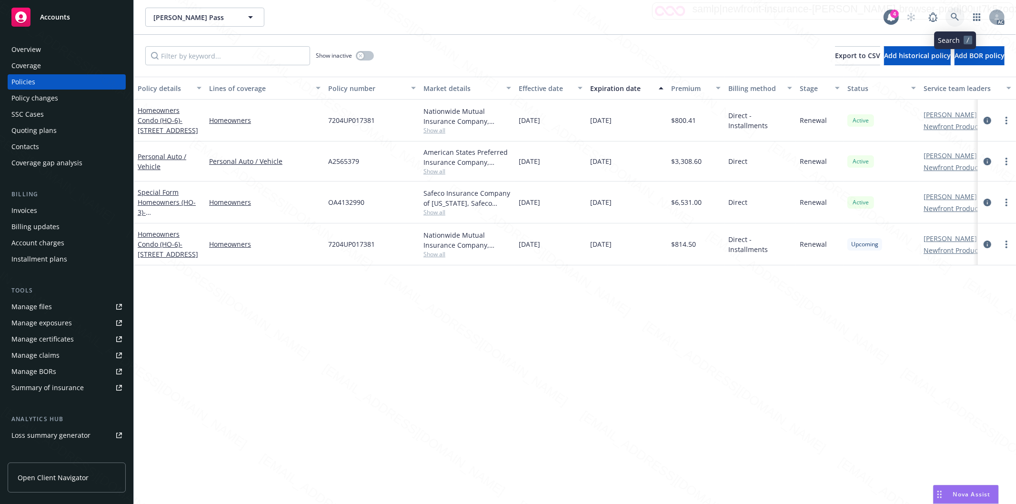
click at [953, 15] on icon at bounding box center [955, 17] width 9 height 9
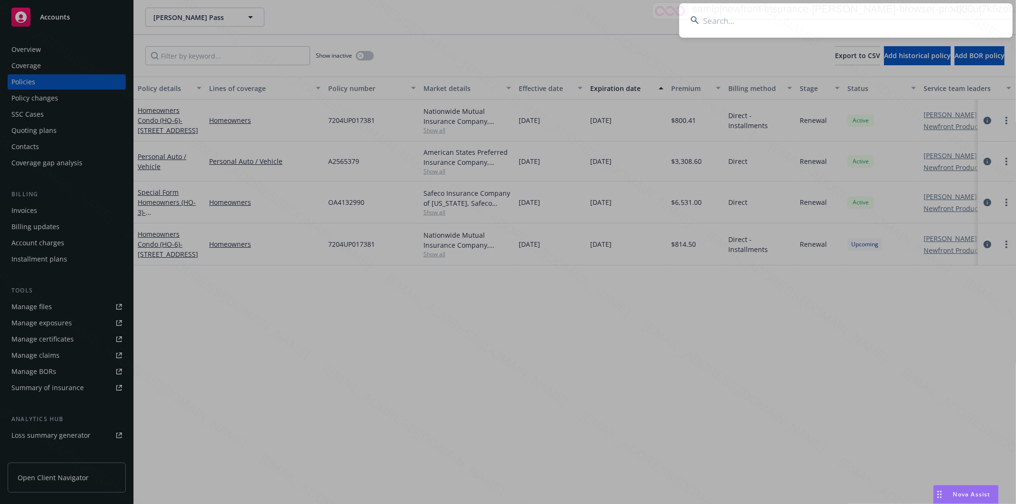
type input "[PERSON_NAME] & [PERSON_NAME]"
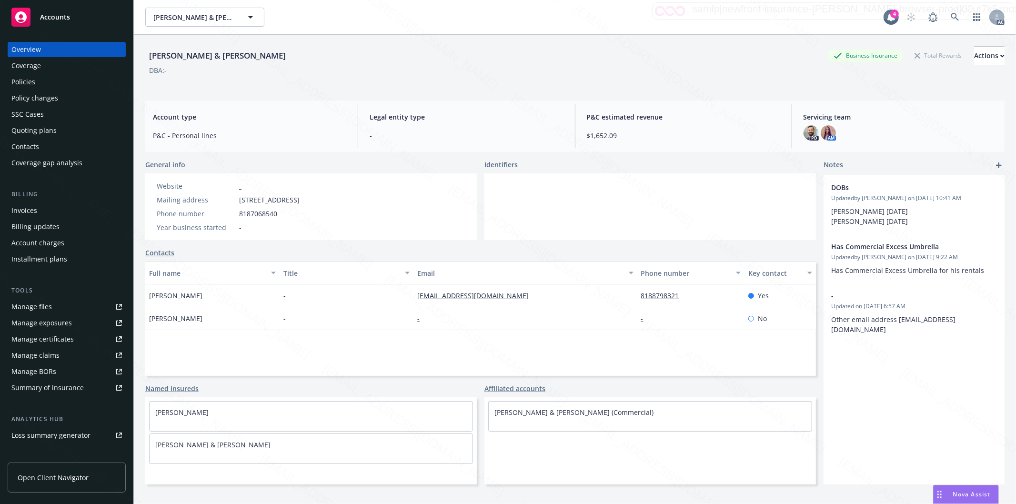
click at [26, 81] on div "Policies" at bounding box center [23, 81] width 24 height 15
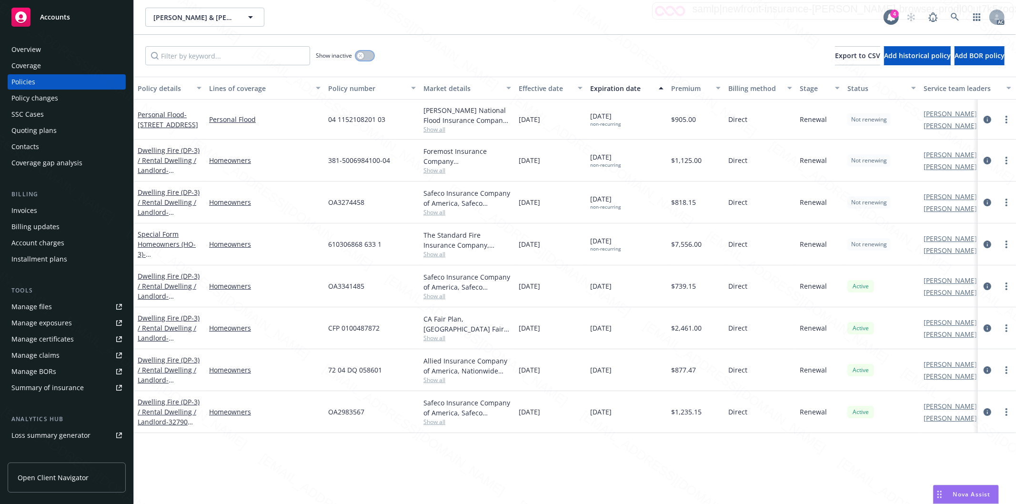
click at [367, 59] on button "button" at bounding box center [365, 56] width 18 height 10
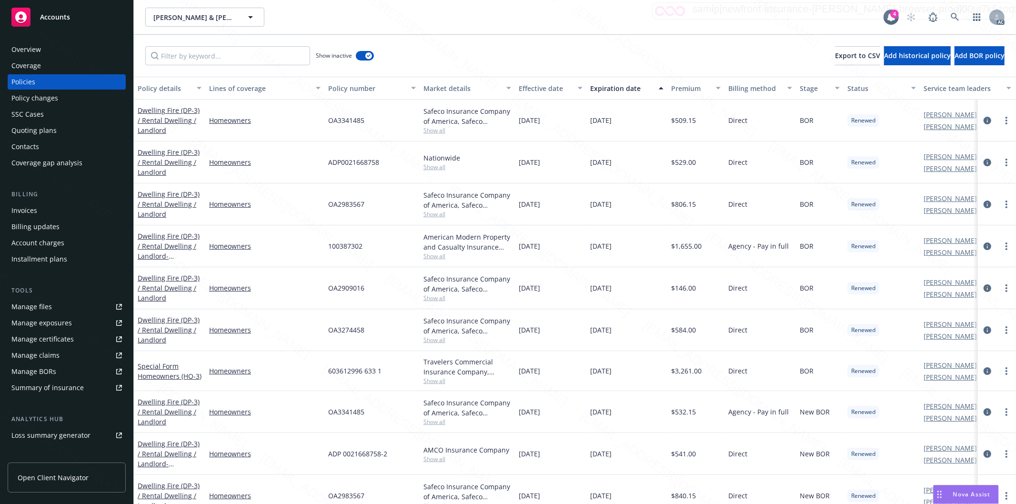
click at [571, 89] on div "Effective date" at bounding box center [545, 88] width 53 height 10
click at [570, 89] on div "Effective date" at bounding box center [545, 88] width 53 height 10
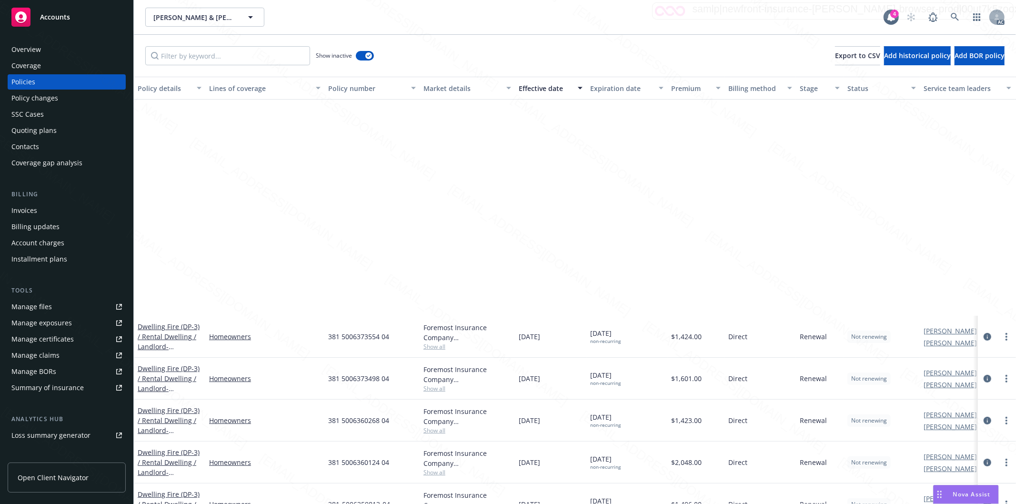
scroll to position [582, 0]
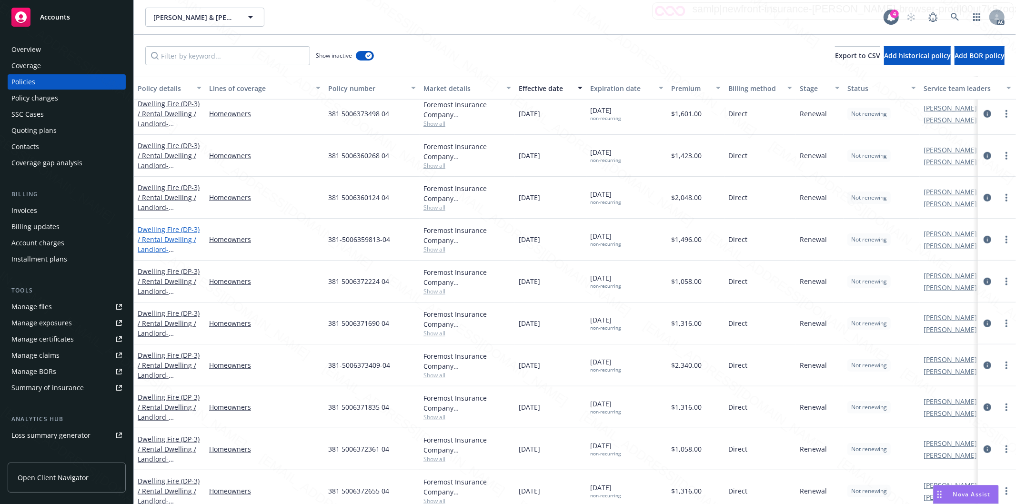
click at [165, 230] on link "Dwelling Fire (DP-3) / Rental Dwelling / Landlord - [STREET_ADDRESS]" at bounding box center [169, 244] width 62 height 39
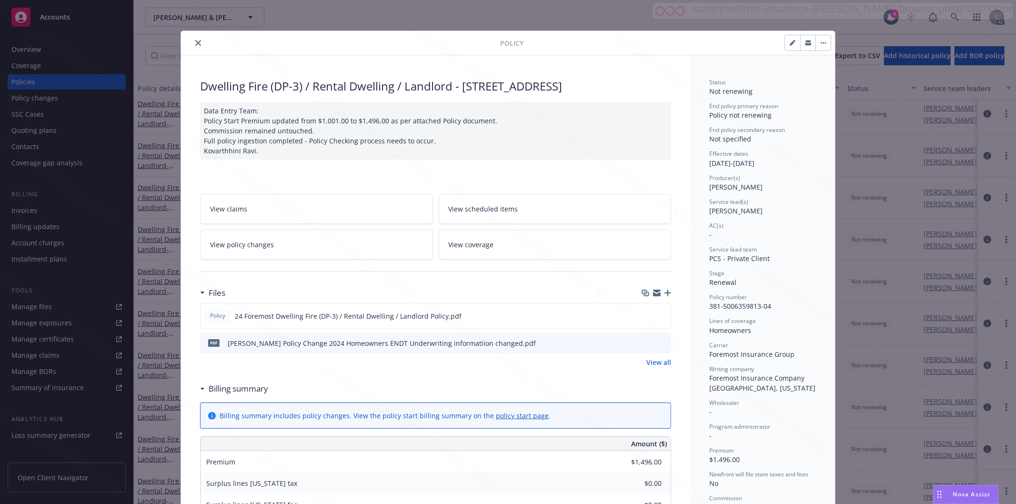
click at [76, 241] on div "Policy Dwelling Fire (DP-3) / Rental Dwelling / Landlord - [STREET_ADDRESS] Dat…" at bounding box center [508, 252] width 1016 height 504
click at [374, 122] on div "Data Entry Team: Policy Start Premium updated from $1,001.00 to $1,496.00 as pe…" at bounding box center [435, 131] width 471 height 58
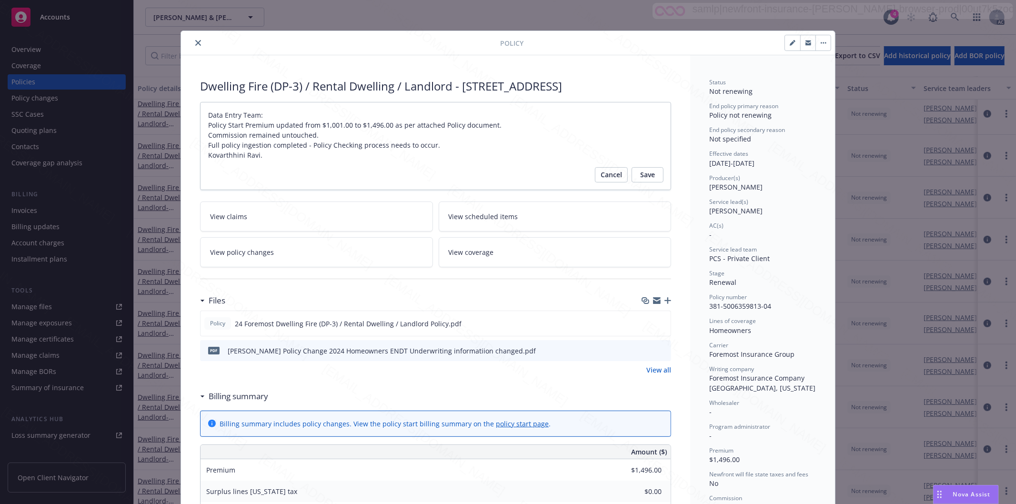
type textarea "x"
click at [195, 44] on icon "close" at bounding box center [198, 43] width 6 height 6
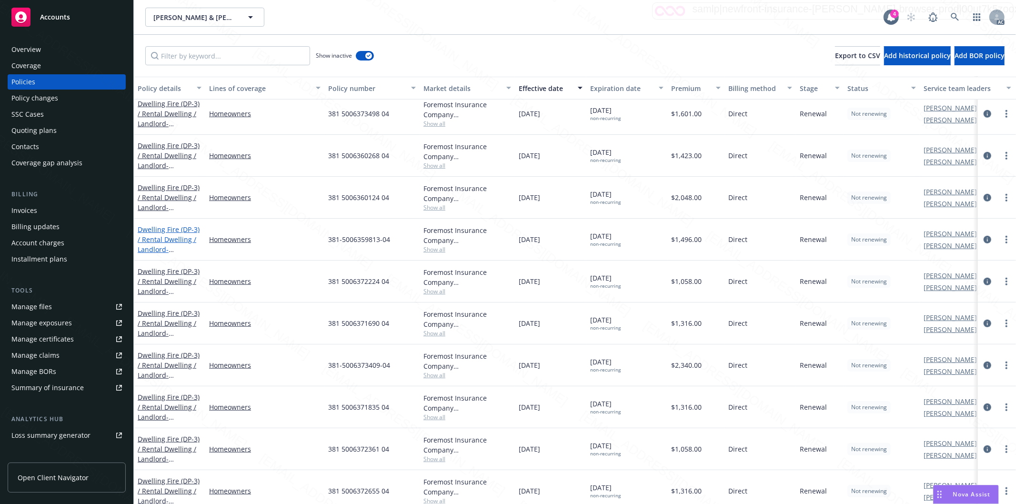
click at [167, 232] on link "Dwelling Fire (DP-3) / Rental Dwelling / Landlord - [STREET_ADDRESS]" at bounding box center [169, 244] width 62 height 39
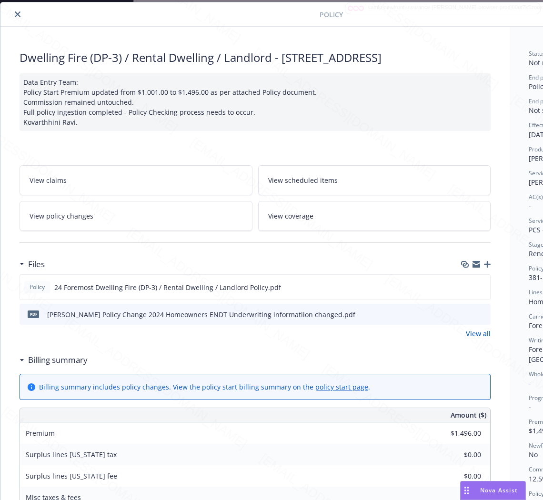
scroll to position [29, 120]
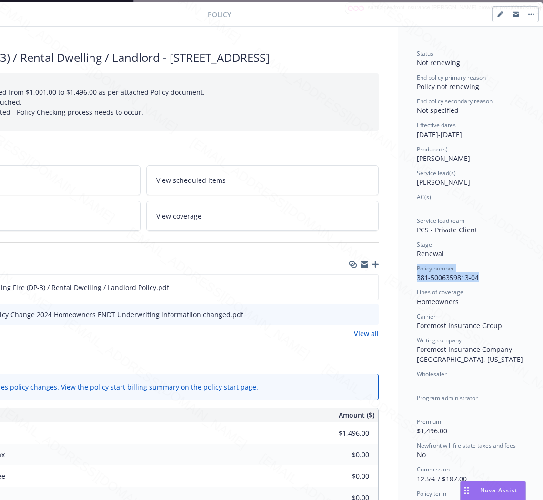
drag, startPoint x: 467, startPoint y: 277, endPoint x: 396, endPoint y: 272, distance: 70.8
click at [398, 272] on div "Status Not renewing End policy primary reason Policy not renewing End policy se…" at bounding box center [470, 458] width 145 height 863
click at [493, 274] on div "Policy number 381-5006359813-04" at bounding box center [470, 273] width 107 height 18
drag, startPoint x: 480, startPoint y: 278, endPoint x: 402, endPoint y: 282, distance: 77.8
click at [402, 282] on div "Status Not renewing End policy primary reason Policy not renewing End policy se…" at bounding box center [470, 458] width 145 height 863
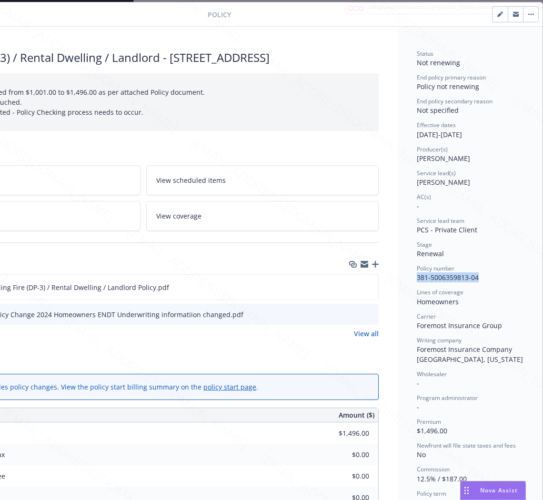
copy span "381-5006359813-04"
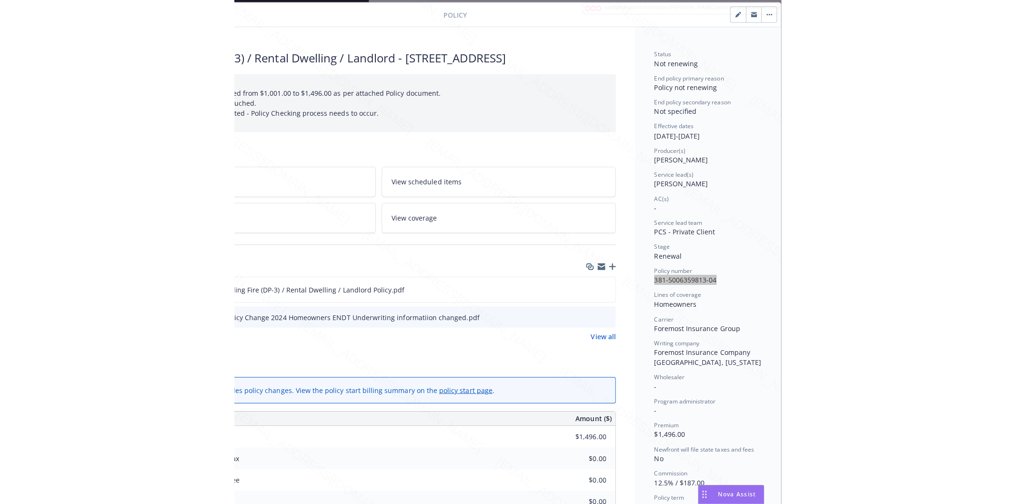
scroll to position [29, 0]
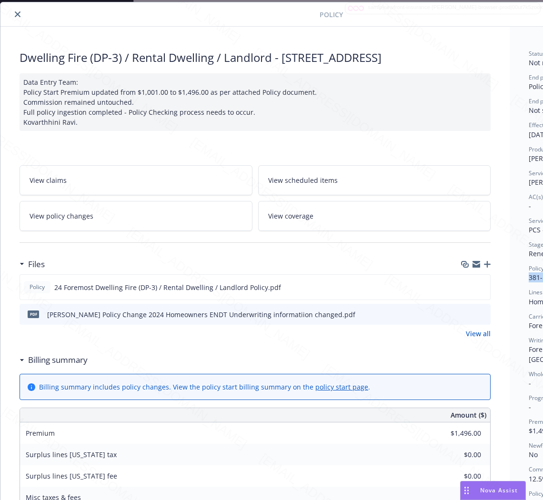
click at [192, 220] on link "View policy changes" at bounding box center [136, 216] width 233 height 30
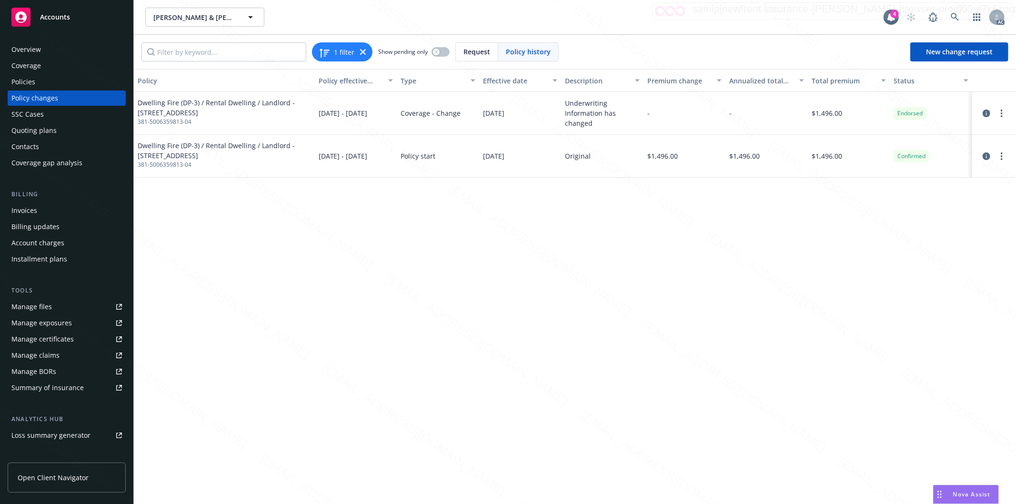
click at [49, 84] on div "Policies" at bounding box center [66, 81] width 111 height 15
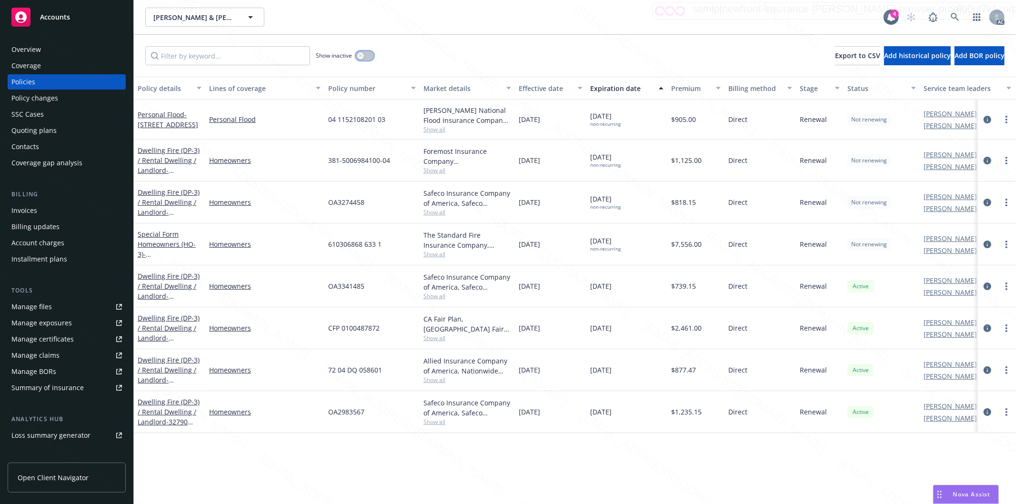
click at [371, 56] on button "button" at bounding box center [365, 56] width 18 height 10
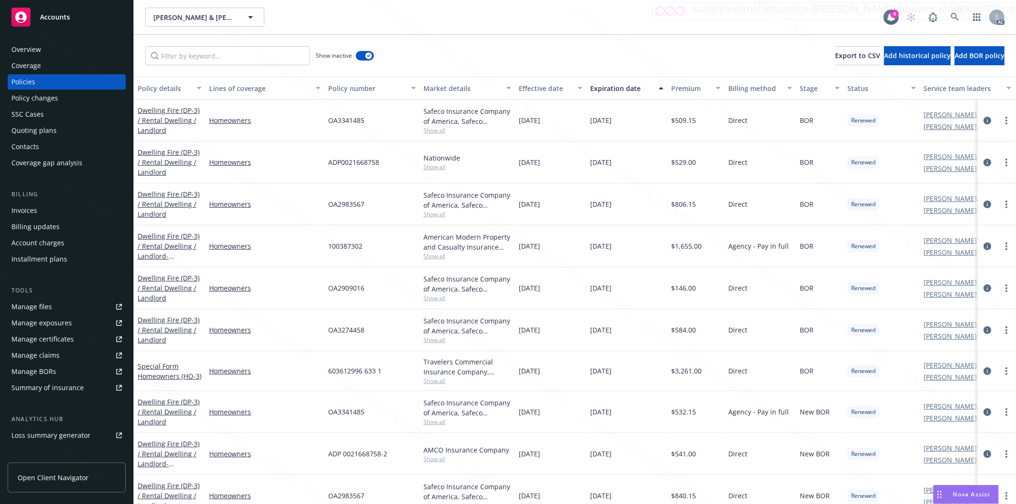
click at [480, 85] on div "Market details" at bounding box center [462, 88] width 77 height 10
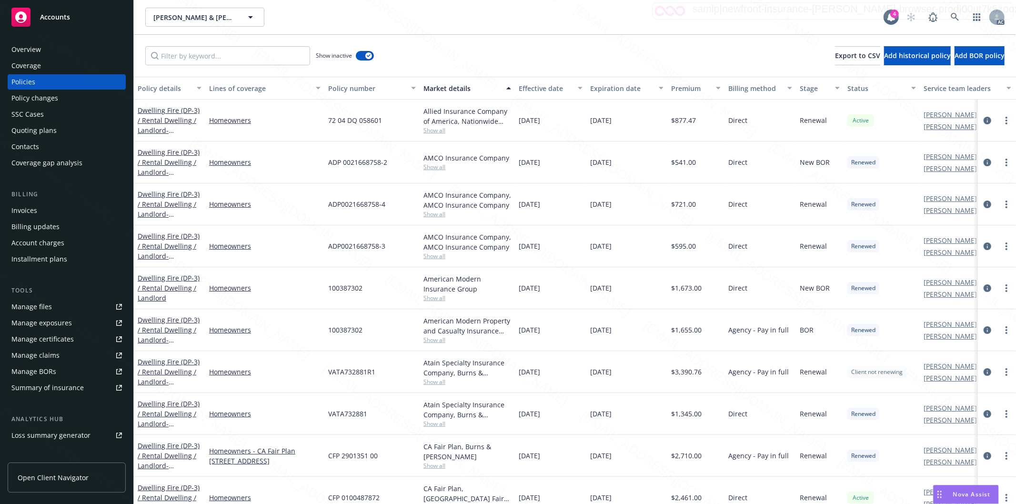
click at [561, 91] on div "Effective date" at bounding box center [545, 88] width 53 height 10
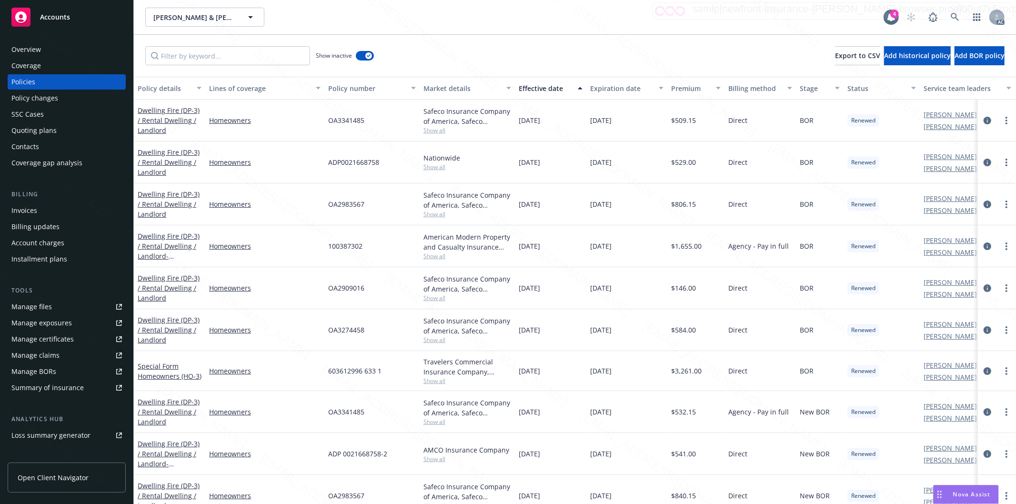
click at [561, 91] on div "Effective date" at bounding box center [545, 88] width 53 height 10
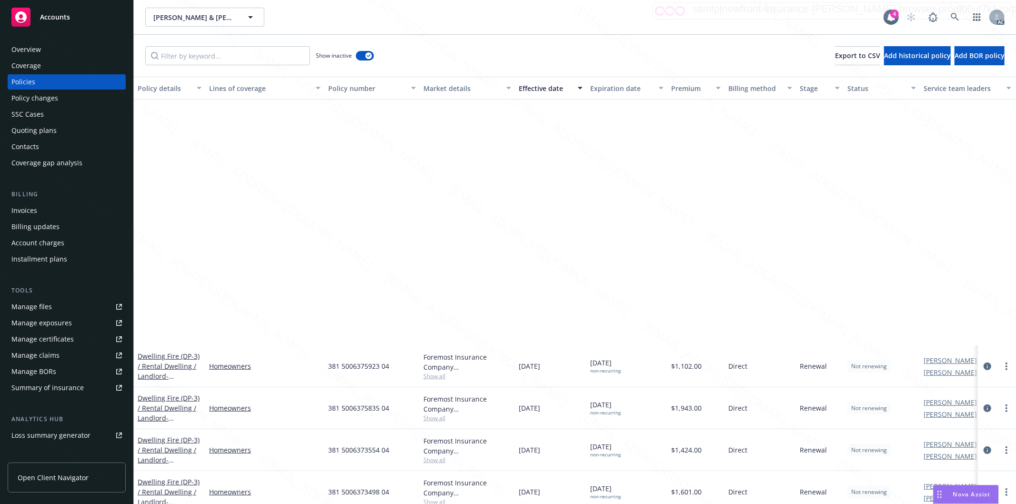
scroll to position [529, 0]
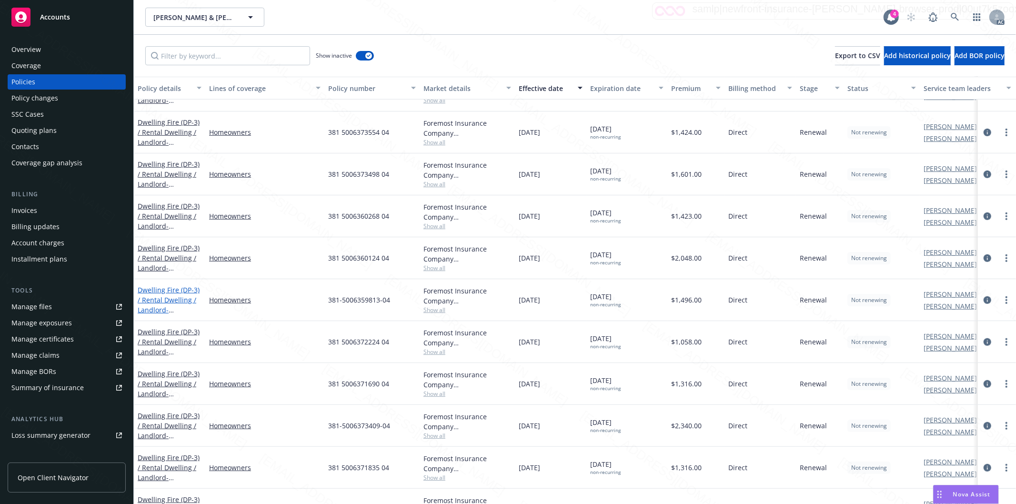
click at [156, 289] on link "Dwelling Fire (DP-3) / Rental Dwelling / Landlord - [STREET_ADDRESS]" at bounding box center [169, 304] width 62 height 39
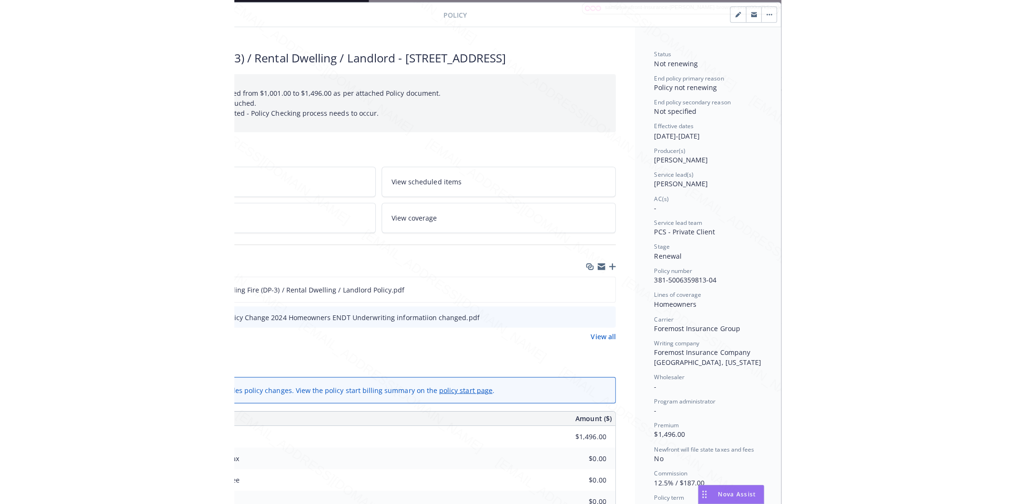
scroll to position [187, 120]
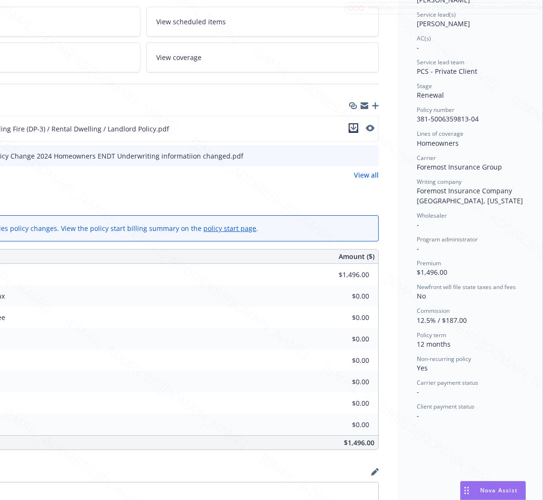
click at [350, 126] on icon "download file" at bounding box center [354, 128] width 8 height 8
click at [350, 156] on icon "download file" at bounding box center [354, 156] width 8 height 8
click at [88, 56] on link "View policy changes" at bounding box center [24, 57] width 233 height 30
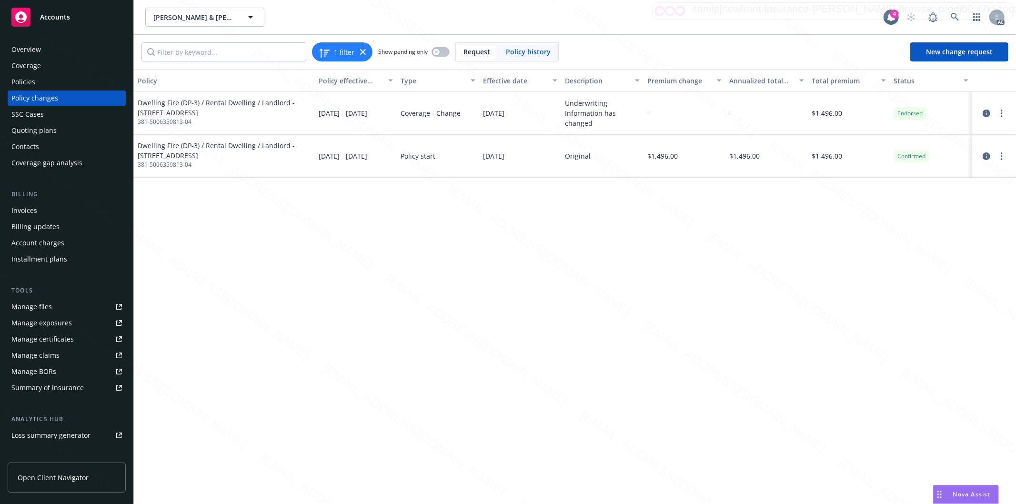
click at [578, 101] on div "Underwriting Information has changed" at bounding box center [602, 113] width 75 height 30
copy div "Underwriting"
click at [522, 292] on div "Policy Policy effective dates Type Effective date Description Premium change An…" at bounding box center [575, 287] width 883 height 436
